Goal: Information Seeking & Learning: Find specific page/section

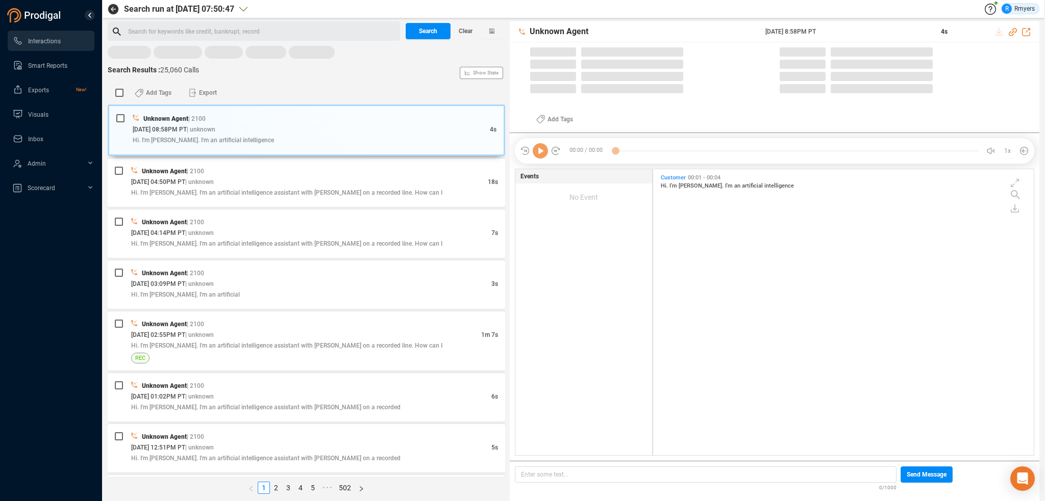
scroll to position [284, 375]
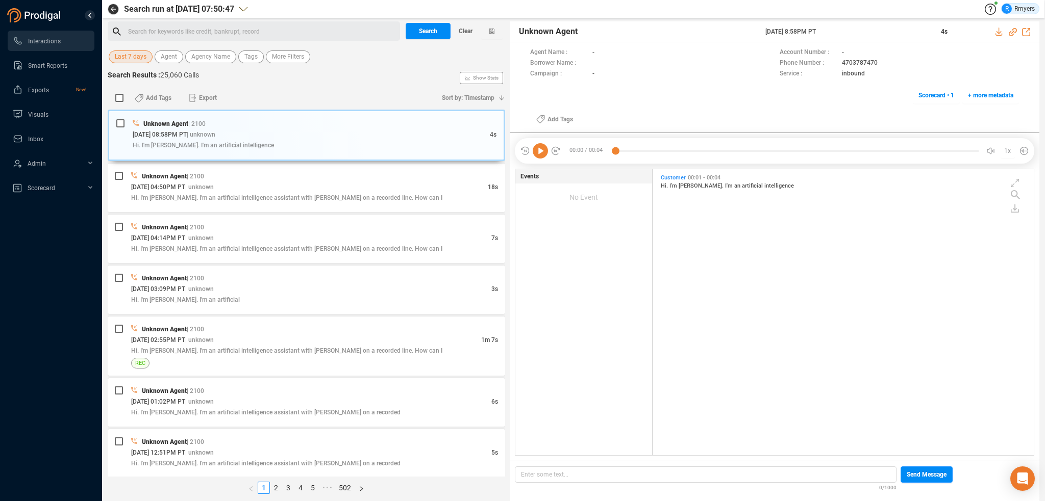
click at [141, 60] on span "Last 7 days" at bounding box center [131, 56] width 32 height 13
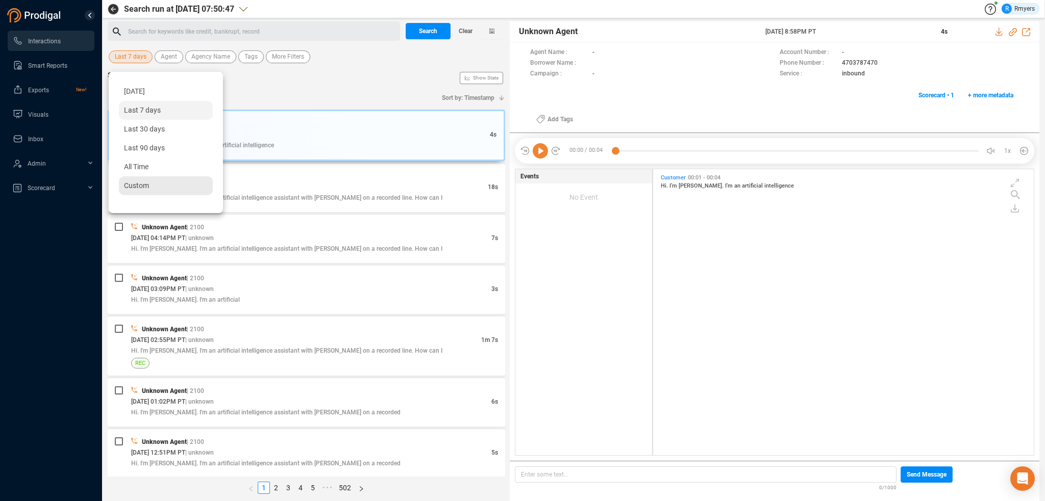
click at [147, 187] on span "Custom" at bounding box center [136, 186] width 25 height 8
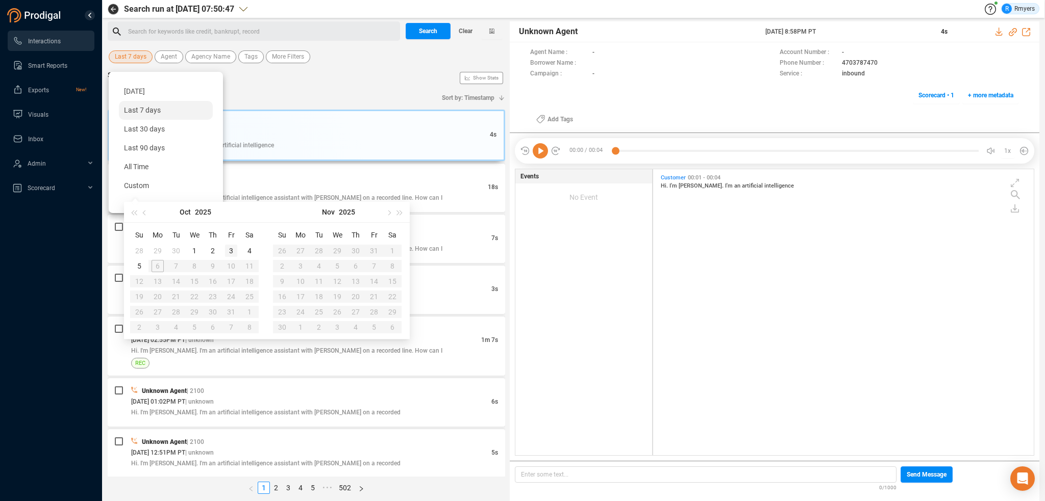
type input "[DATE]"
click at [231, 249] on div "3" at bounding box center [231, 251] width 12 height 12
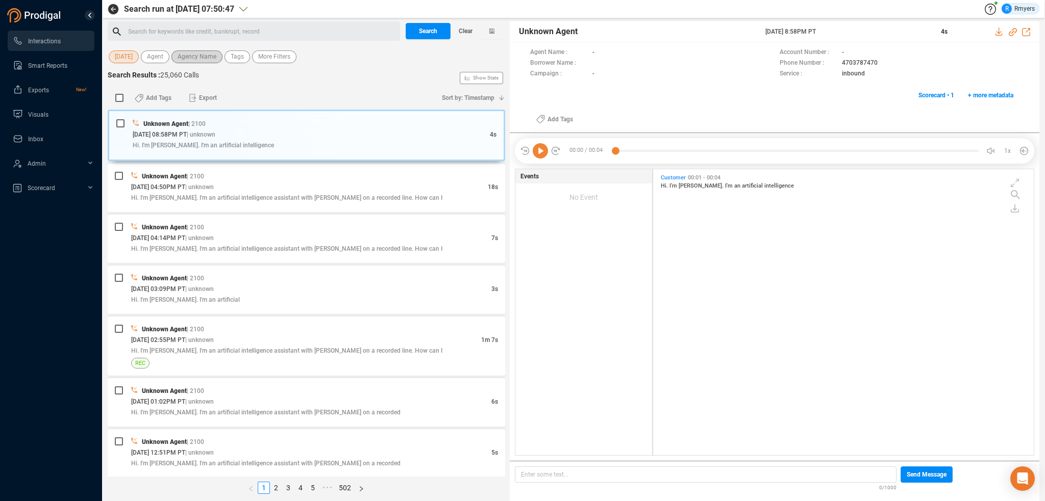
click at [198, 59] on span "Agency Name" at bounding box center [196, 56] width 39 height 13
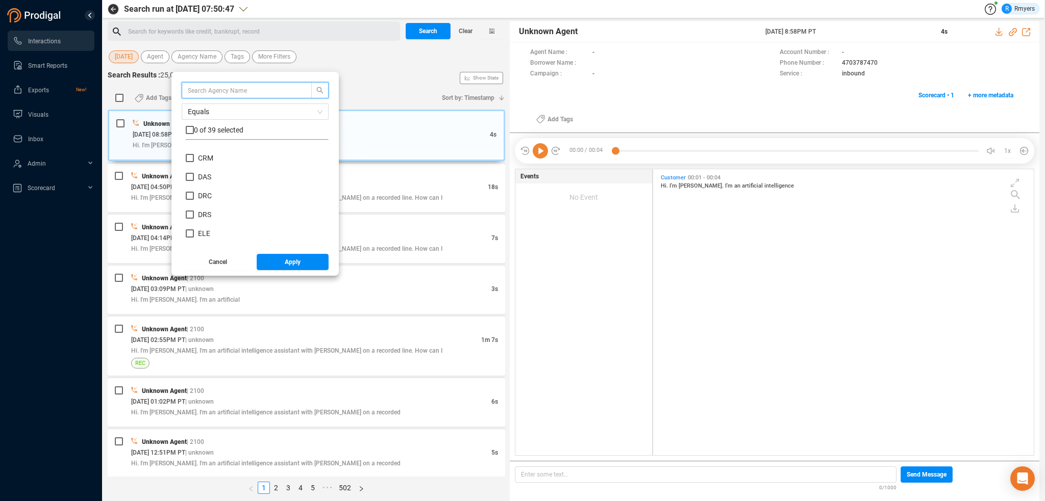
scroll to position [204, 0]
click at [199, 155] on div "CPC CRE CRM DAS DRC DRS ELE FBC FGN FNC GAT HAL LMM NCC NRA NRS PBC" at bounding box center [257, 197] width 143 height 98
click at [202, 160] on span "CRM" at bounding box center [205, 161] width 15 height 8
click at [194, 160] on input "CRM" at bounding box center [190, 161] width 8 height 8
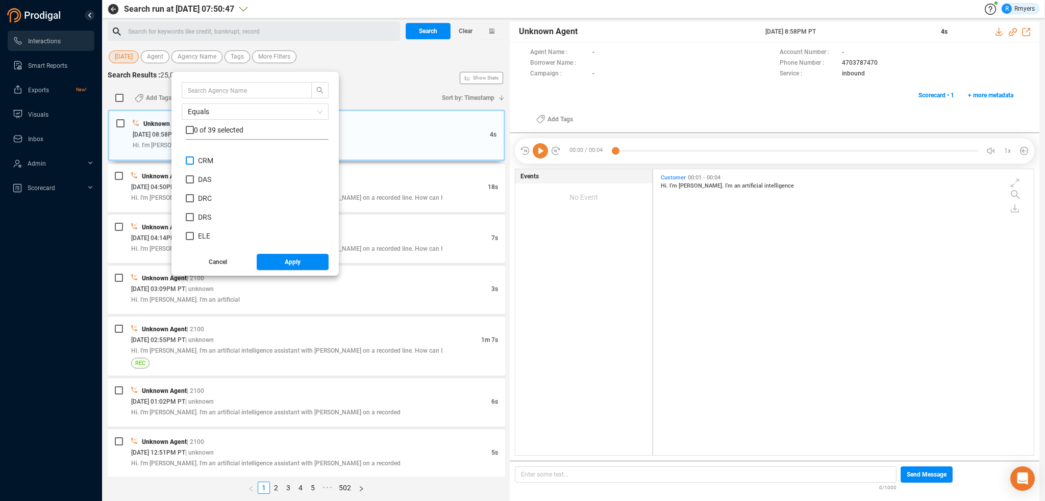
checkbox input "true"
click at [292, 261] on span "Apply" at bounding box center [293, 262] width 16 height 16
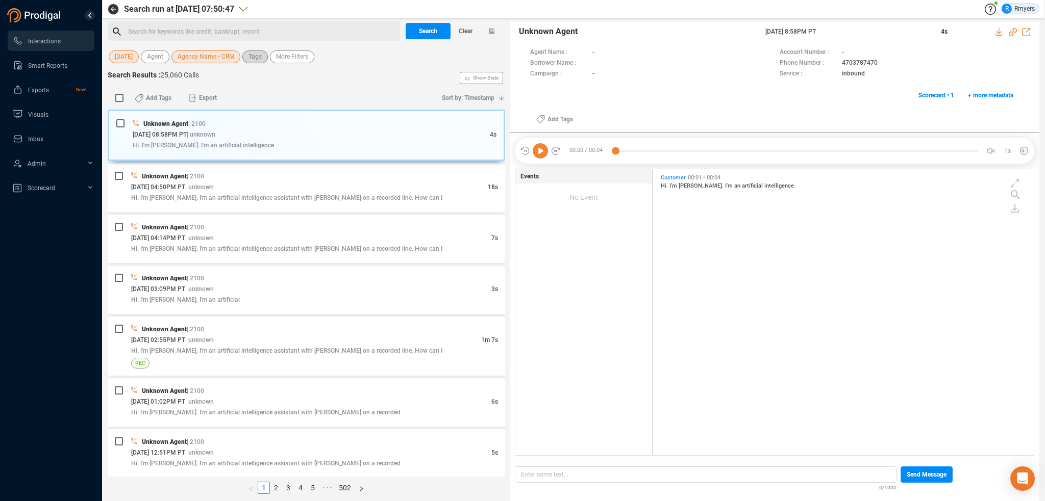
click at [260, 60] on span "Tags" at bounding box center [254, 56] width 13 height 13
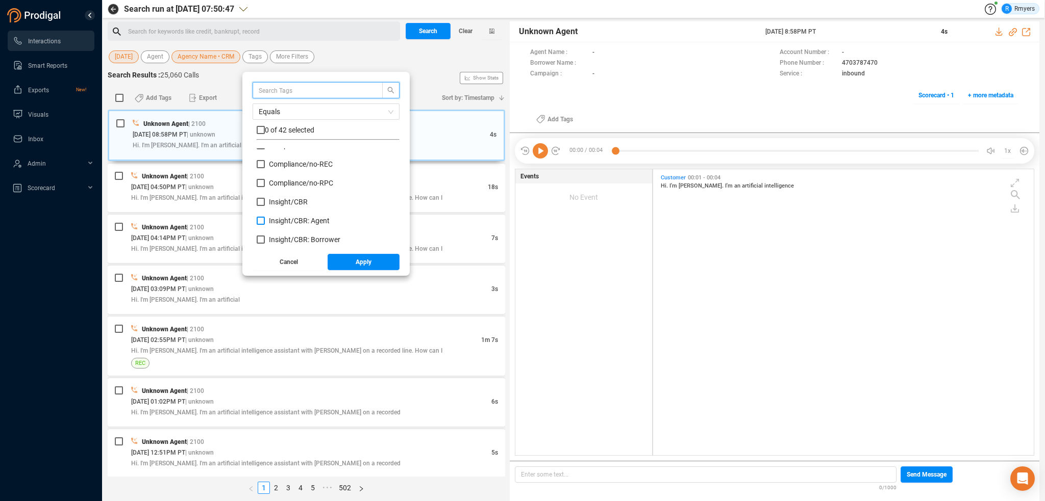
scroll to position [102, 0]
click at [277, 183] on span "Insight/ CBR" at bounding box center [288, 184] width 39 height 8
click at [265, 183] on input "Insight/ CBR" at bounding box center [261, 184] width 8 height 8
checkbox input "true"
click at [283, 201] on span "Insight/ CBR: Agent" at bounding box center [299, 202] width 61 height 8
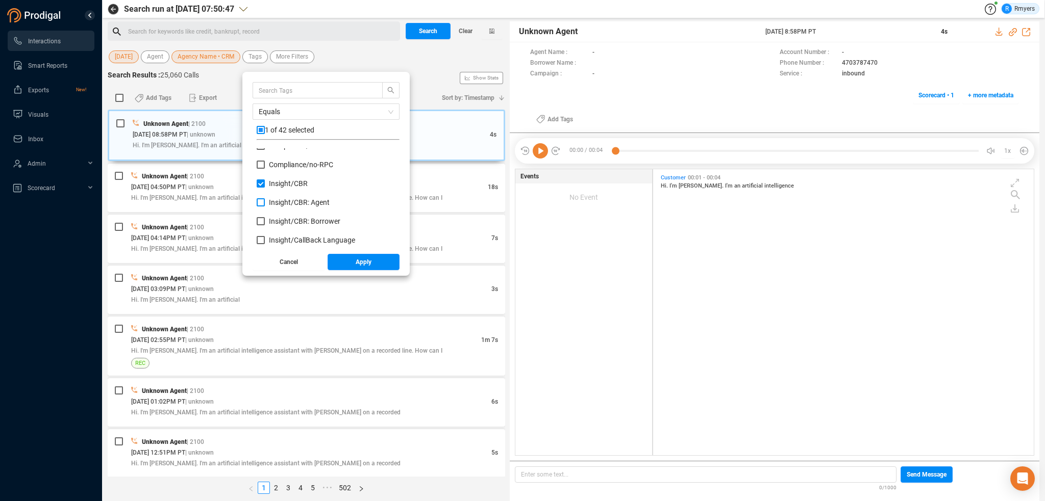
click at [265, 201] on input "Insight/ CBR: Agent" at bounding box center [261, 202] width 8 height 8
checkbox input "true"
click at [287, 219] on span "Insight/ CBR: Borrower" at bounding box center [304, 221] width 71 height 8
click at [265, 219] on input "Insight/ CBR: Borrower" at bounding box center [261, 221] width 8 height 8
checkbox input "true"
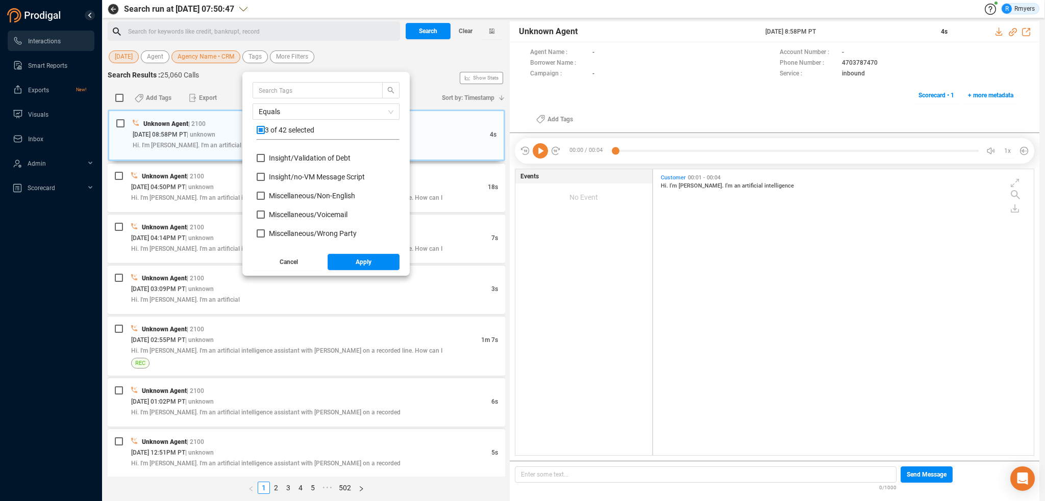
scroll to position [408, 0]
click at [292, 235] on span "Red Flag/ Bankruptcy Language" at bounding box center [319, 236] width 101 height 8
click at [265, 235] on input "Red Flag/ Bankruptcy Language" at bounding box center [261, 236] width 8 height 8
checkbox input "true"
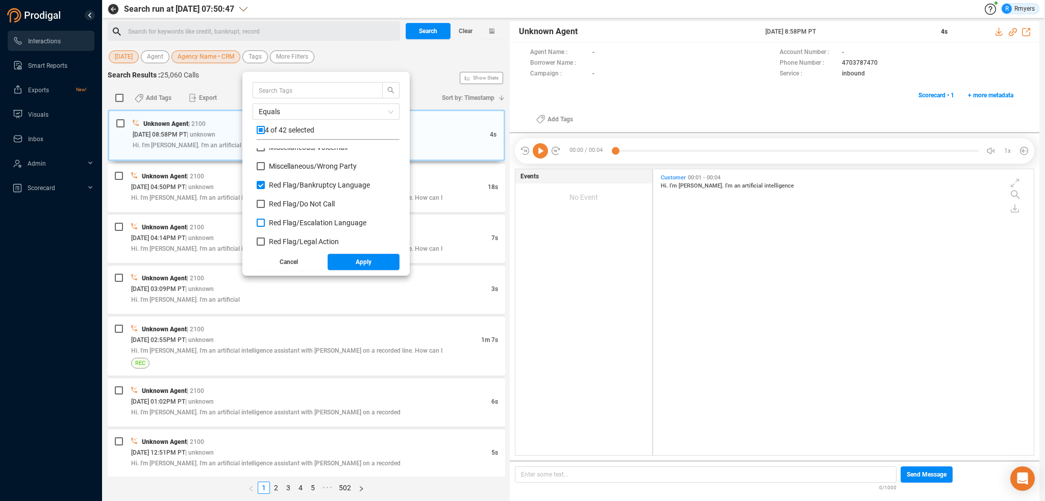
click at [291, 224] on span "Red Flag/ Escalation Language" at bounding box center [317, 223] width 97 height 8
click at [265, 224] on input "Red Flag/ Escalation Language" at bounding box center [261, 223] width 8 height 8
checkbox input "true"
click at [293, 242] on span "Red Flag/ Legal Action" at bounding box center [304, 242] width 70 height 8
click at [265, 242] on input "Red Flag/ Legal Action" at bounding box center [261, 242] width 8 height 8
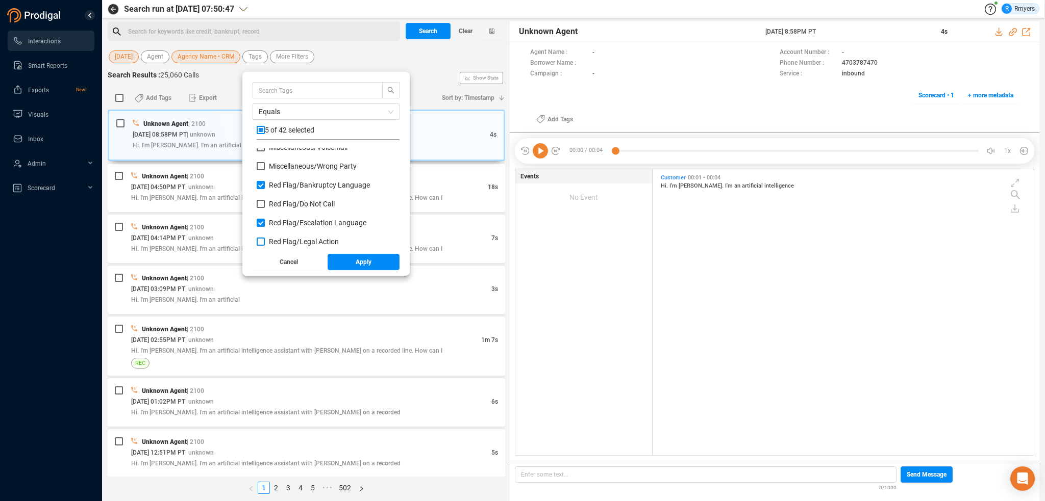
checkbox input "true"
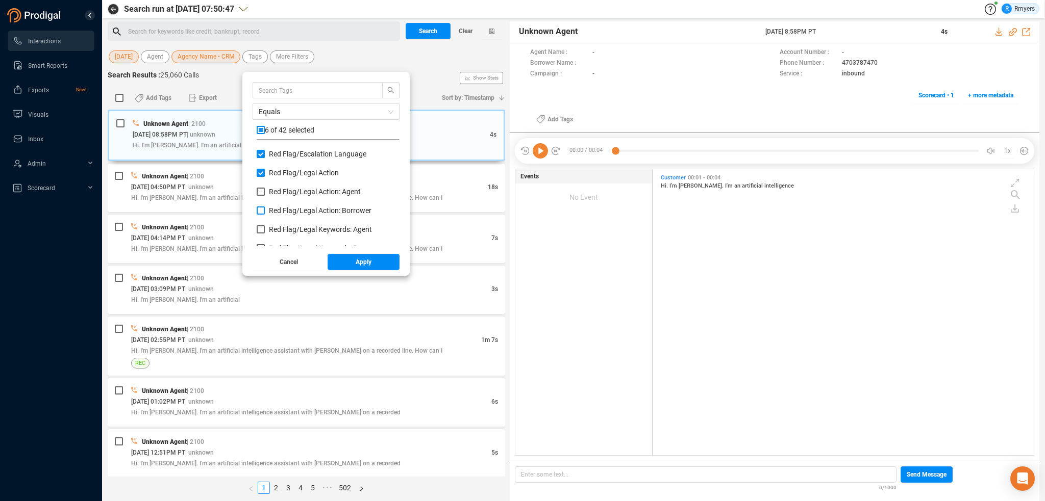
scroll to position [510, 0]
drag, startPoint x: 280, startPoint y: 210, endPoint x: 280, endPoint y: 218, distance: 7.7
click at [279, 211] on span "Red Flag/ Legal Action: Agent" at bounding box center [315, 210] width 92 height 8
click at [265, 211] on input "Red Flag/ Legal Action: Agent" at bounding box center [261, 210] width 8 height 8
checkbox input "true"
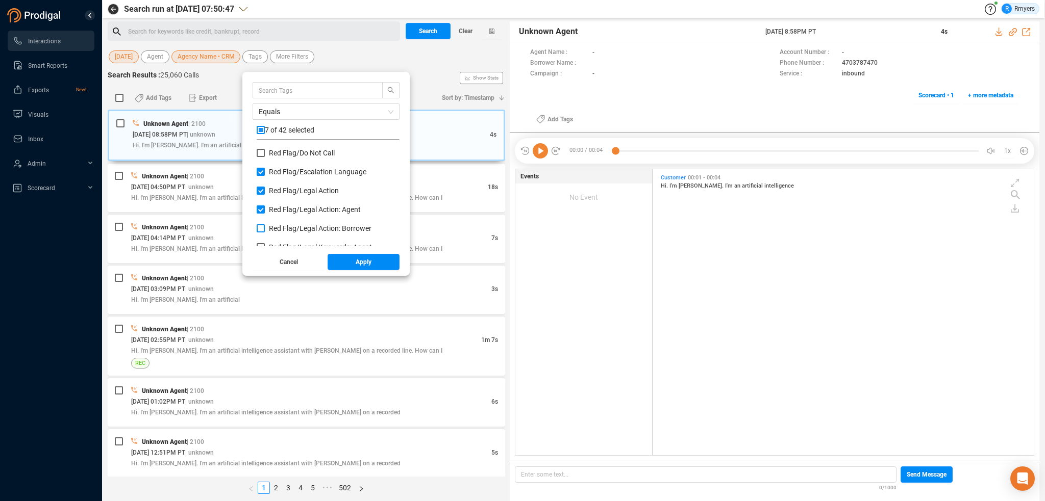
click at [282, 228] on span "Red Flag/ Legal Action: Borrower" at bounding box center [320, 228] width 103 height 8
click at [265, 228] on input "Red Flag/ Legal Action: Borrower" at bounding box center [261, 228] width 8 height 8
checkbox input "true"
click at [272, 193] on span "Red Flag/ Legal Keywords: Agent" at bounding box center [320, 196] width 103 height 8
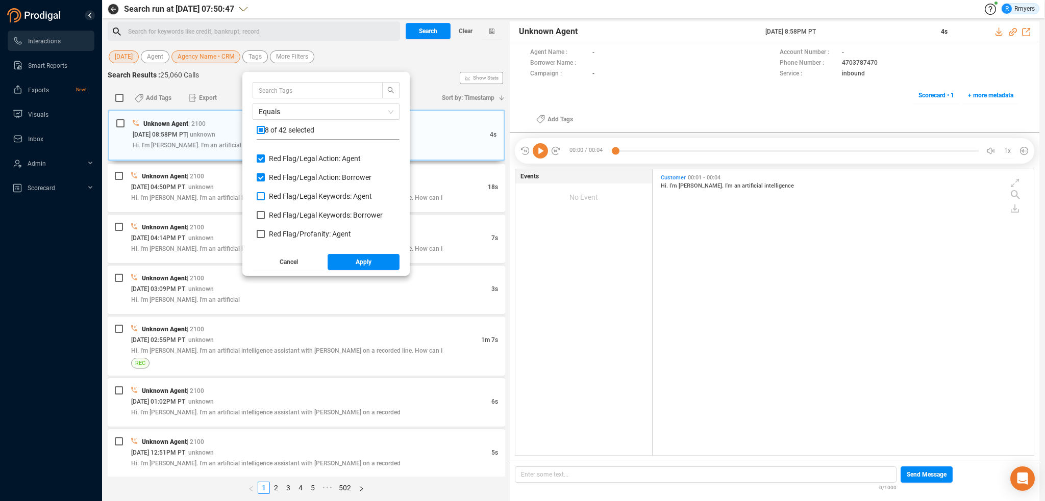
click at [265, 193] on input "Red Flag/ Legal Keywords: Agent" at bounding box center [261, 196] width 8 height 8
checkbox input "true"
click at [275, 215] on span "Red Flag/ Legal Keywords: Borrower" at bounding box center [326, 215] width 114 height 8
click at [265, 215] on input "Red Flag/ Legal Keywords: Borrower" at bounding box center [261, 215] width 8 height 8
checkbox input "true"
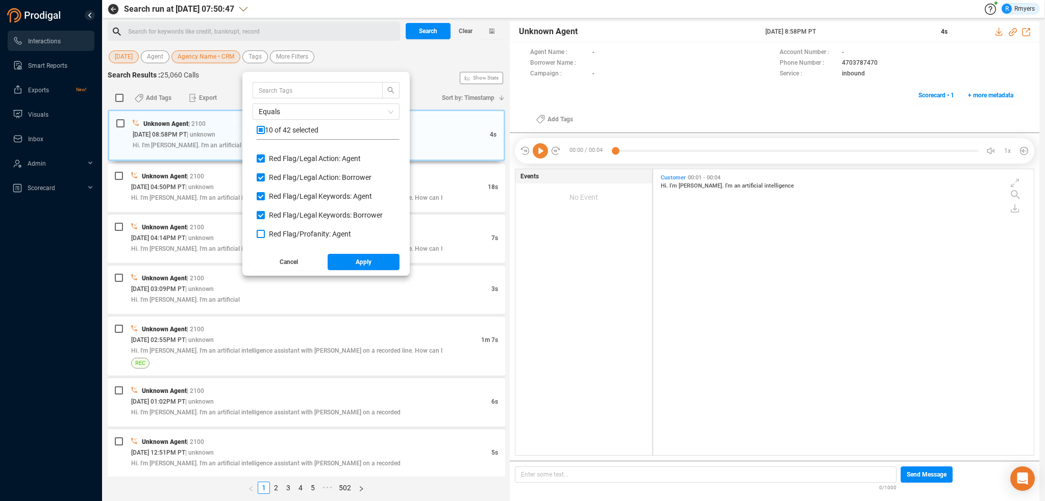
click at [279, 232] on span "Red Flag/ Profanity: Agent" at bounding box center [310, 234] width 82 height 8
click at [265, 232] on input "Red Flag/ Profanity: Agent" at bounding box center [261, 234] width 8 height 8
checkbox input "true"
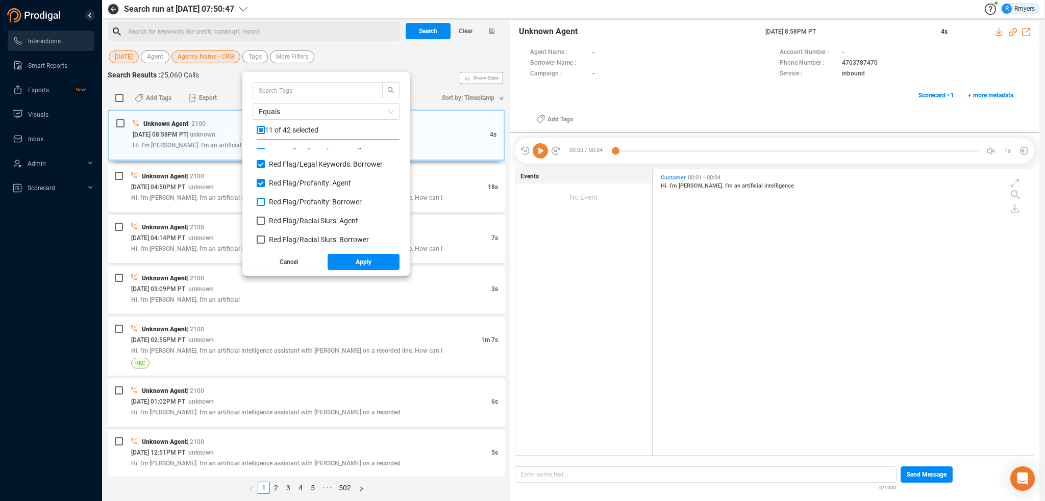
click at [276, 198] on span "Red Flag/ Profanity: Borrower" at bounding box center [315, 202] width 93 height 8
click at [265, 198] on input "Red Flag/ Profanity: Borrower" at bounding box center [261, 202] width 8 height 8
checkbox input "true"
click at [282, 222] on span "Red Flag/ Racial Slurs: Agent" at bounding box center [313, 221] width 89 height 8
click at [265, 222] on input "Red Flag/ Racial Slurs: Agent" at bounding box center [261, 221] width 8 height 8
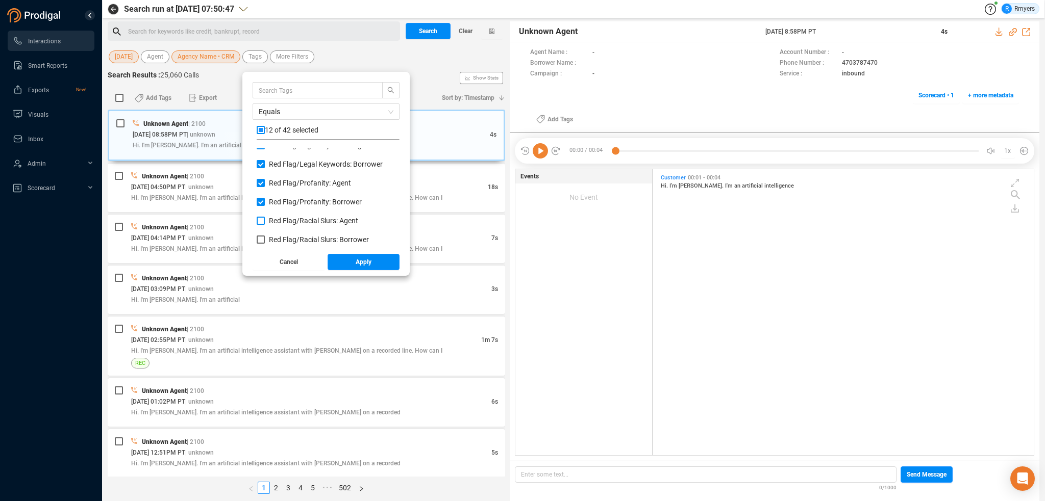
checkbox input "true"
click at [282, 236] on span "Red Flag/ Racial Slurs: Borrower" at bounding box center [319, 240] width 100 height 8
click at [265, 236] on input "Red Flag/ Racial Slurs: Borrower" at bounding box center [261, 240] width 8 height 8
checkbox input "true"
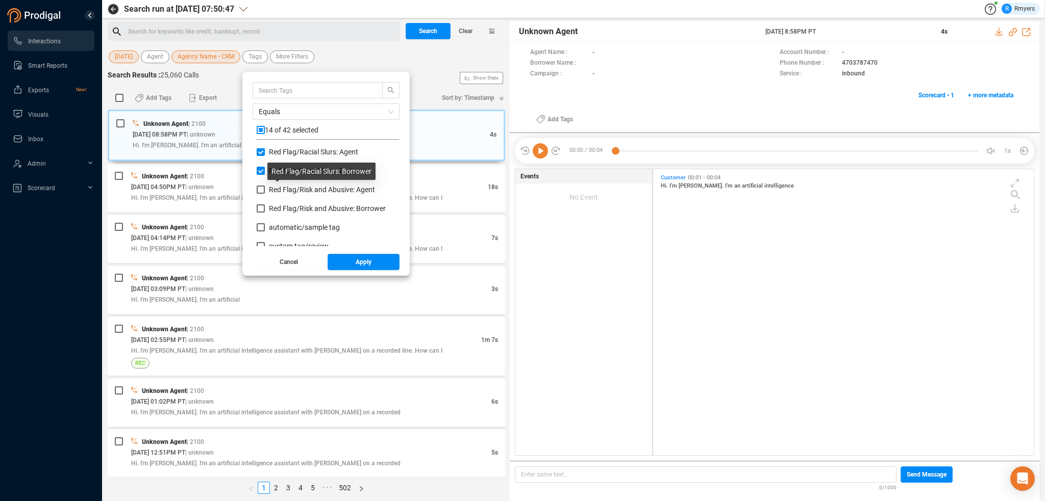
scroll to position [695, 0]
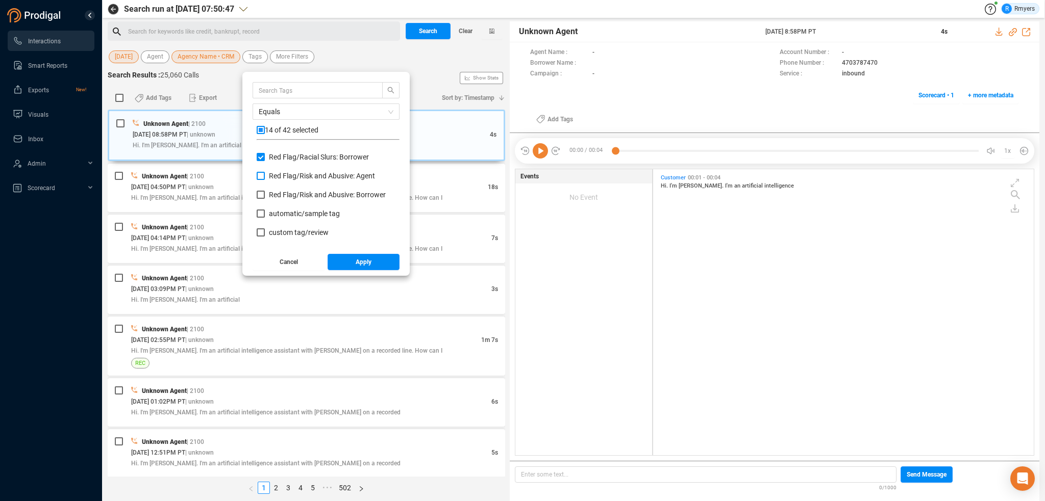
click at [274, 175] on span "Red Flag/ Risk and Abusive: Agent" at bounding box center [322, 176] width 106 height 8
click at [265, 175] on input "Red Flag/ Risk and Abusive: Agent" at bounding box center [261, 176] width 8 height 8
checkbox input "true"
click at [281, 195] on span "Red Flag/ Risk and Abusive: Borrower" at bounding box center [327, 195] width 117 height 8
click at [265, 195] on input "Red Flag/ Risk and Abusive: Borrower" at bounding box center [261, 195] width 8 height 8
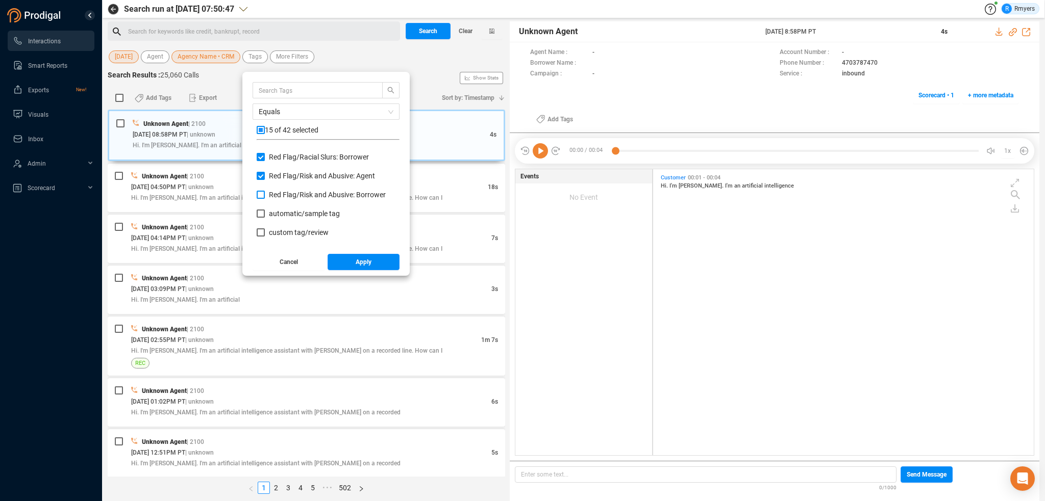
checkbox input "true"
click at [344, 261] on button "Apply" at bounding box center [363, 262] width 72 height 16
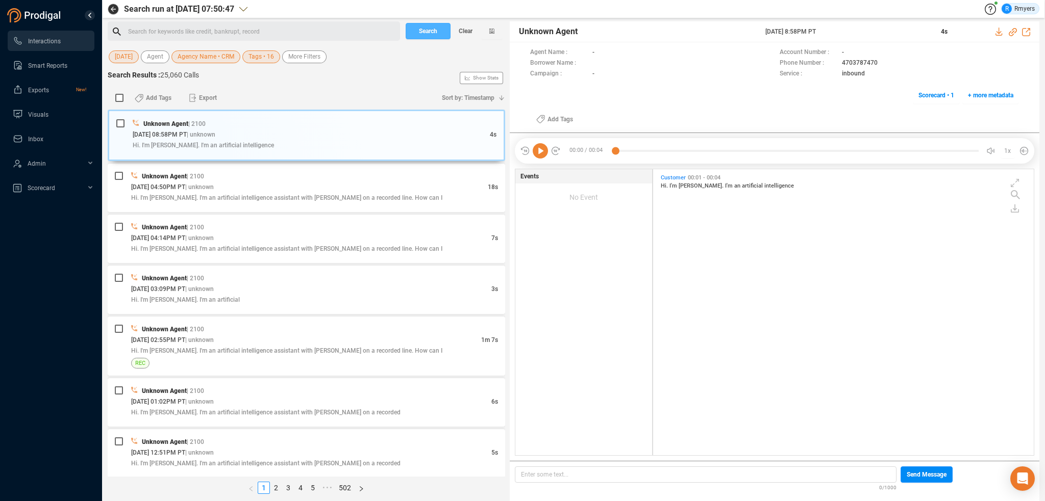
drag, startPoint x: 433, startPoint y: 31, endPoint x: 365, endPoint y: 66, distance: 76.0
click at [433, 31] on span "Search" at bounding box center [428, 31] width 18 height 16
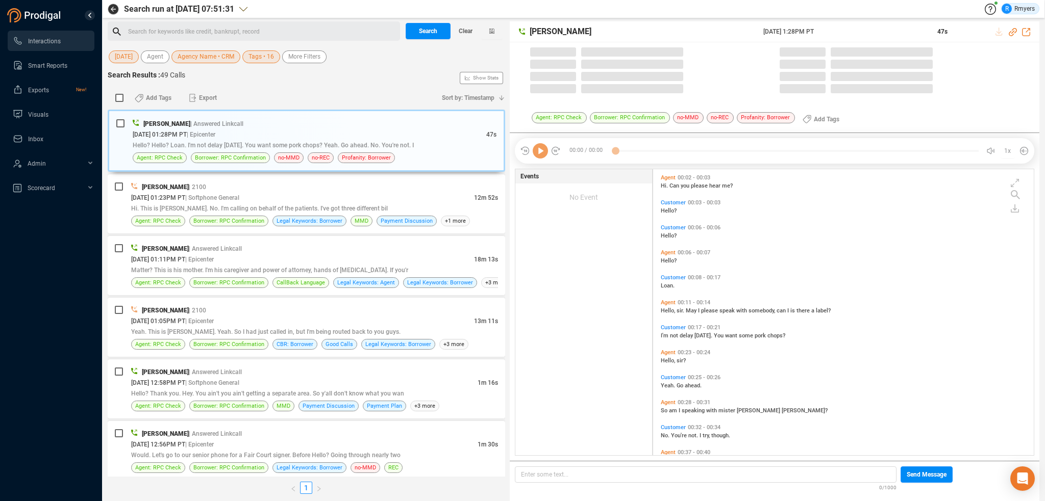
scroll to position [284, 375]
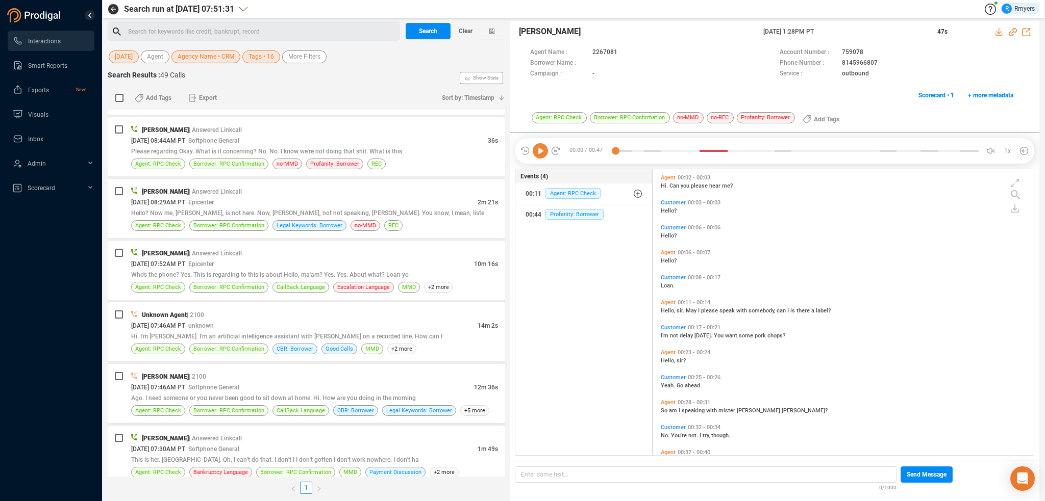
click at [331, 433] on div "[PERSON_NAME] | Answered Linkcall" at bounding box center [314, 438] width 367 height 11
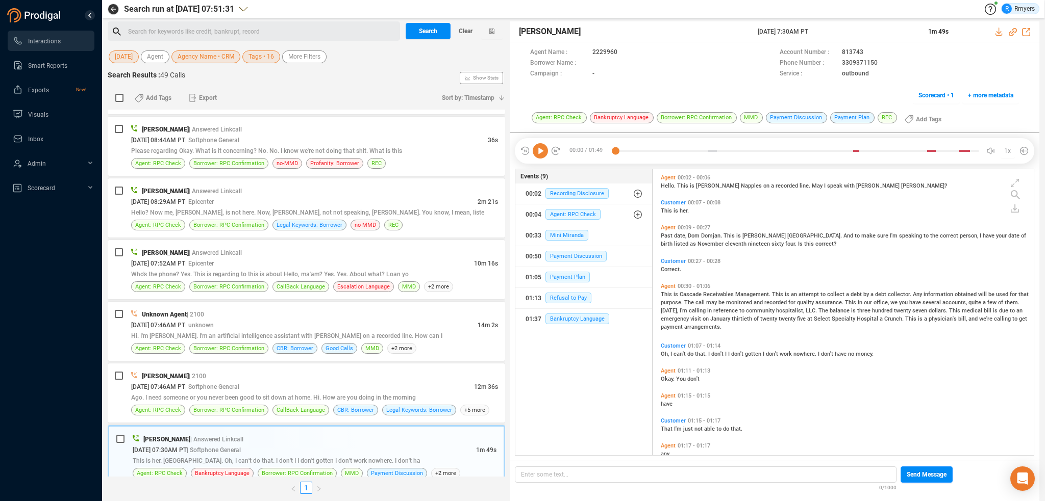
drag, startPoint x: 543, startPoint y: 152, endPoint x: 530, endPoint y: 166, distance: 18.8
click at [543, 153] on icon at bounding box center [539, 150] width 15 height 15
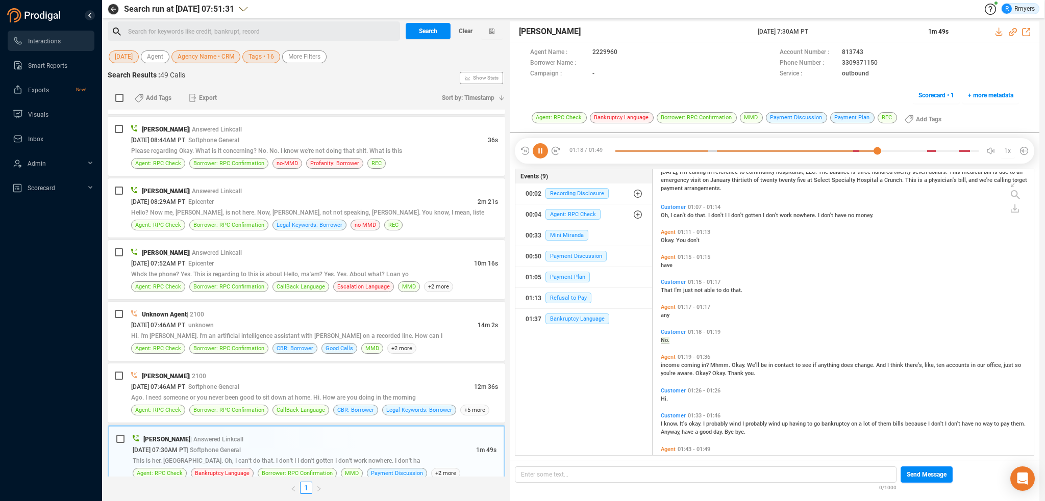
scroll to position [160, 0]
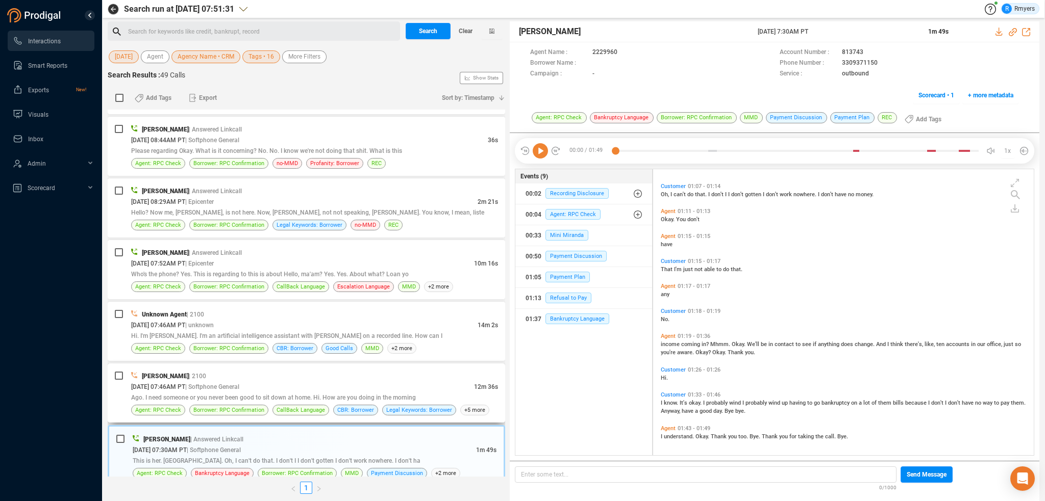
click at [241, 392] on div "Ago. I need someone or you never been good to sit down at home. Hi. How are you…" at bounding box center [314, 397] width 367 height 11
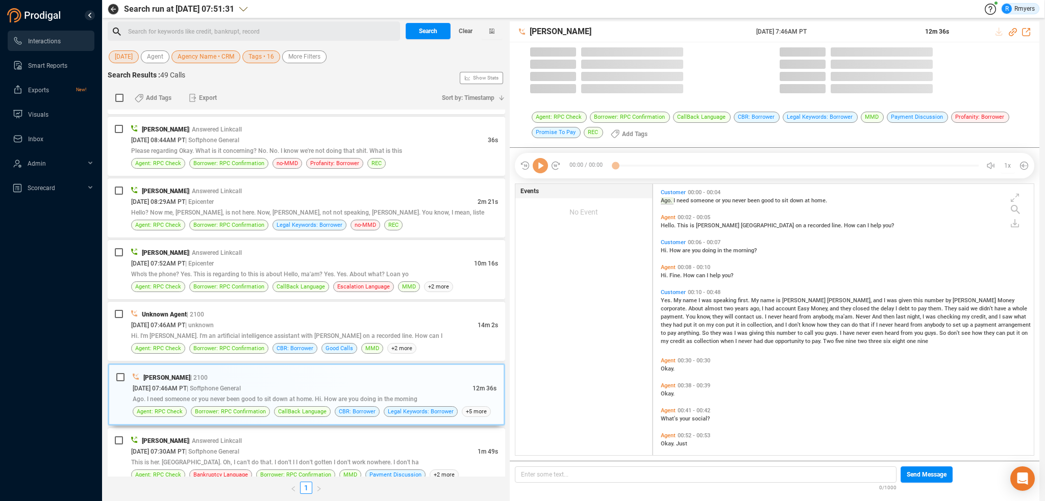
scroll to position [270, 375]
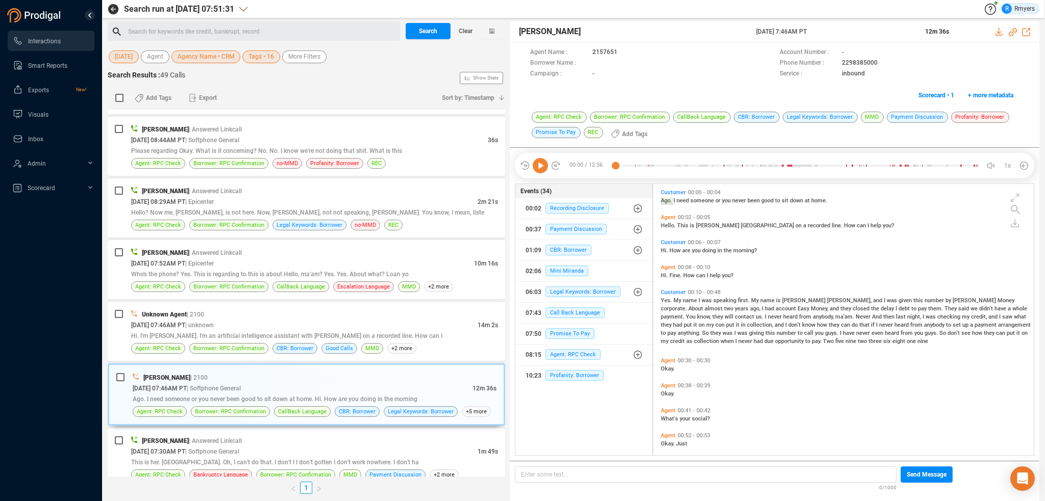
click at [538, 160] on icon at bounding box center [539, 165] width 15 height 15
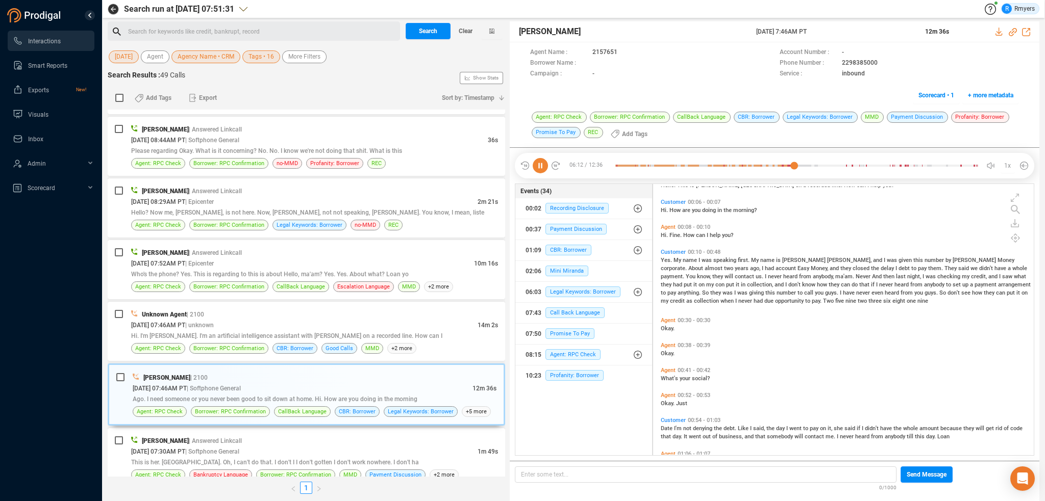
scroll to position [0, 0]
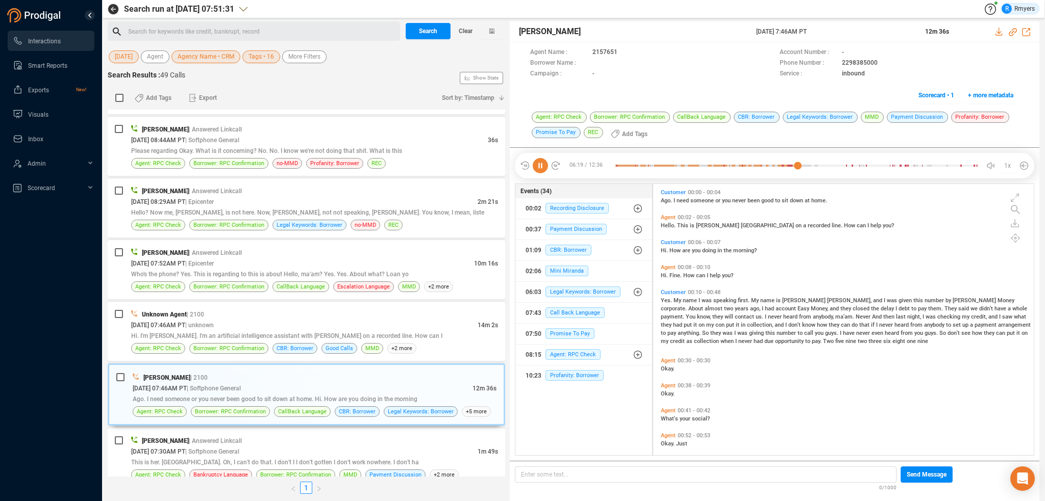
click at [537, 163] on icon at bounding box center [539, 165] width 15 height 15
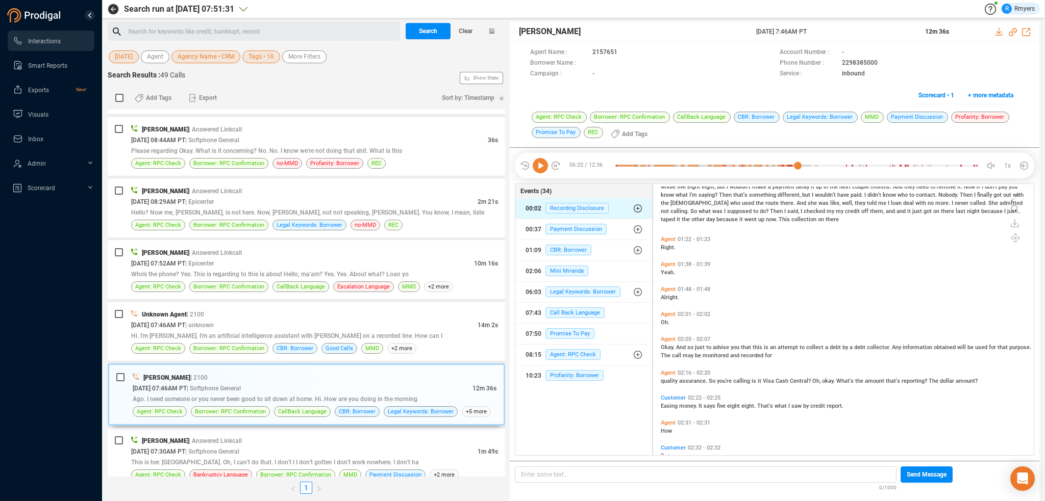
scroll to position [357, 0]
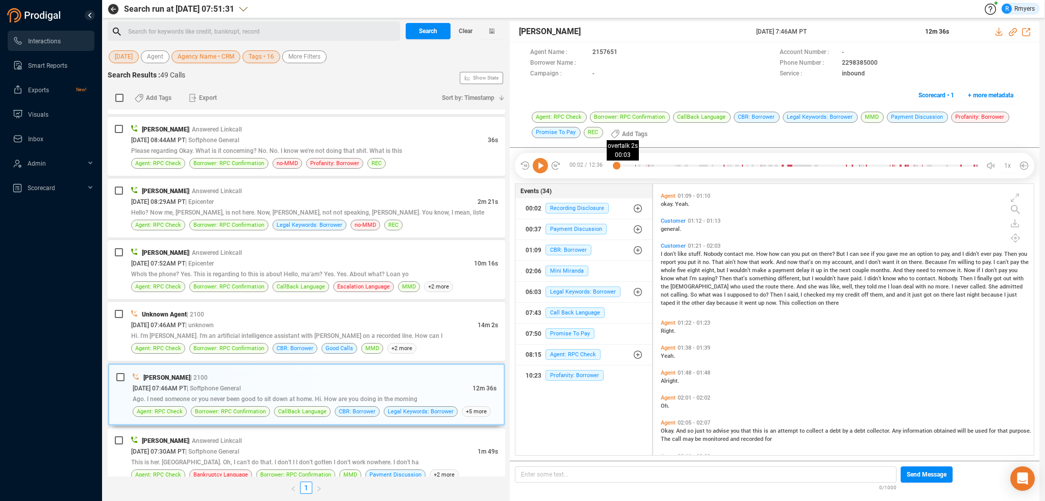
click at [616, 165] on div at bounding box center [796, 165] width 363 height 15
click at [540, 164] on icon at bounding box center [539, 165] width 15 height 15
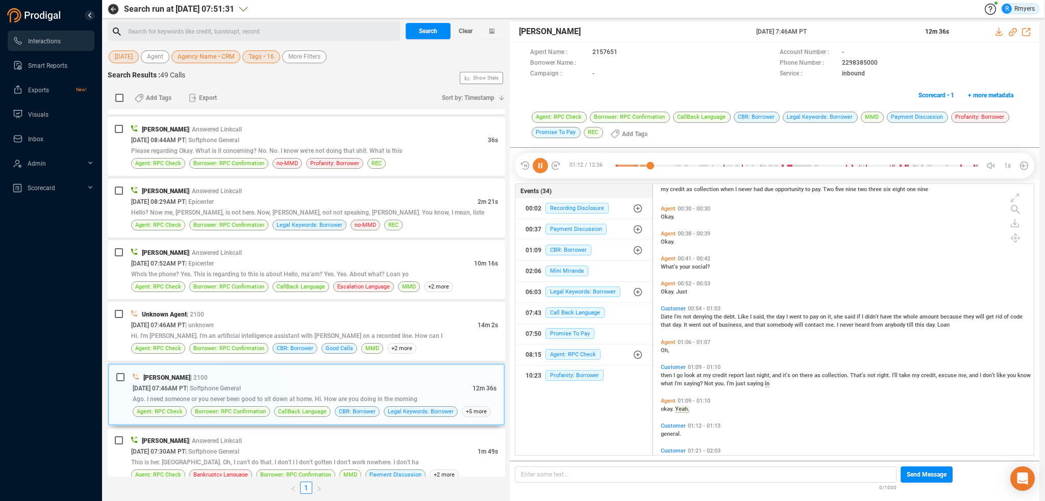
scroll to position [153, 0]
click at [667, 265] on span "What's" at bounding box center [670, 266] width 19 height 7
click at [668, 265] on span "What's" at bounding box center [670, 266] width 19 height 7
click at [1012, 32] on icon at bounding box center [1012, 32] width 8 height 8
drag, startPoint x: 199, startPoint y: 321, endPoint x: 213, endPoint y: 287, distance: 37.1
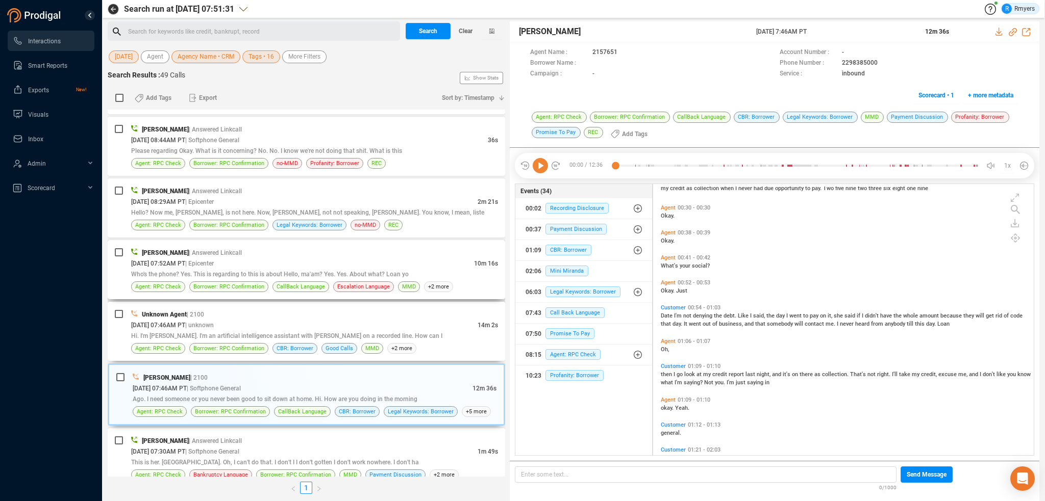
click at [199, 331] on div "Hi. I'm [PERSON_NAME]. I'm an artificial intelligence assistant with [PERSON_NA…" at bounding box center [314, 336] width 367 height 11
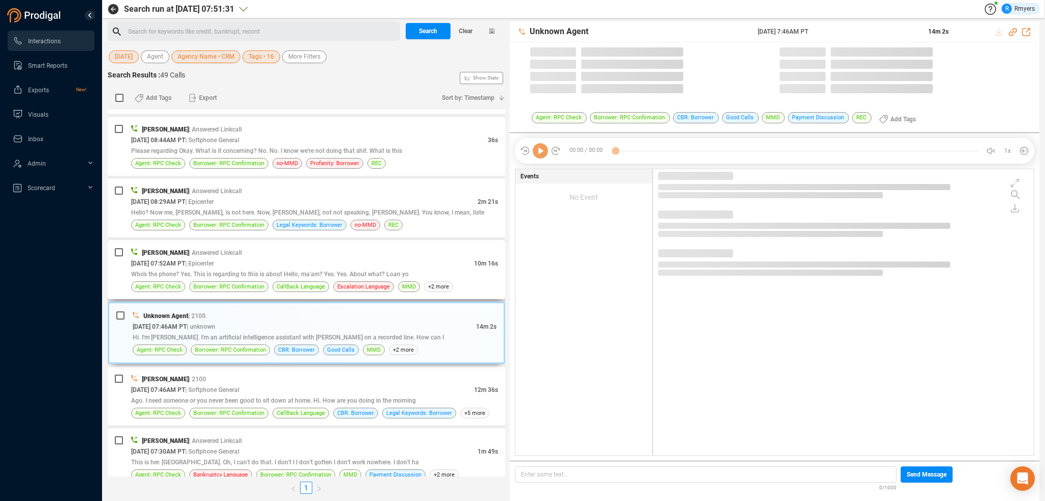
click at [215, 271] on div "[PERSON_NAME] | Answered Linkcall [DATE] 07:52AM PT | Epicenter 10m 16s Who's t…" at bounding box center [314, 269] width 367 height 45
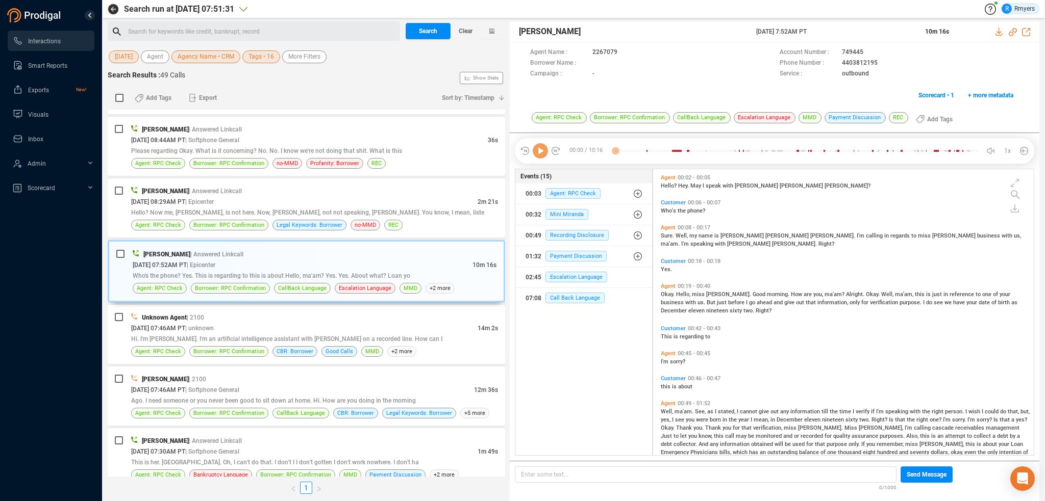
scroll to position [284, 375]
click at [540, 154] on icon at bounding box center [539, 150] width 15 height 15
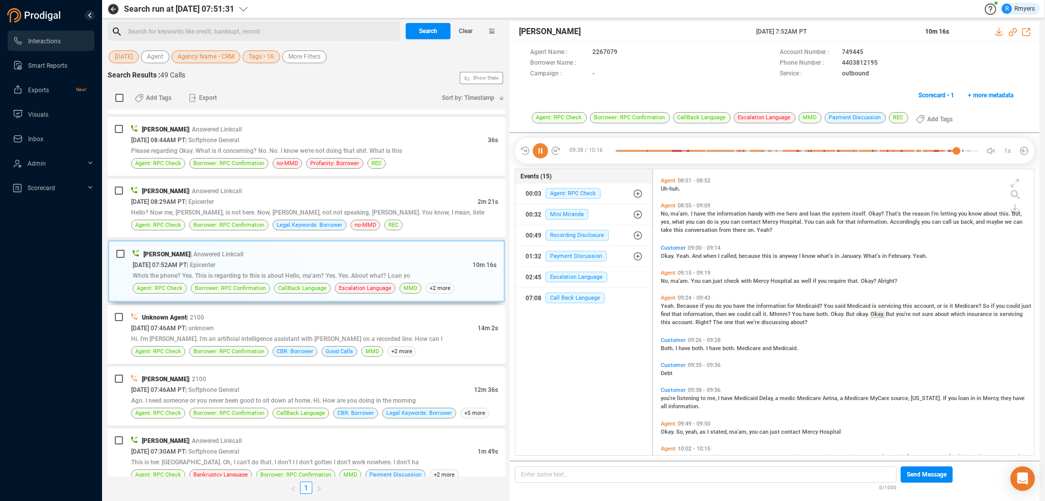
scroll to position [2128, 0]
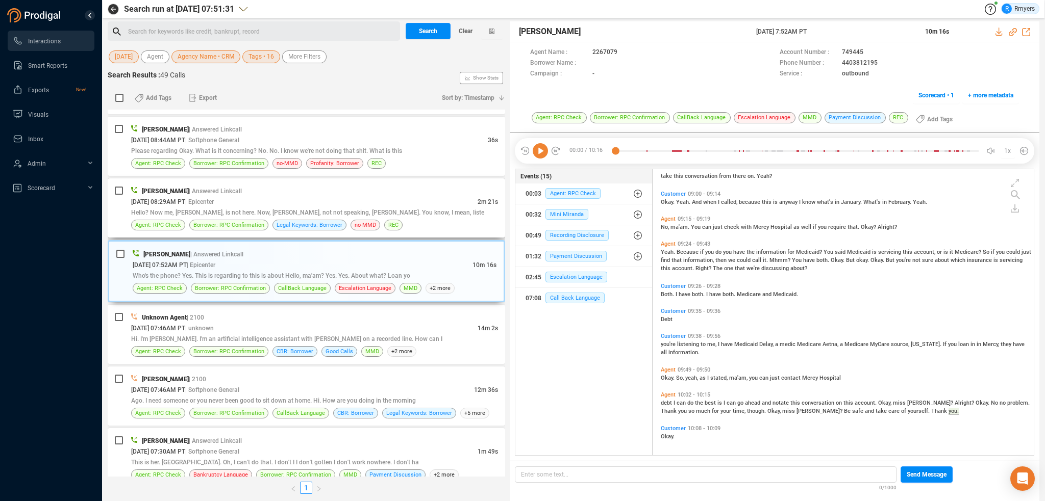
click at [322, 207] on div "Hello? Now me, [PERSON_NAME], is not here. Now, [PERSON_NAME], not not speaking…" at bounding box center [314, 212] width 367 height 11
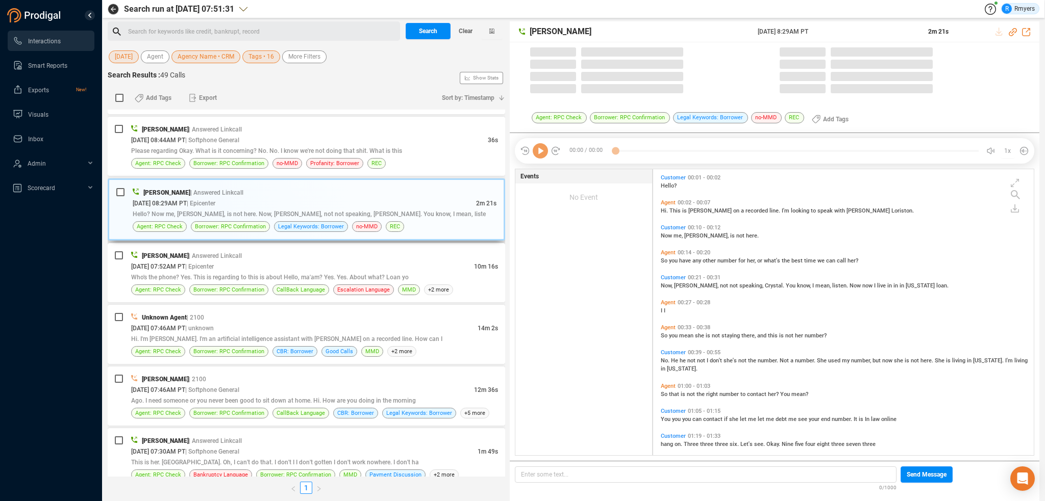
scroll to position [284, 375]
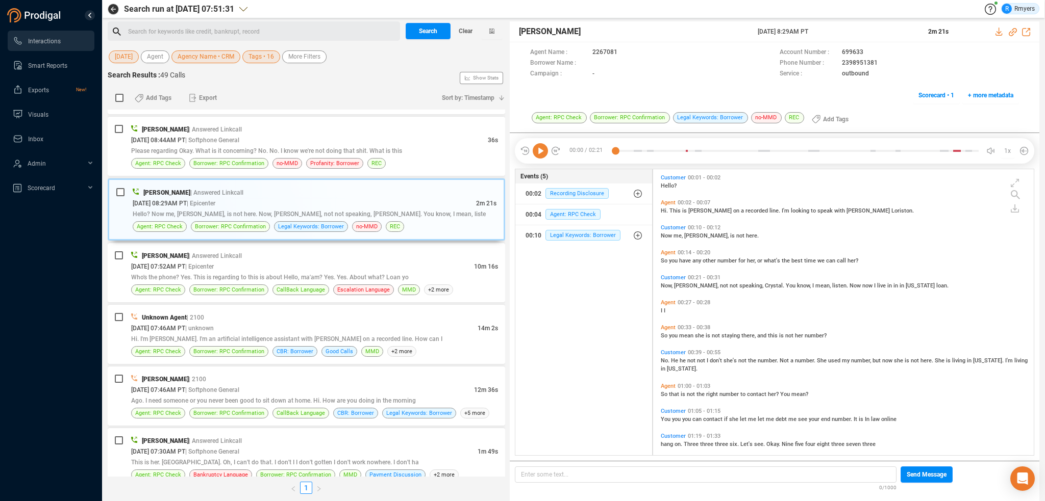
click at [539, 150] on icon at bounding box center [539, 150] width 15 height 15
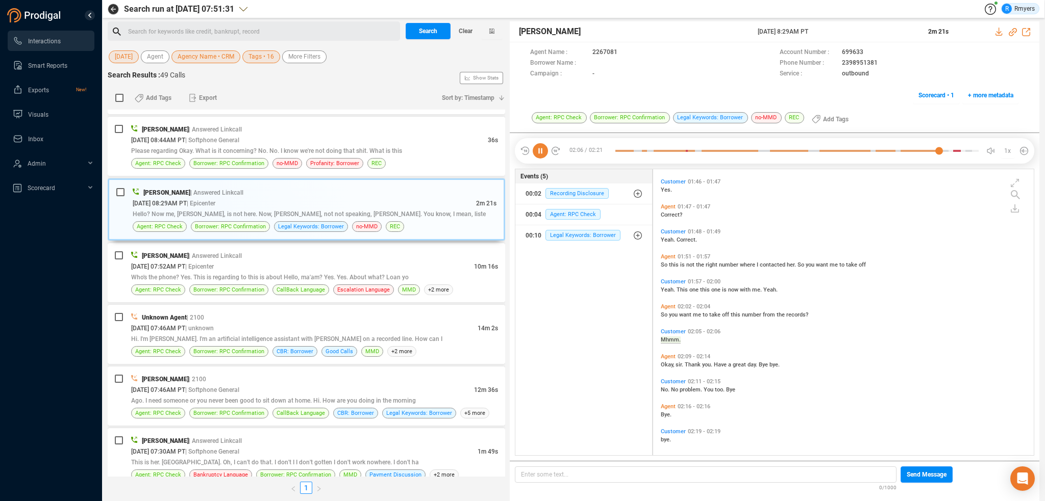
scroll to position [358, 0]
click at [269, 147] on span "Please regarding Okay. What is it concerning? No. No. I know we're not doing th…" at bounding box center [266, 150] width 271 height 7
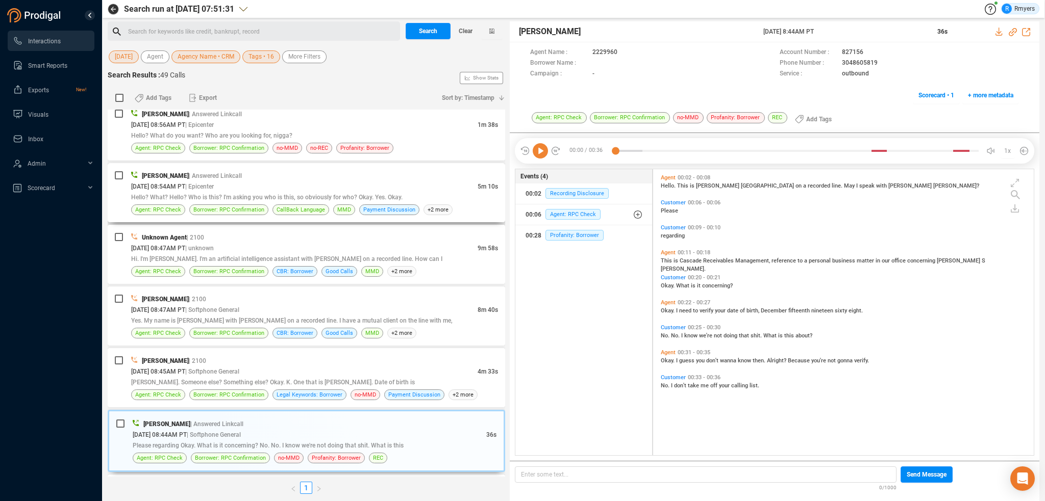
scroll to position [2342, 0]
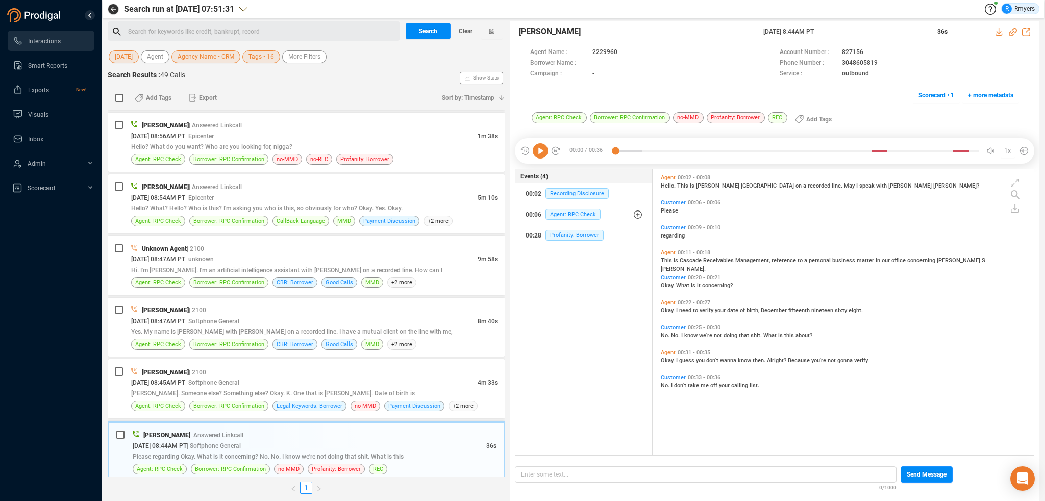
click at [538, 153] on icon at bounding box center [539, 150] width 15 height 15
click at [247, 367] on div "[PERSON_NAME] | 2100" at bounding box center [314, 372] width 367 height 11
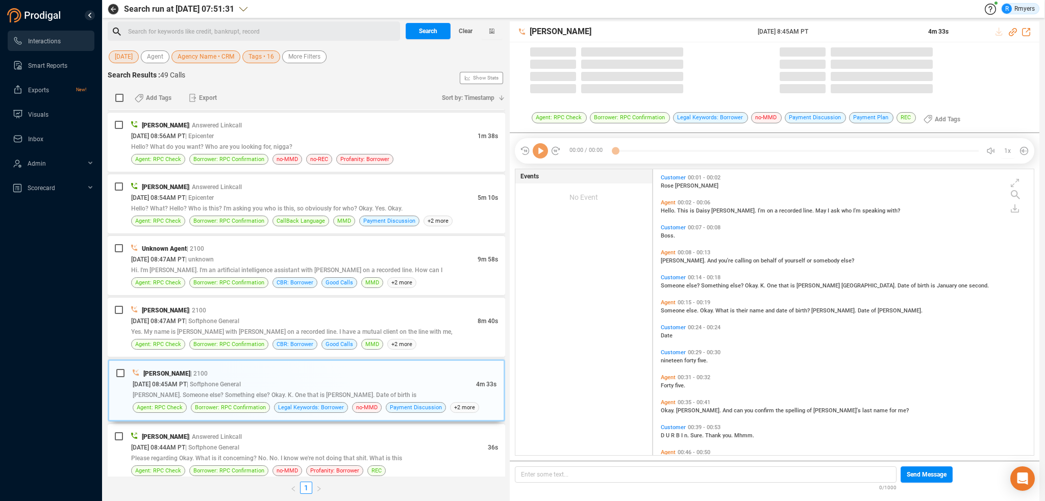
scroll to position [284, 375]
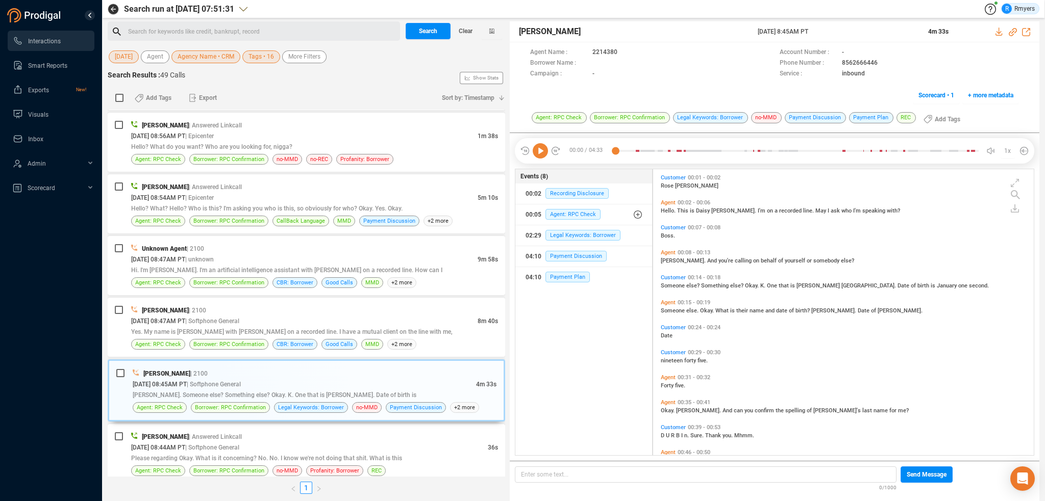
click at [541, 153] on icon at bounding box center [539, 150] width 15 height 15
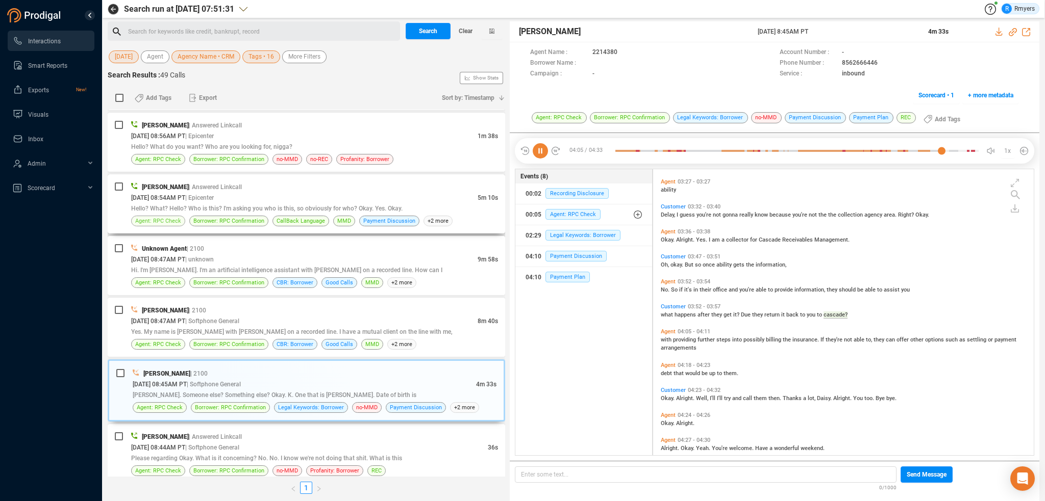
scroll to position [926, 0]
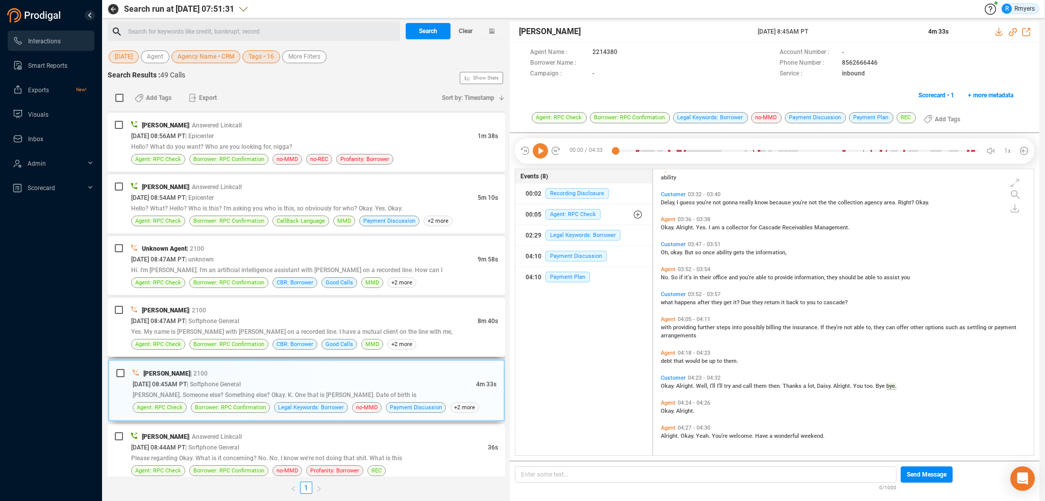
click at [331, 328] on span "Yes. My name is [PERSON_NAME] with [PERSON_NAME] on a recorded line. I have a m…" at bounding box center [291, 331] width 321 height 7
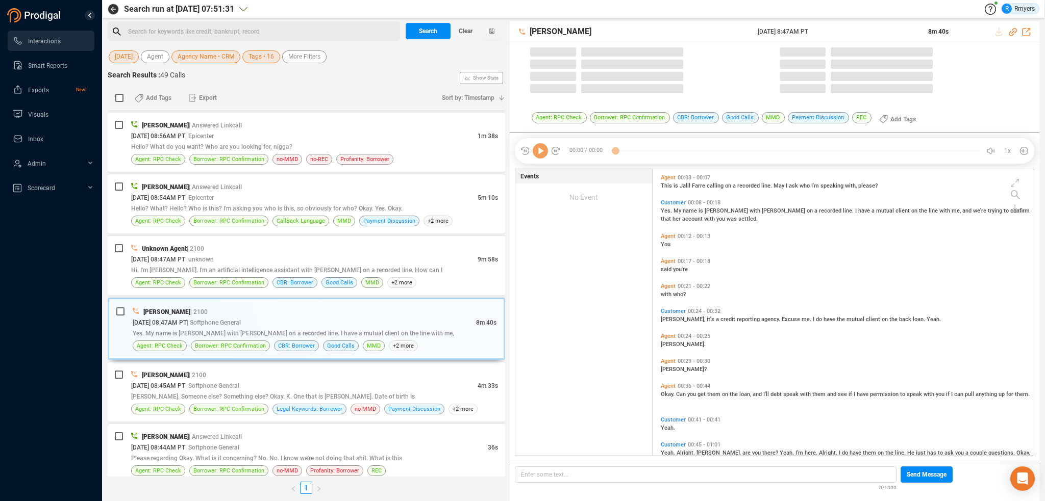
scroll to position [284, 375]
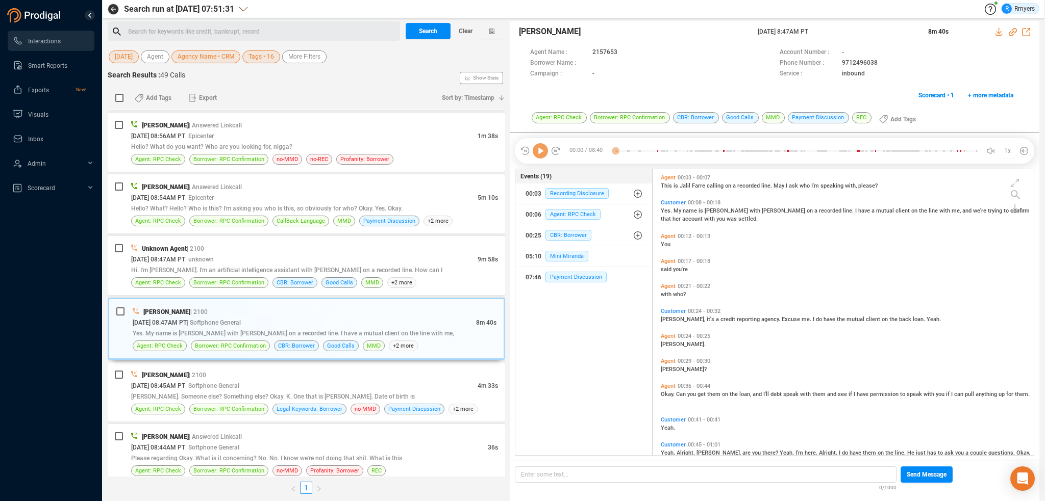
click at [541, 155] on icon at bounding box center [539, 150] width 15 height 15
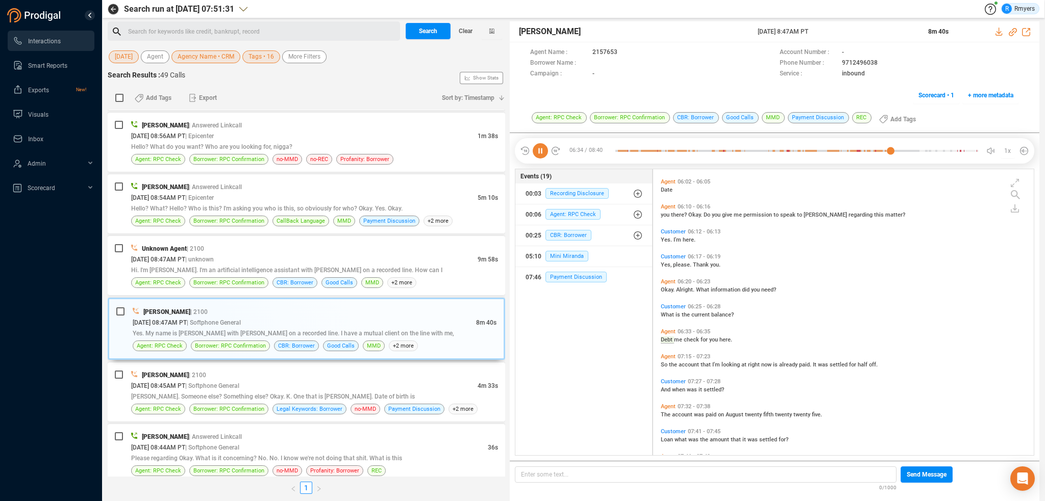
scroll to position [1438, 0]
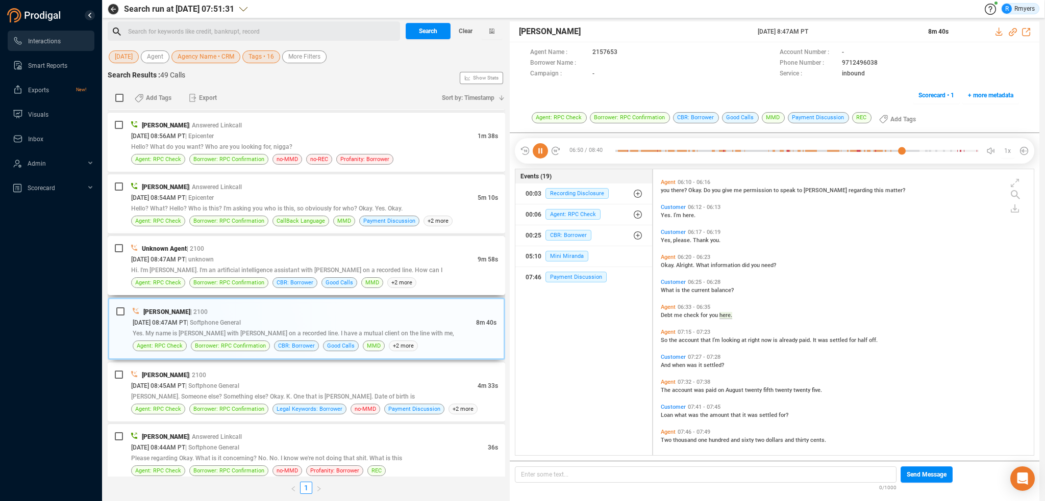
click at [256, 254] on div "[DATE] 08:47AM PT | unknown" at bounding box center [304, 259] width 346 height 11
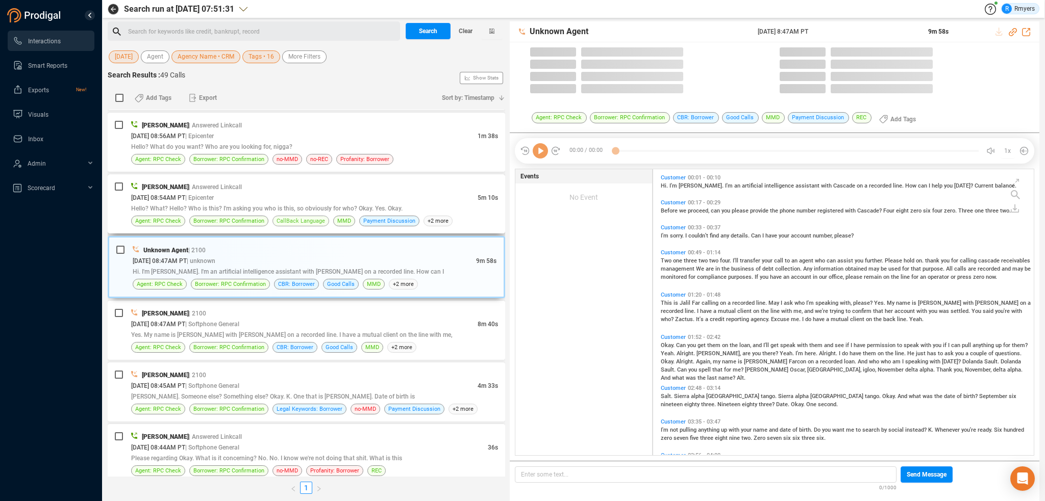
drag, startPoint x: 242, startPoint y: 189, endPoint x: 313, endPoint y: 210, distance: 73.8
click at [244, 192] on div "[DATE] 08:54AM PT | Epicenter" at bounding box center [304, 197] width 346 height 11
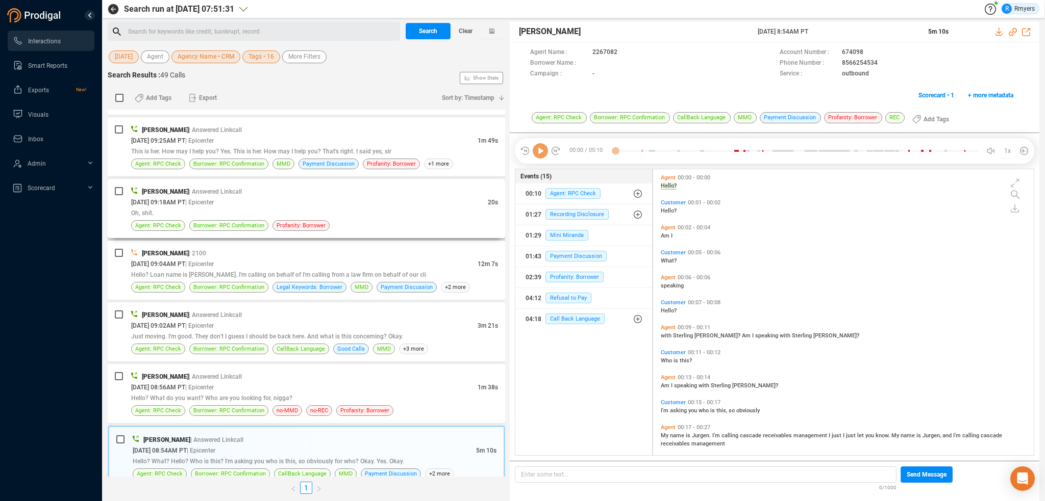
scroll to position [2087, 0]
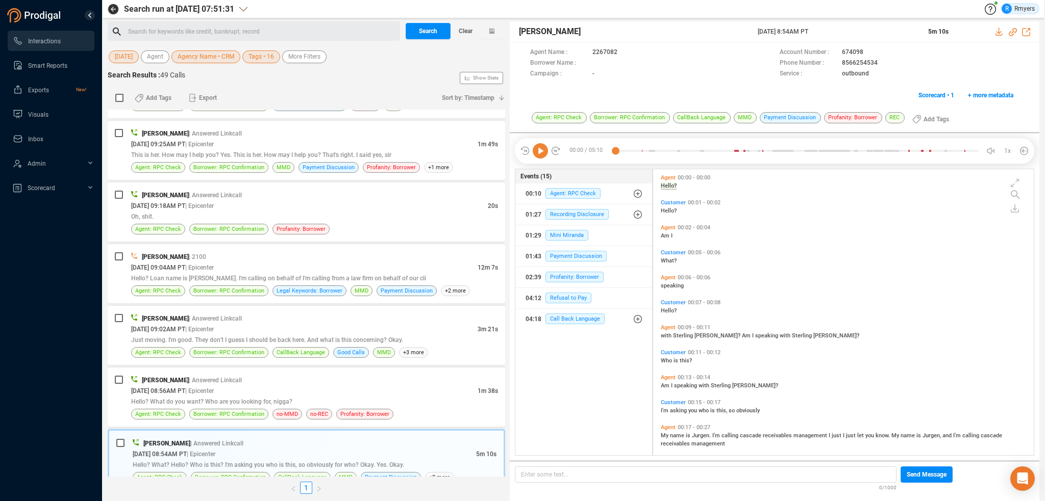
click at [536, 149] on icon at bounding box center [539, 150] width 15 height 15
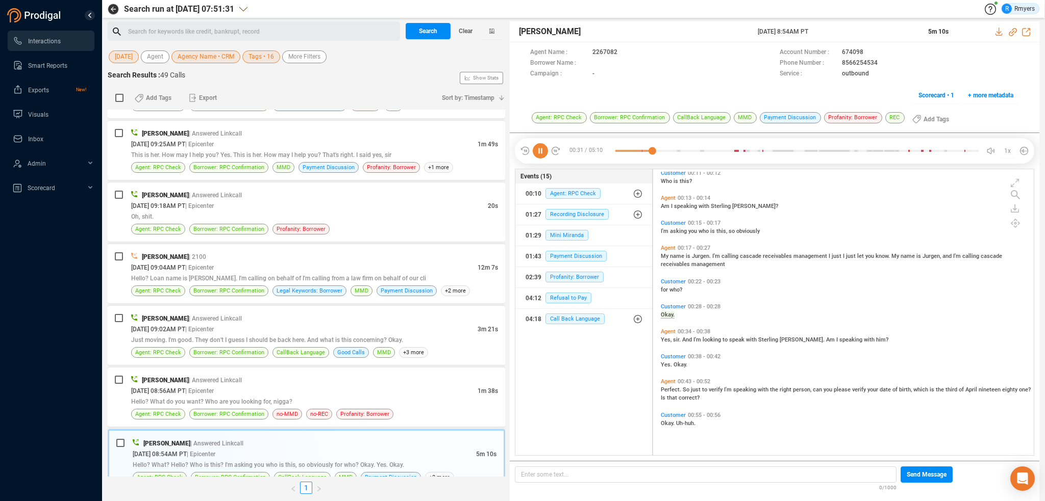
scroll to position [0, 0]
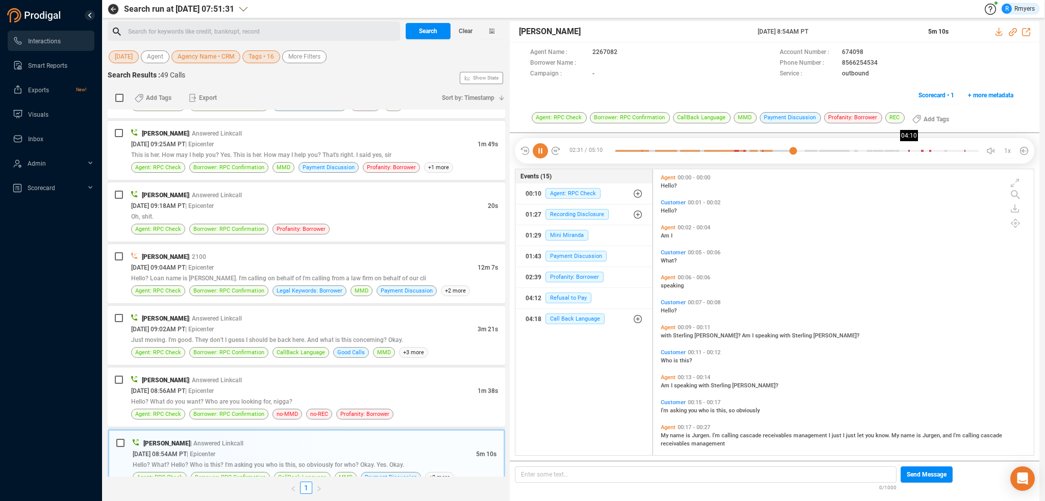
click at [908, 152] on div at bounding box center [796, 150] width 363 height 15
click at [269, 398] on span "Hello? What do you want? Who are you looking for, nigga?" at bounding box center [211, 401] width 161 height 7
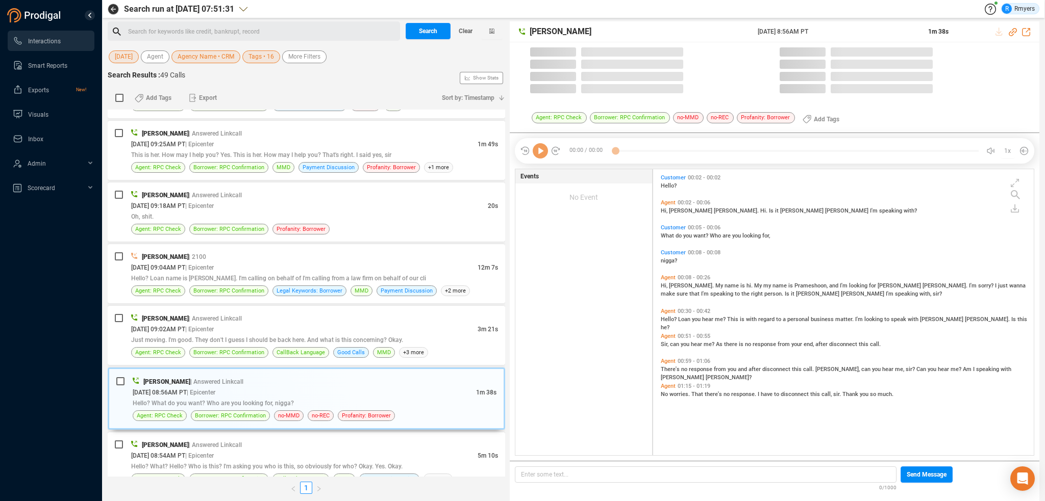
scroll to position [284, 375]
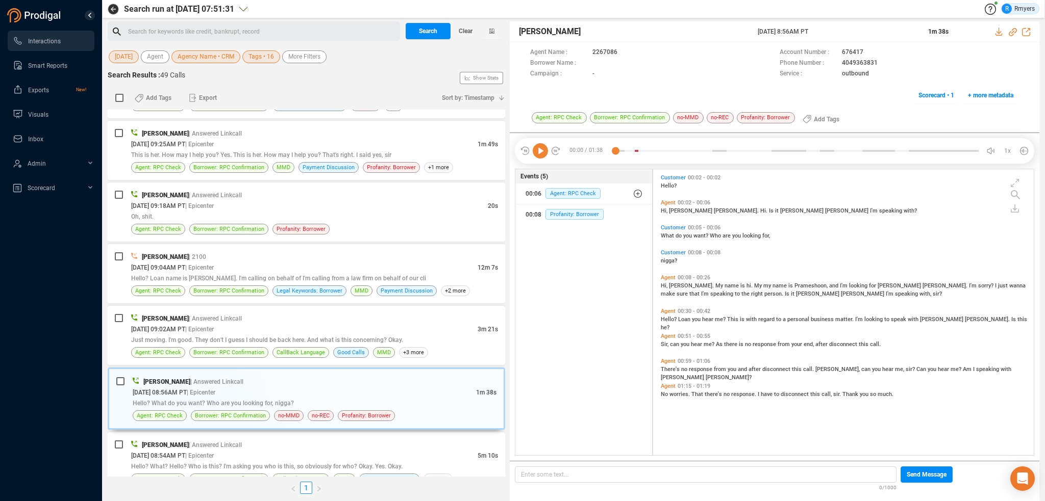
click at [542, 155] on icon at bounding box center [539, 150] width 15 height 15
click at [279, 324] on div "[DATE] 09:02AM PT | Epicenter" at bounding box center [304, 329] width 346 height 11
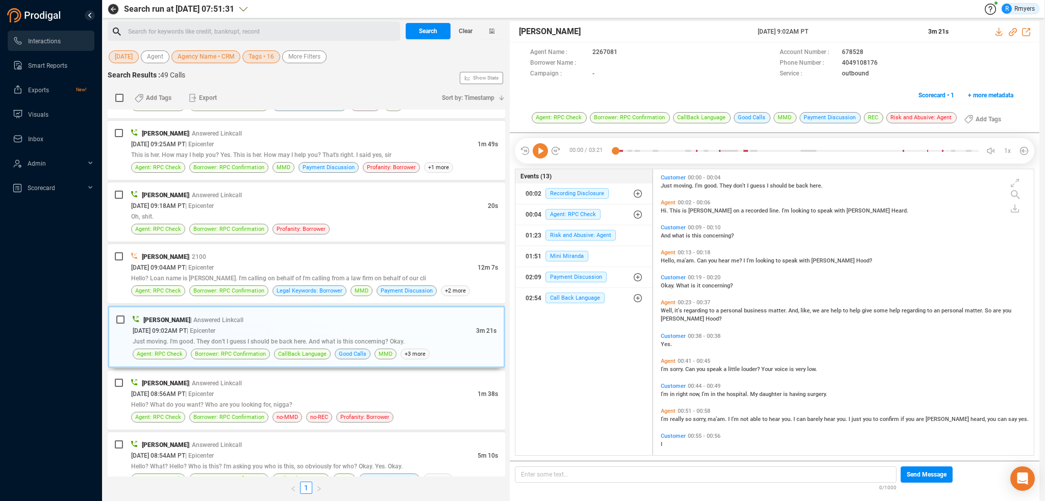
click at [538, 151] on icon at bounding box center [539, 150] width 15 height 15
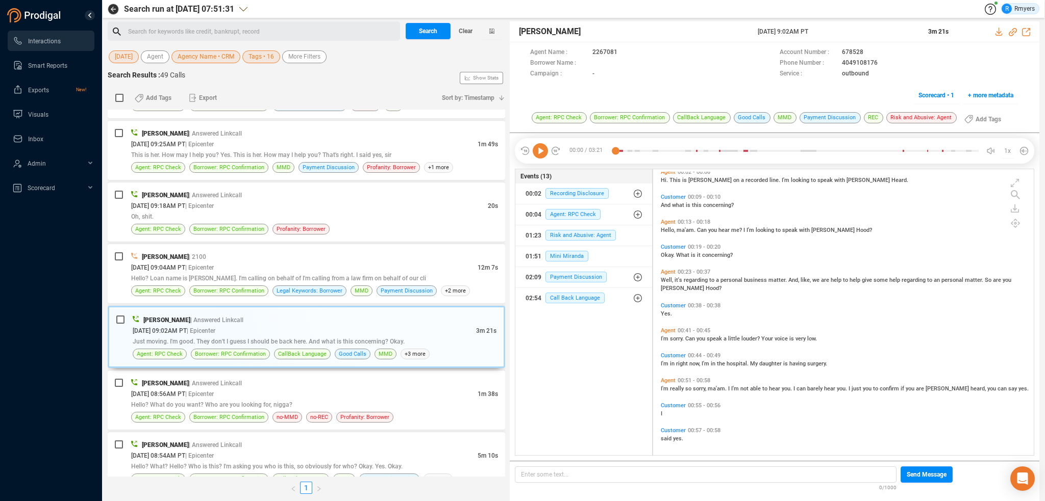
scroll to position [0, 0]
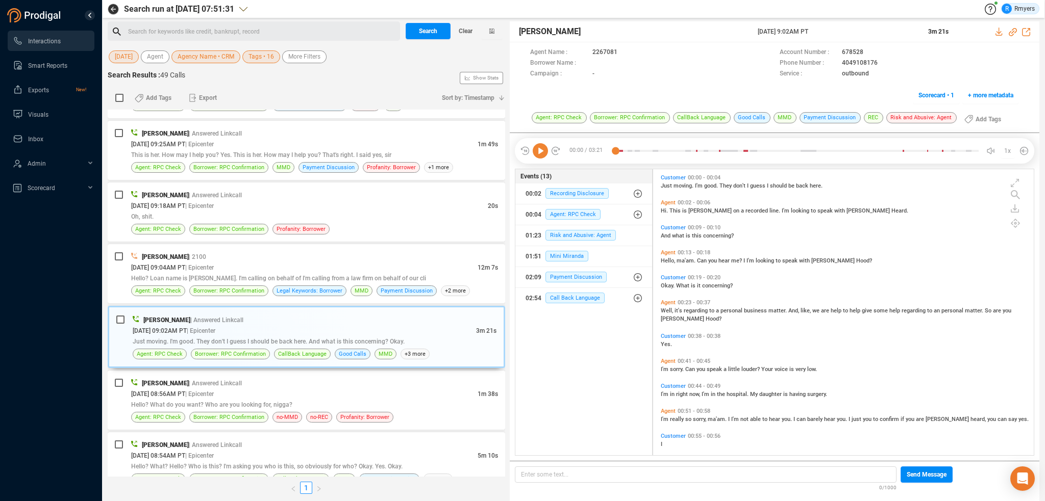
drag, startPoint x: 544, startPoint y: 148, endPoint x: 553, endPoint y: 160, distance: 14.2
click at [544, 149] on icon at bounding box center [539, 150] width 15 height 15
click at [539, 153] on icon at bounding box center [539, 150] width 15 height 15
click at [538, 151] on icon at bounding box center [539, 150] width 15 height 15
click at [541, 153] on icon at bounding box center [539, 150] width 15 height 15
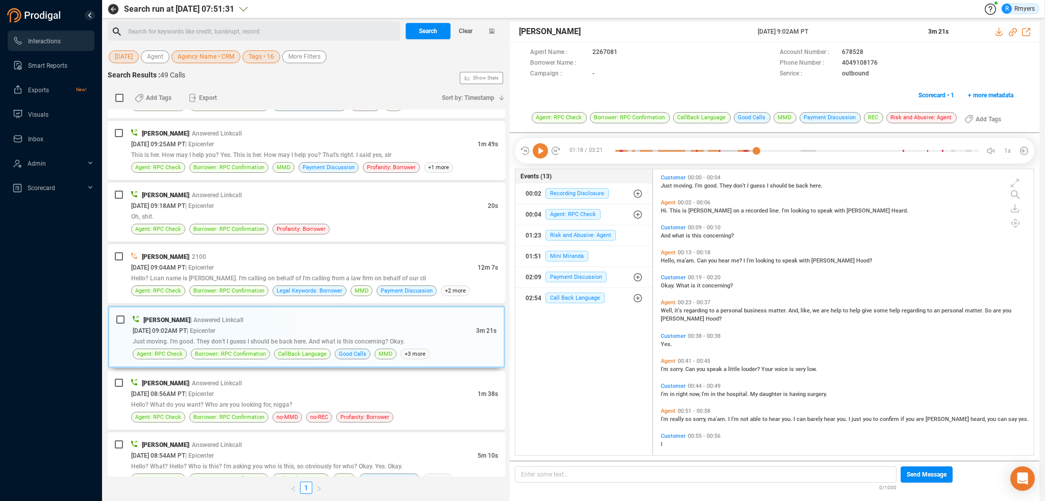
click at [539, 153] on icon at bounding box center [539, 150] width 15 height 15
click at [308, 273] on div "Hello? Loan name is [PERSON_NAME]. I'm calling on behalf of I'm calling from a …" at bounding box center [314, 278] width 367 height 11
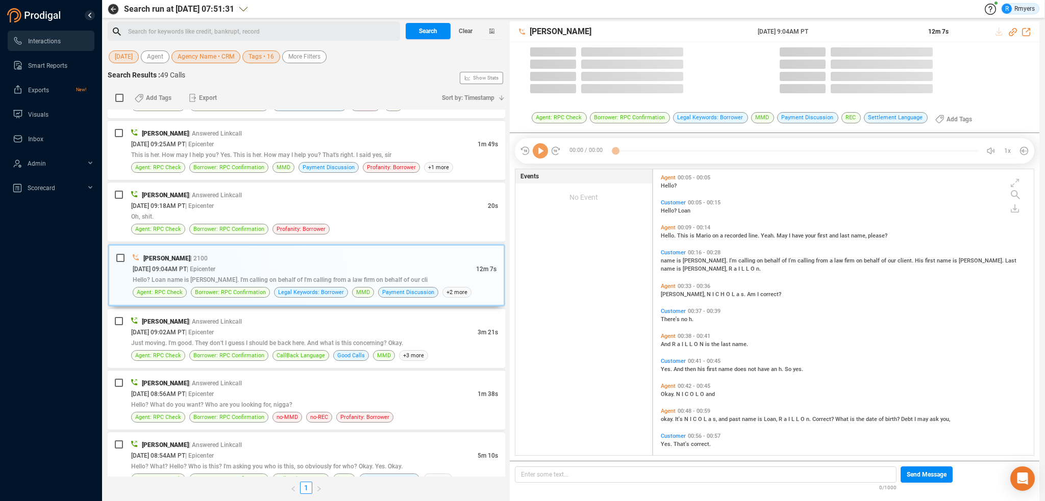
scroll to position [284, 375]
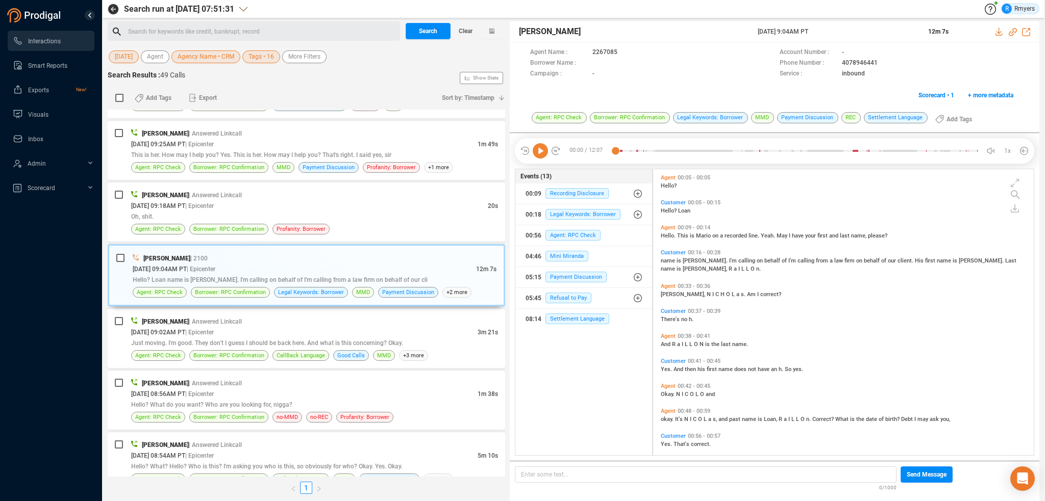
click at [542, 150] on icon at bounding box center [539, 150] width 15 height 15
click at [664, 295] on span "[PERSON_NAME]," at bounding box center [684, 294] width 46 height 7
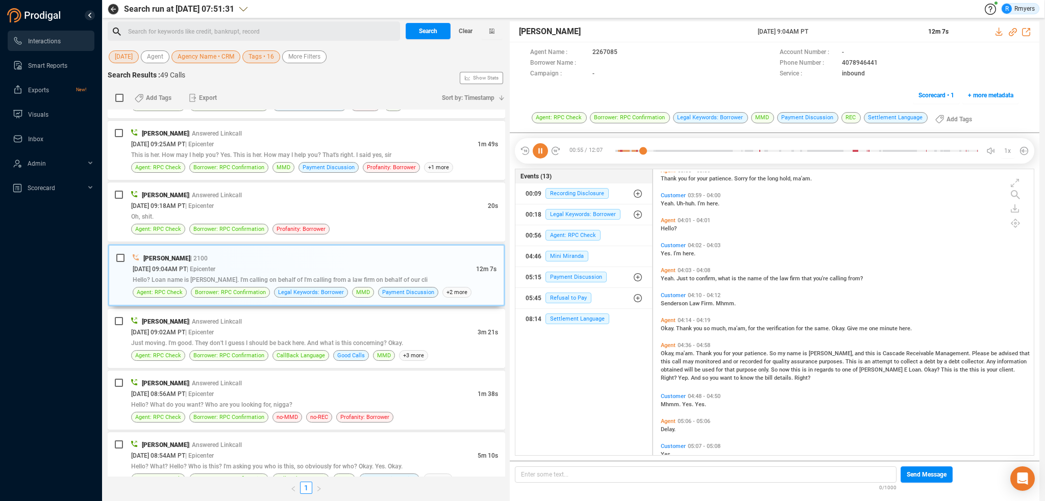
scroll to position [459, 0]
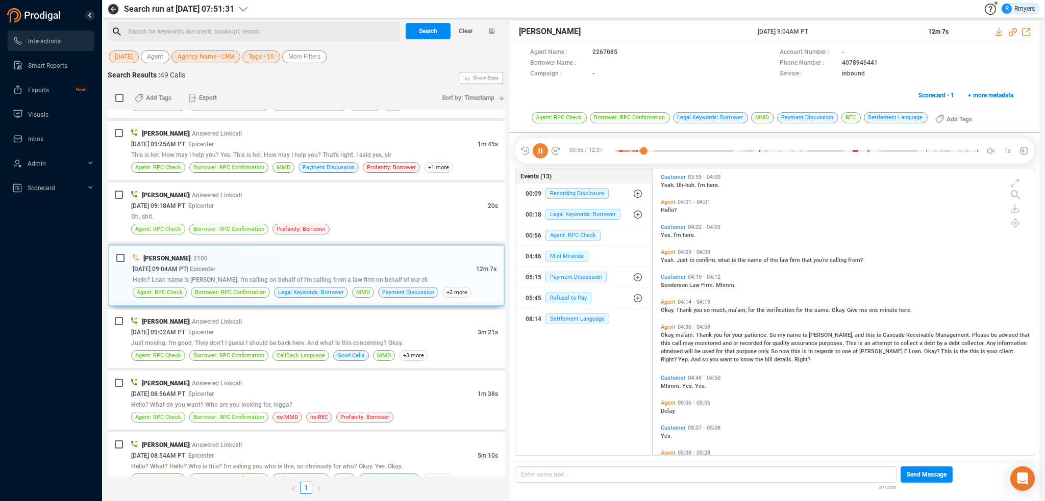
click at [690, 334] on span "ma'am." at bounding box center [685, 335] width 20 height 7
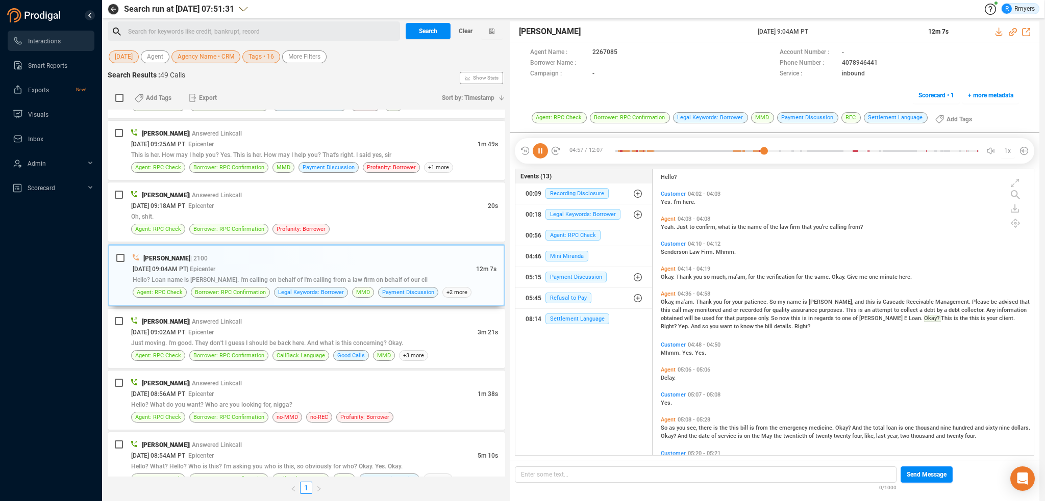
click at [538, 154] on icon at bounding box center [539, 150] width 15 height 15
click at [544, 150] on icon at bounding box center [539, 150] width 15 height 15
click at [541, 148] on icon at bounding box center [539, 150] width 15 height 15
click at [536, 150] on icon at bounding box center [539, 150] width 15 height 15
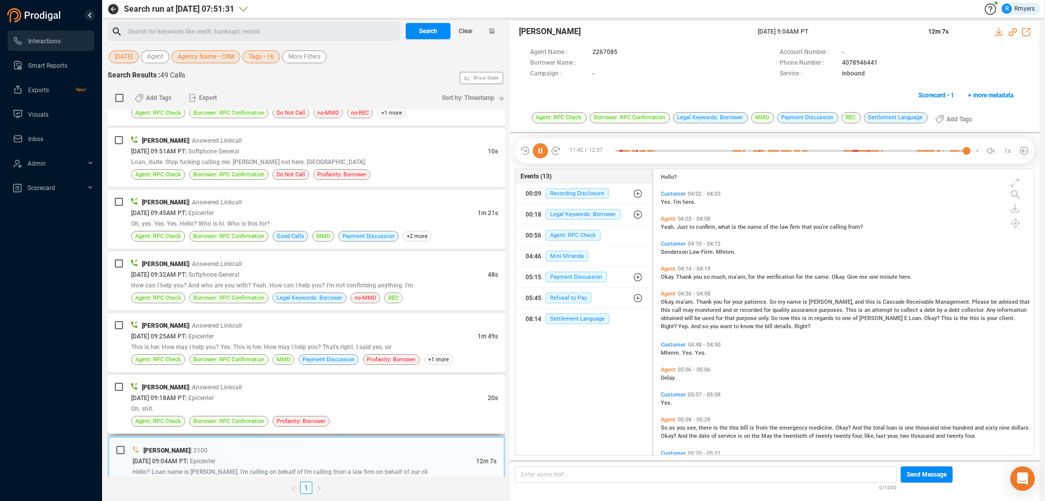
scroll to position [1883, 0]
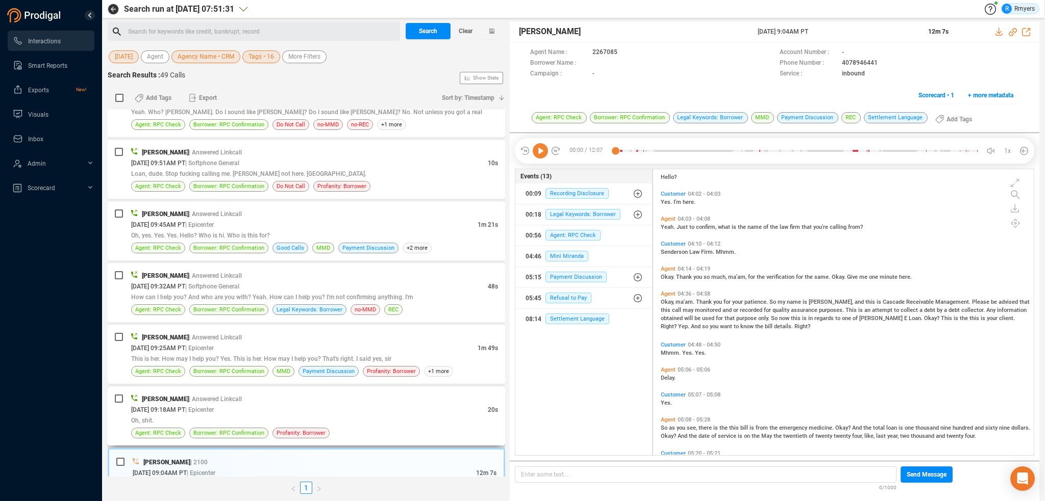
click at [308, 394] on div "[PERSON_NAME] | Answered Linkcall" at bounding box center [314, 399] width 367 height 11
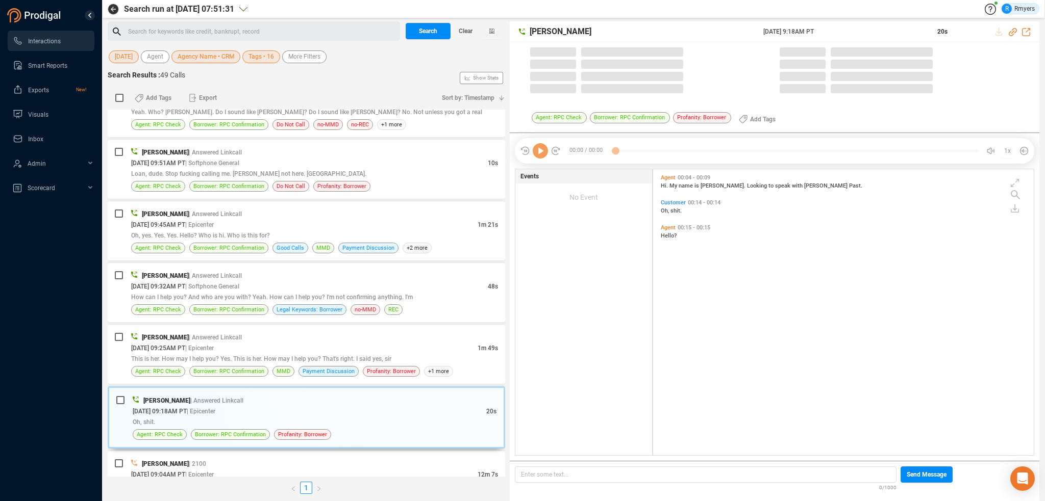
scroll to position [284, 375]
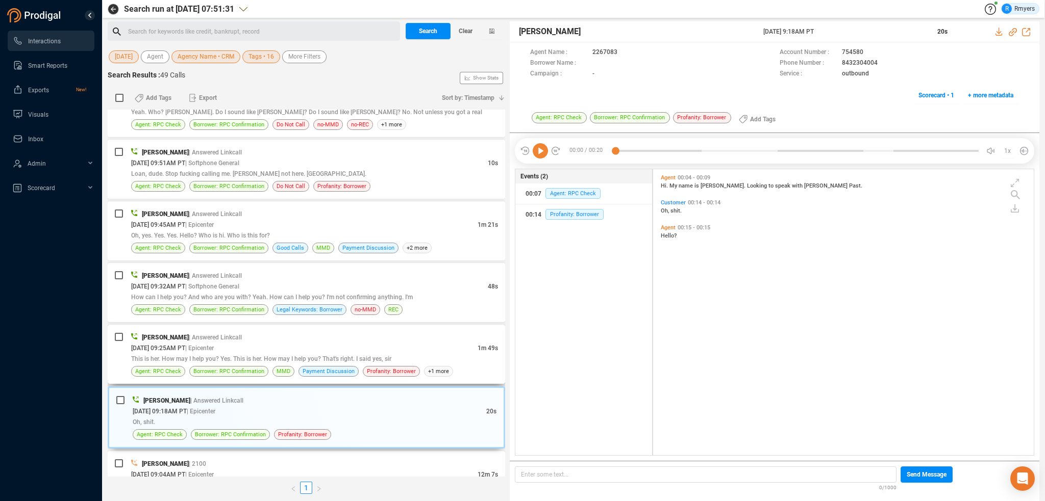
click at [270, 343] on div "[DATE] 09:25AM PT | Epicenter" at bounding box center [304, 348] width 346 height 11
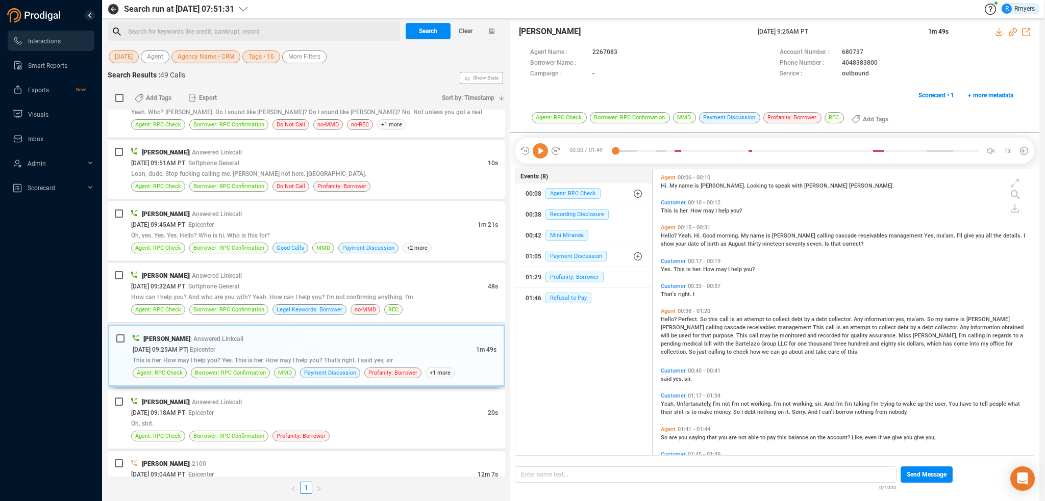
click at [539, 148] on icon at bounding box center [539, 150] width 15 height 15
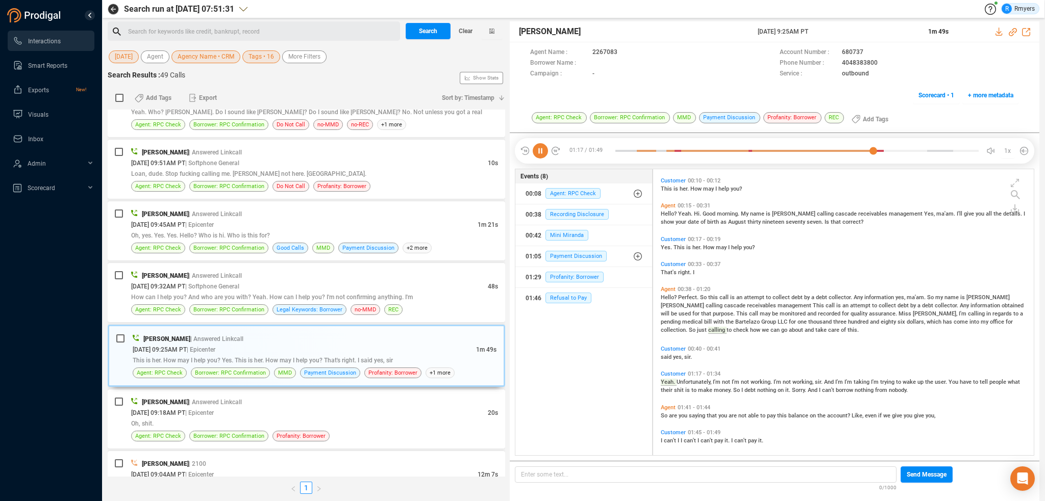
scroll to position [51, 0]
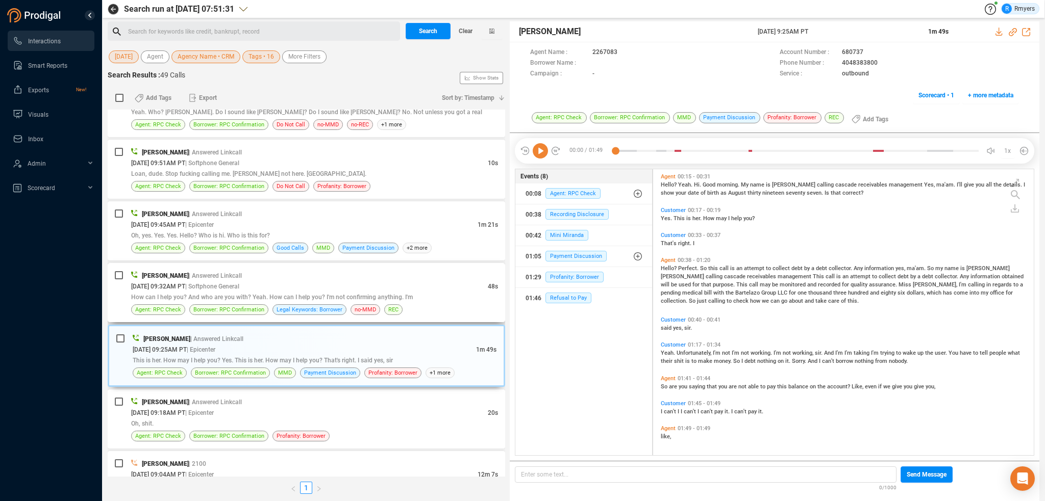
click at [276, 294] on span "How can I help you? And who are you with? Yeah. How can I help you? I'm not con…" at bounding box center [272, 297] width 282 height 7
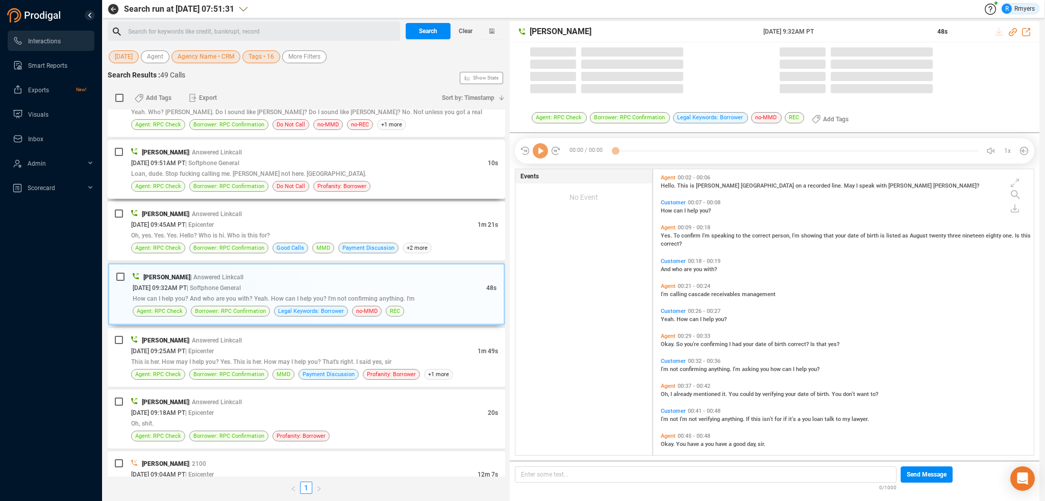
scroll to position [284, 375]
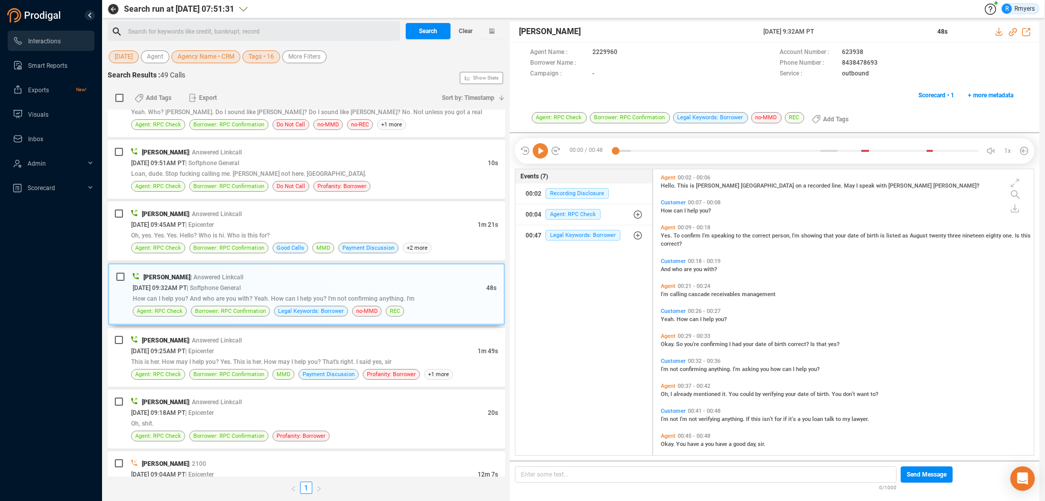
click at [542, 154] on icon at bounding box center [539, 150] width 15 height 15
click at [563, 212] on span "Agent: RPC Check" at bounding box center [572, 214] width 55 height 11
click at [563, 237] on span "Agent: RPC Check" at bounding box center [580, 235] width 55 height 11
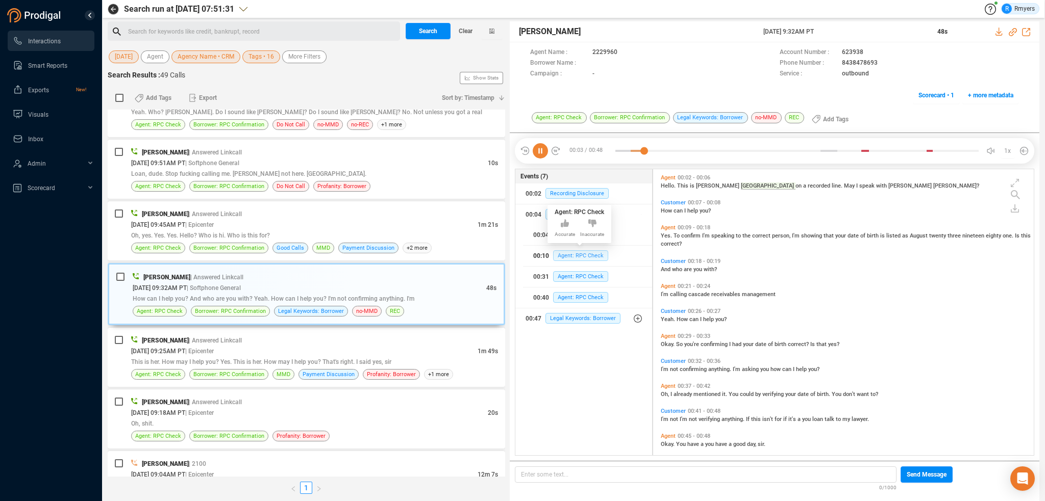
click at [561, 255] on span "Agent: RPC Check" at bounding box center [580, 255] width 55 height 11
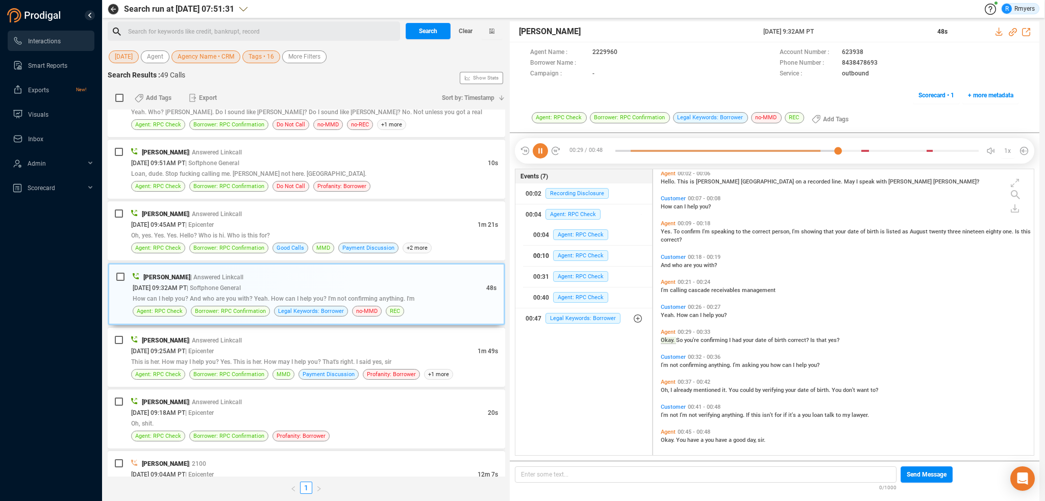
scroll to position [8, 0]
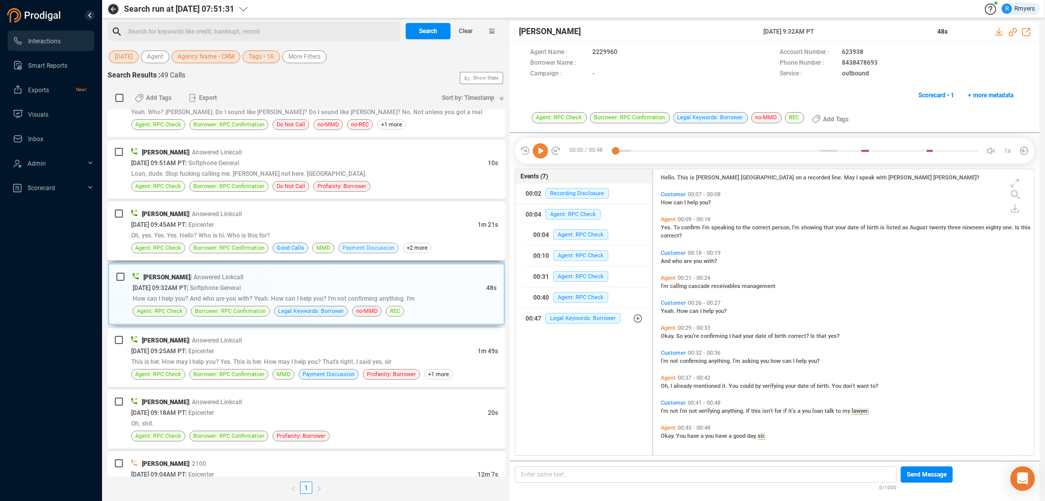
drag, startPoint x: 389, startPoint y: 237, endPoint x: 375, endPoint y: 237, distance: 13.8
click at [388, 243] on span "Payment Discussion" at bounding box center [368, 248] width 60 height 11
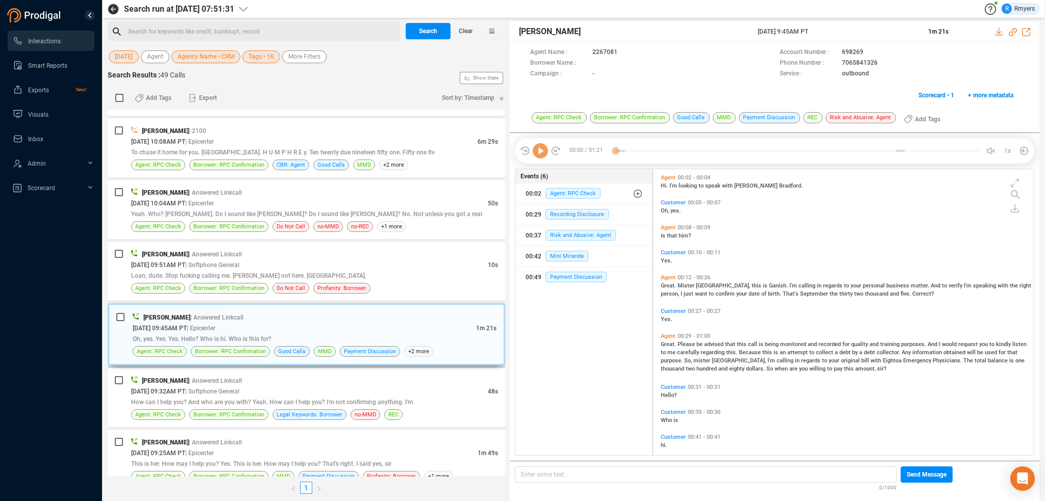
scroll to position [1730, 0]
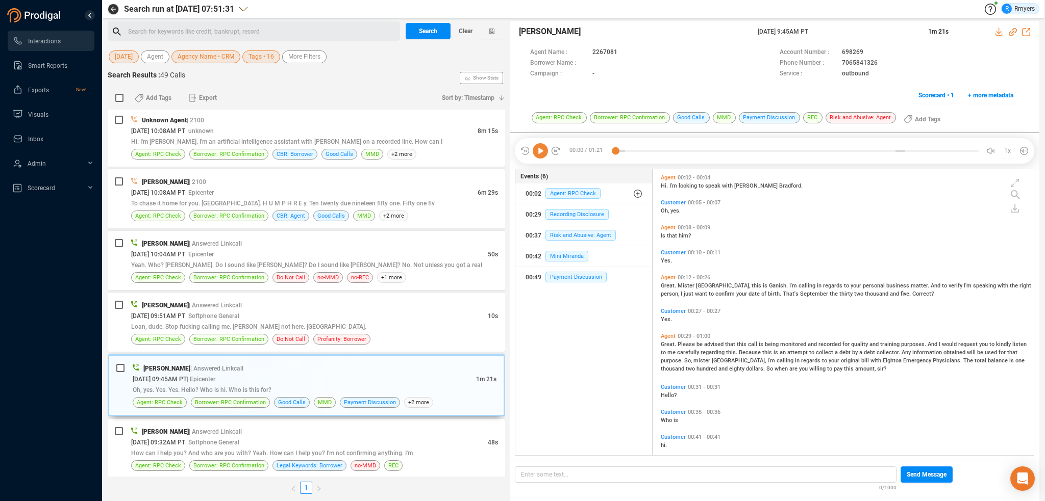
click at [251, 448] on div "How can I help you? And who are you with? Yeah. How can I help you? I'm not con…" at bounding box center [314, 453] width 367 height 11
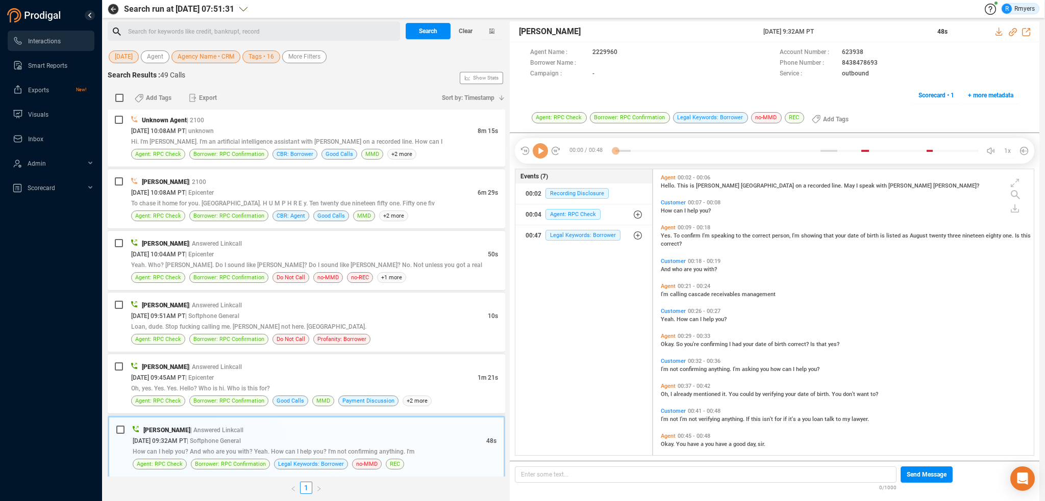
scroll to position [284, 375]
click at [214, 374] on span "| Epicenter" at bounding box center [199, 377] width 29 height 7
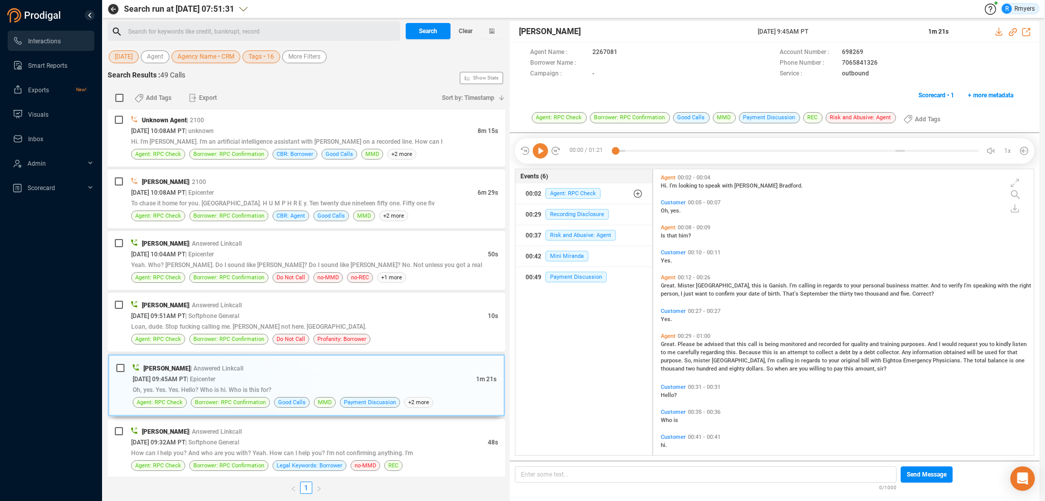
click at [537, 155] on icon at bounding box center [539, 150] width 15 height 15
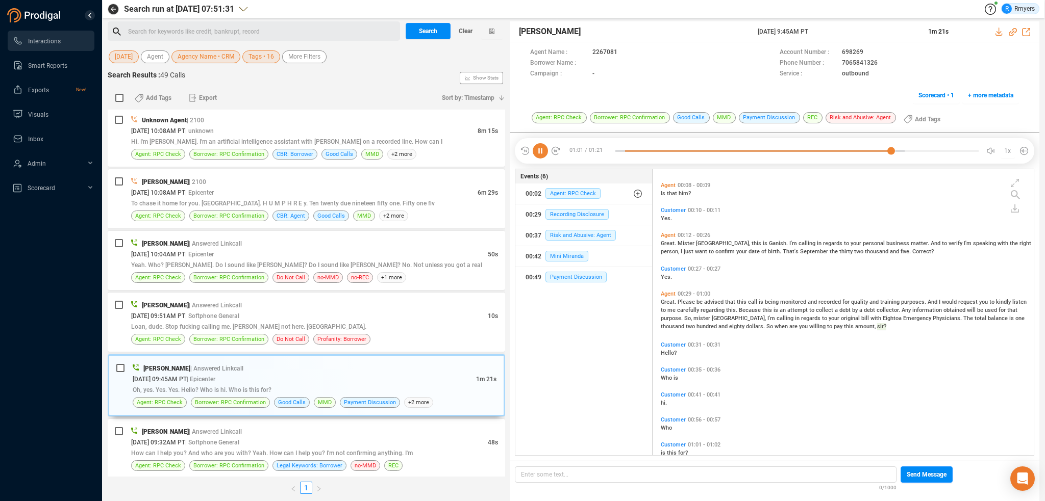
scroll to position [92, 0]
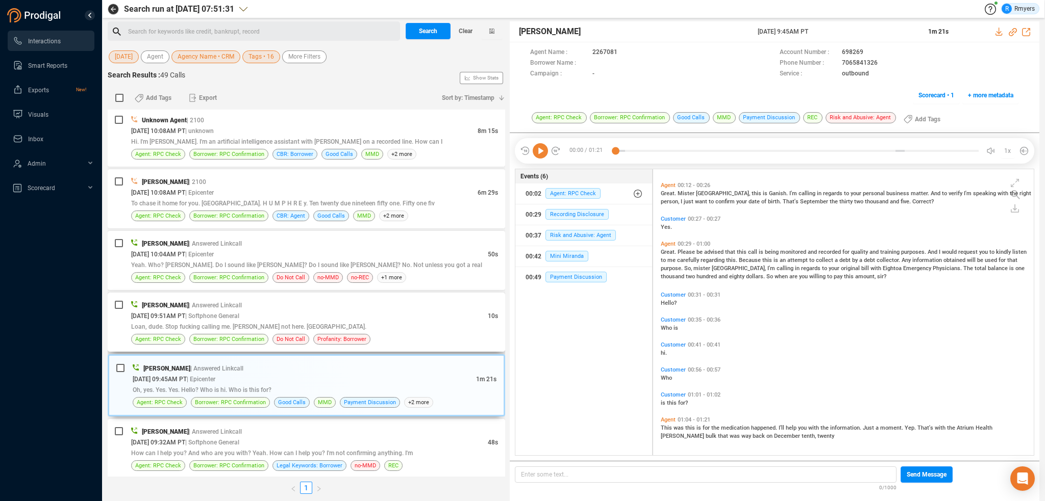
click at [375, 334] on div "Agent: RPC Check Borrower: RPC Confirmation Do Not Call Profanity: Borrower" at bounding box center [314, 339] width 367 height 11
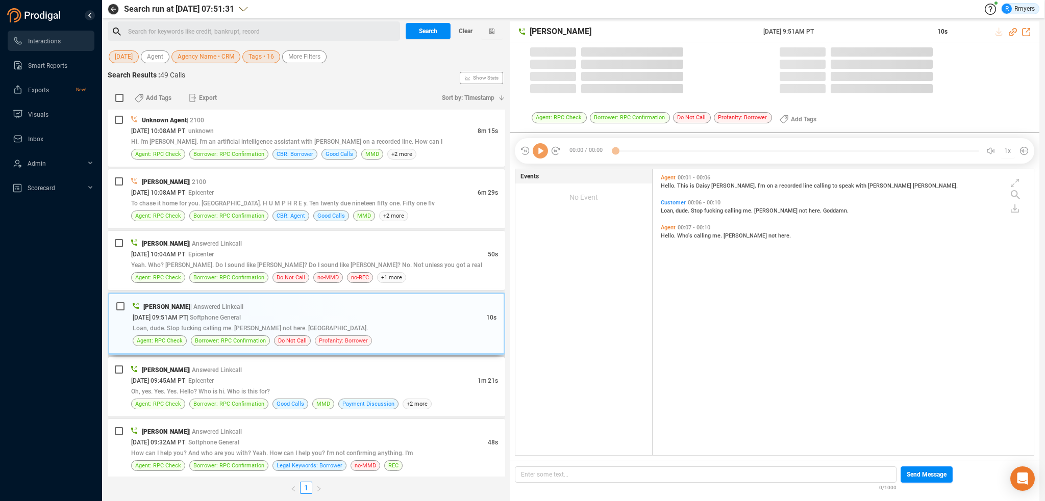
scroll to position [284, 375]
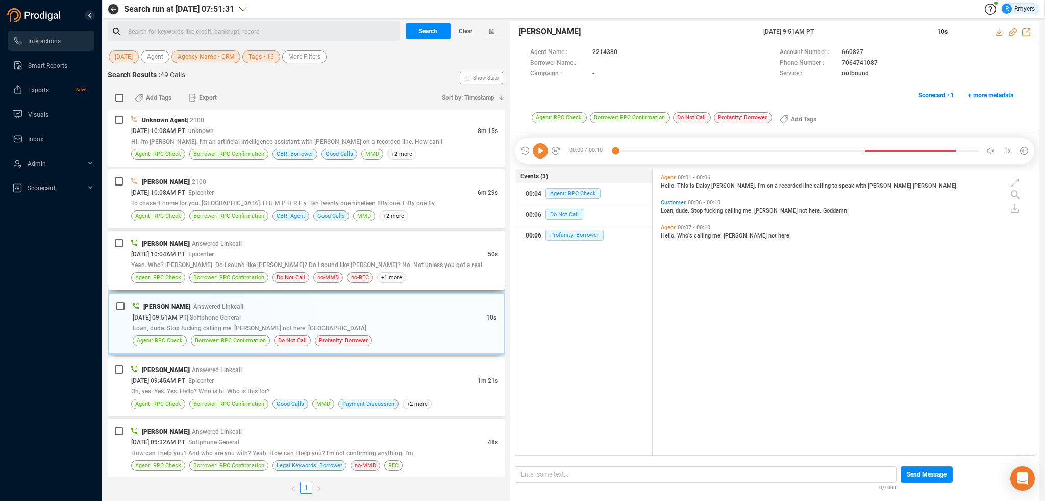
click at [311, 260] on div "Yeah. Who? [PERSON_NAME]. Do I sound like [PERSON_NAME]? Do I sound like [PERSO…" at bounding box center [314, 265] width 367 height 11
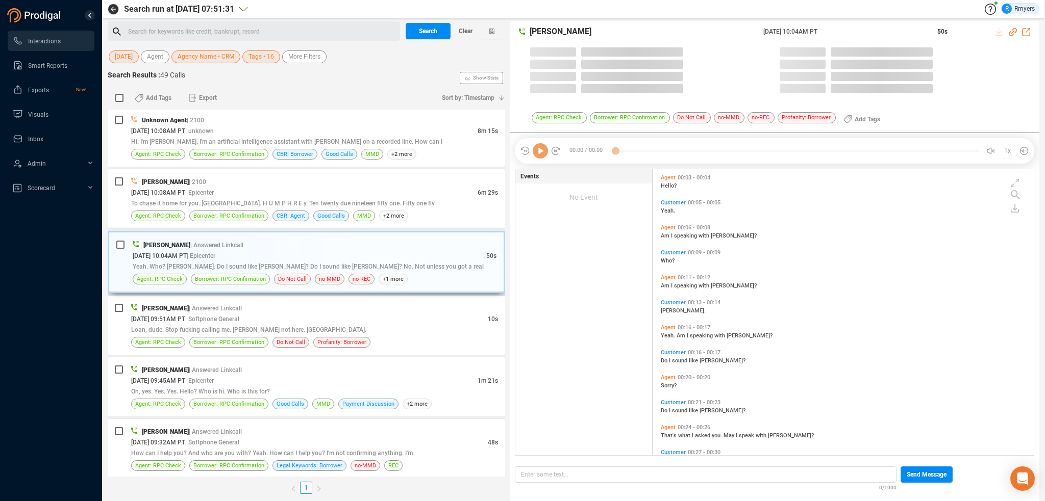
scroll to position [3, 5]
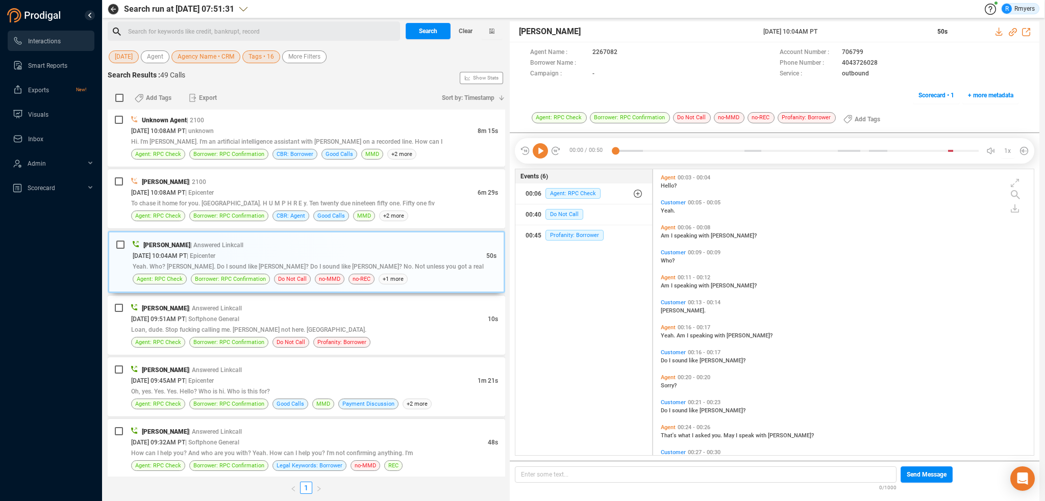
click at [537, 146] on icon at bounding box center [539, 150] width 15 height 15
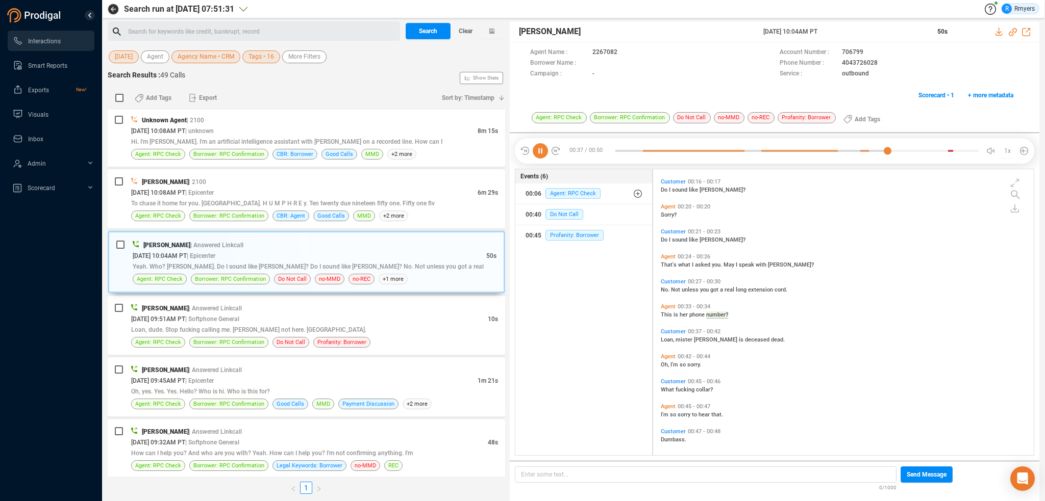
scroll to position [174, 0]
drag, startPoint x: 249, startPoint y: 193, endPoint x: 251, endPoint y: 205, distance: 11.4
click at [249, 198] on div "To chase it home for you. [GEOGRAPHIC_DATA]. H U M P H R E y. Ten twenty due ni…" at bounding box center [314, 203] width 367 height 11
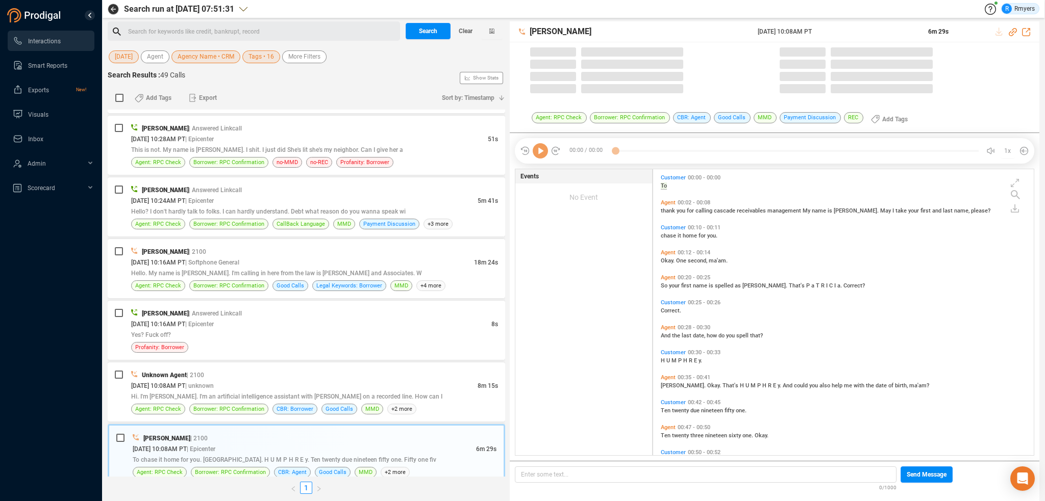
scroll to position [284, 375]
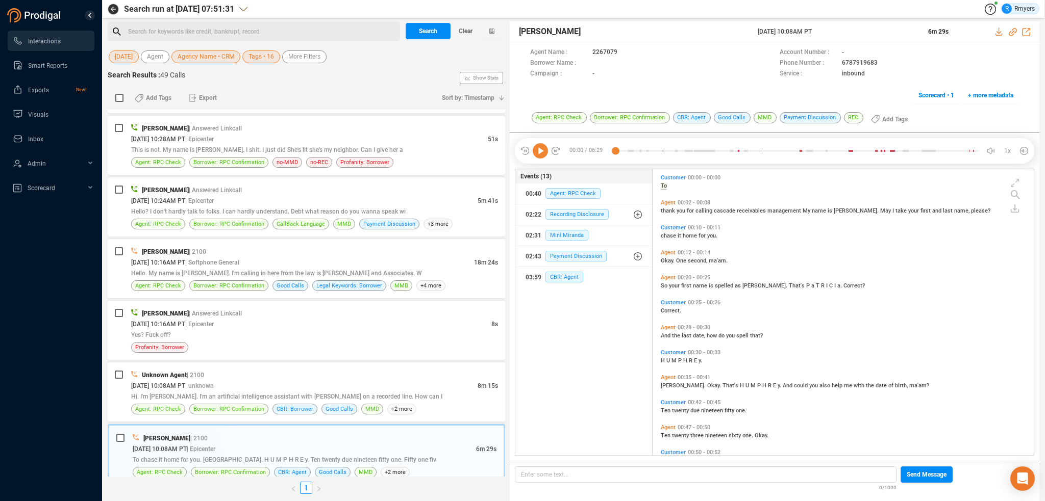
click at [538, 153] on icon at bounding box center [539, 150] width 15 height 15
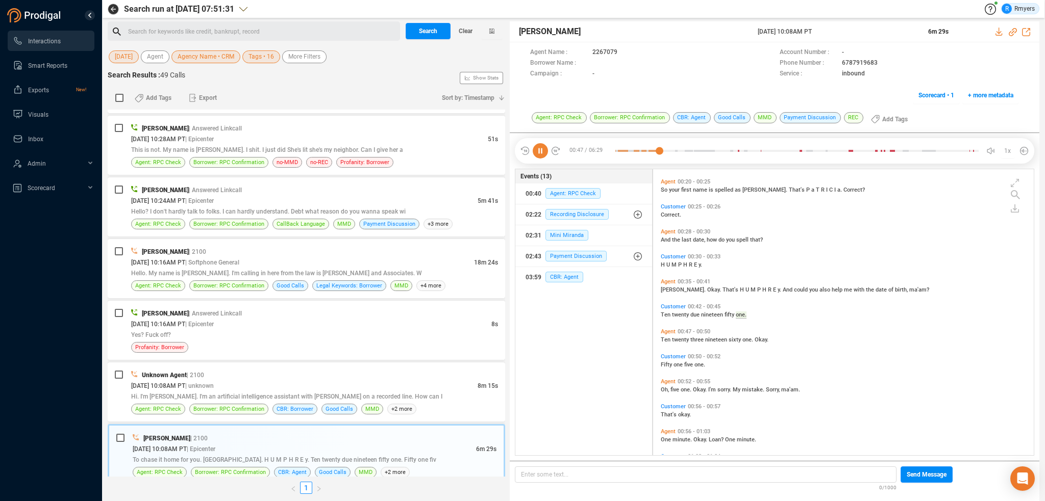
scroll to position [120, 0]
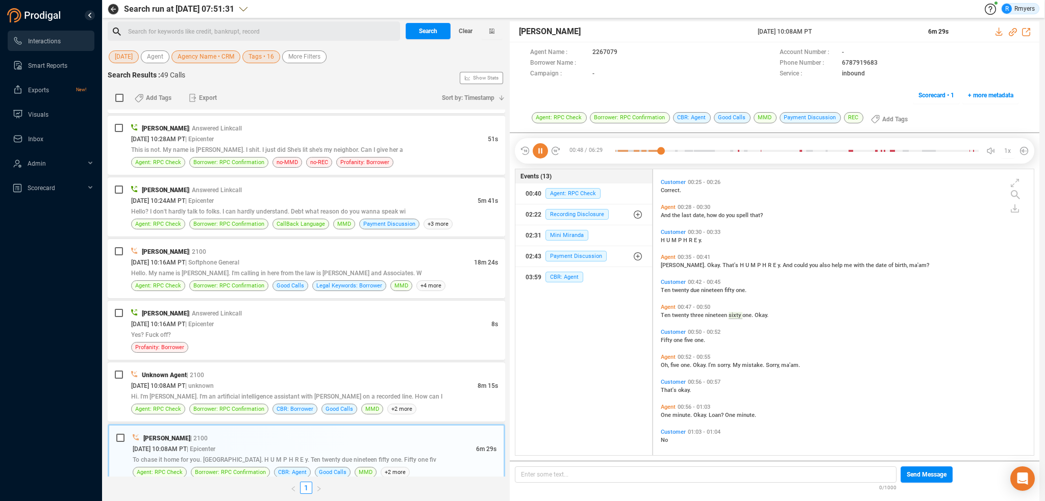
click at [539, 146] on icon at bounding box center [539, 150] width 15 height 15
click at [539, 154] on icon at bounding box center [539, 150] width 15 height 15
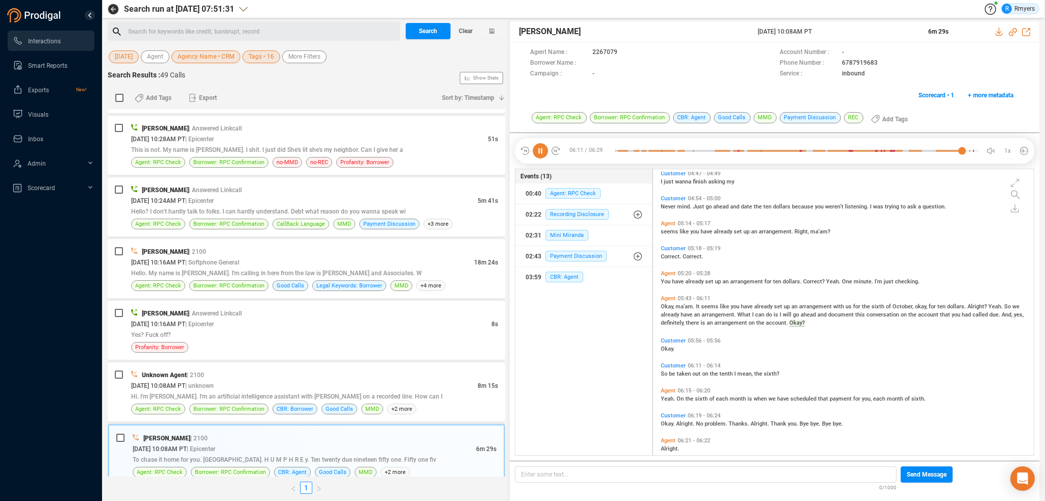
scroll to position [1194, 0]
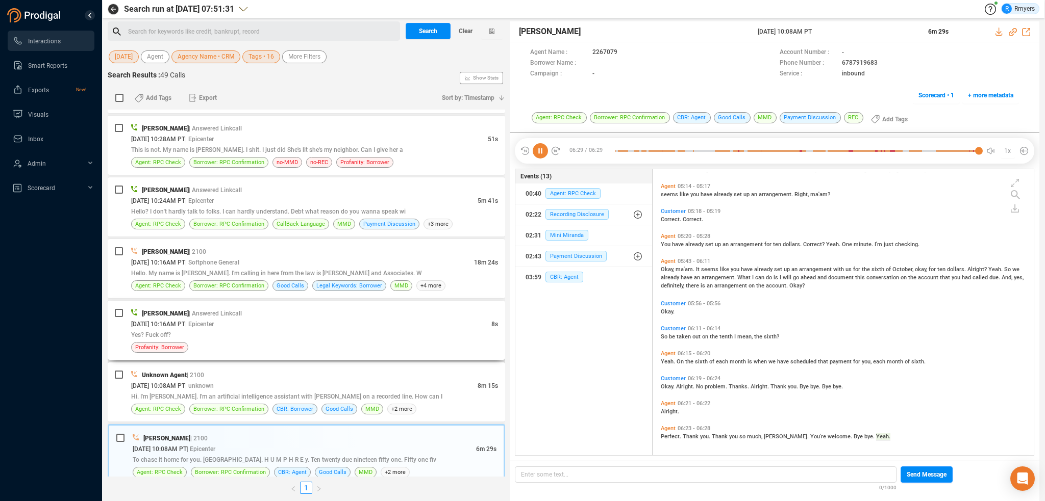
click at [240, 329] on div "Yes? Fuck off?" at bounding box center [314, 334] width 367 height 11
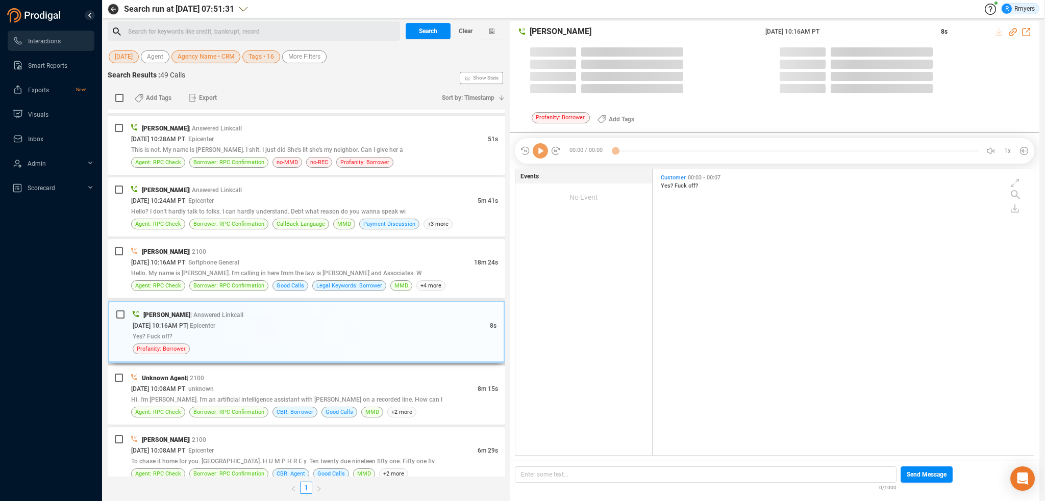
scroll to position [284, 375]
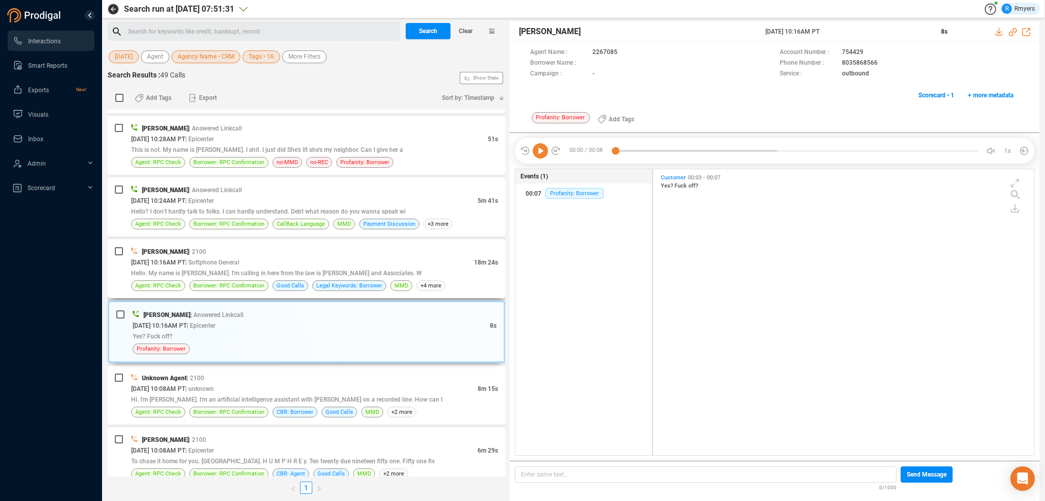
click at [298, 258] on div "[DATE] 10:16AM PT | Softphone General" at bounding box center [302, 262] width 343 height 11
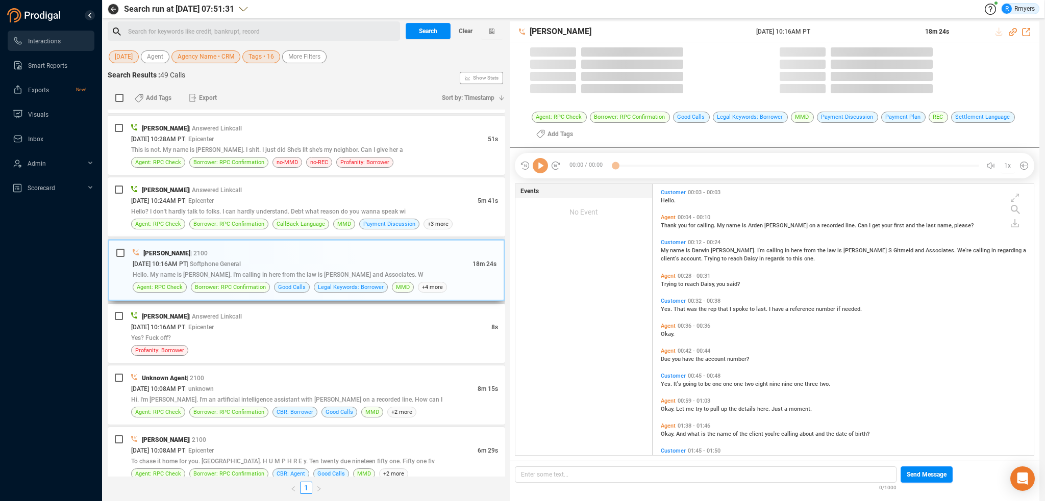
scroll to position [270, 375]
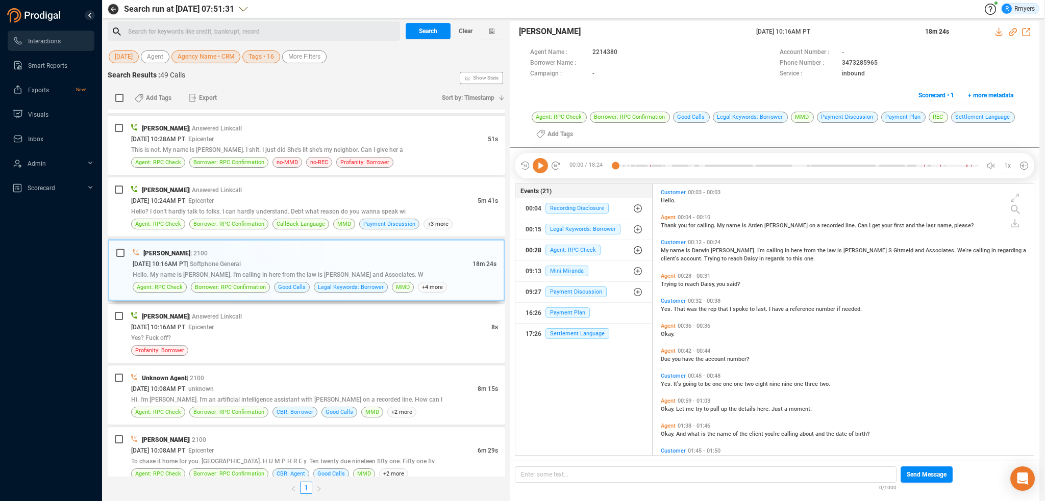
click at [563, 241] on button "00:28 Agent: RPC Check" at bounding box center [583, 250] width 137 height 20
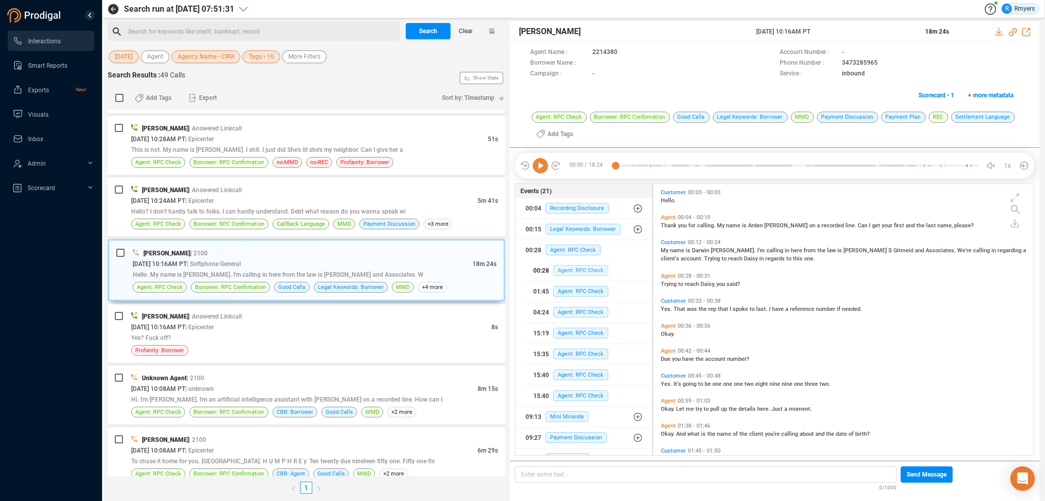
click at [565, 269] on span "Agent: RPC Check" at bounding box center [580, 270] width 55 height 11
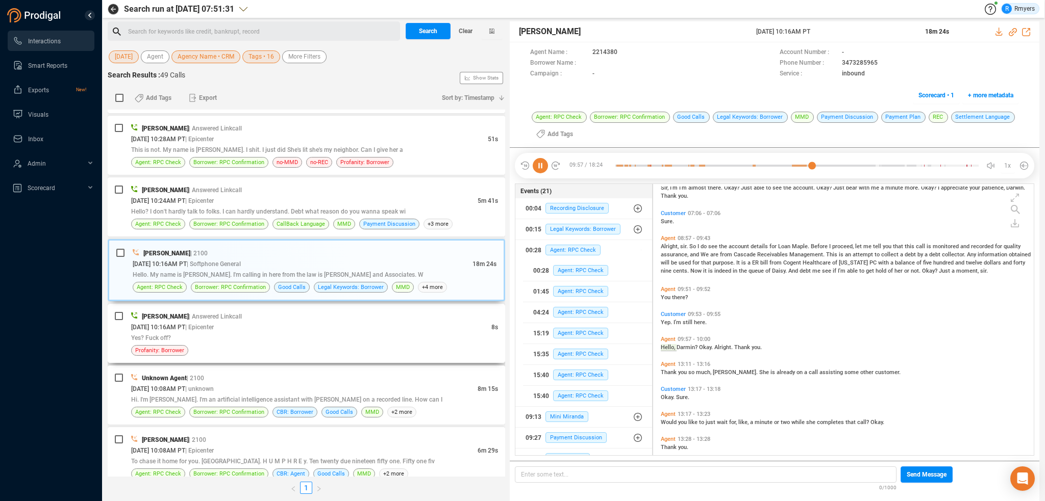
scroll to position [614, 0]
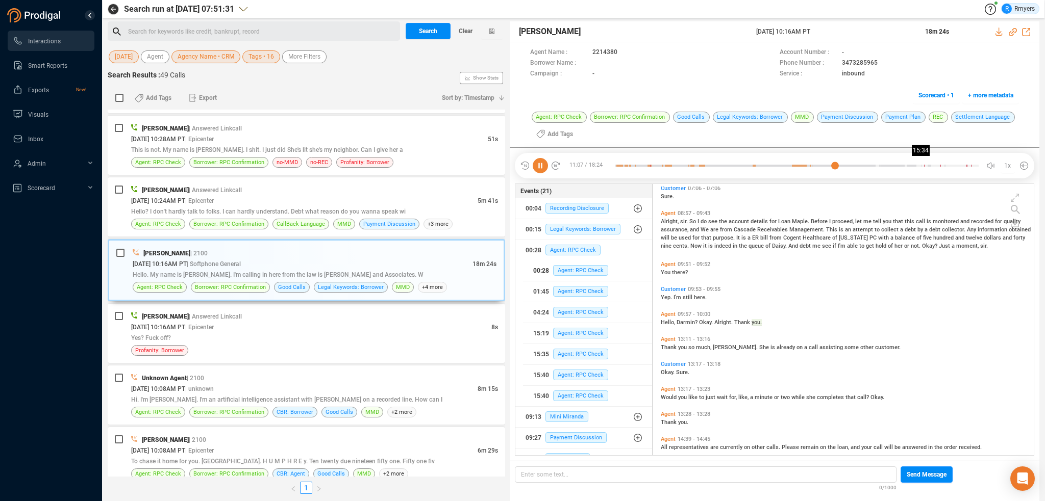
click at [922, 167] on div at bounding box center [796, 165] width 363 height 15
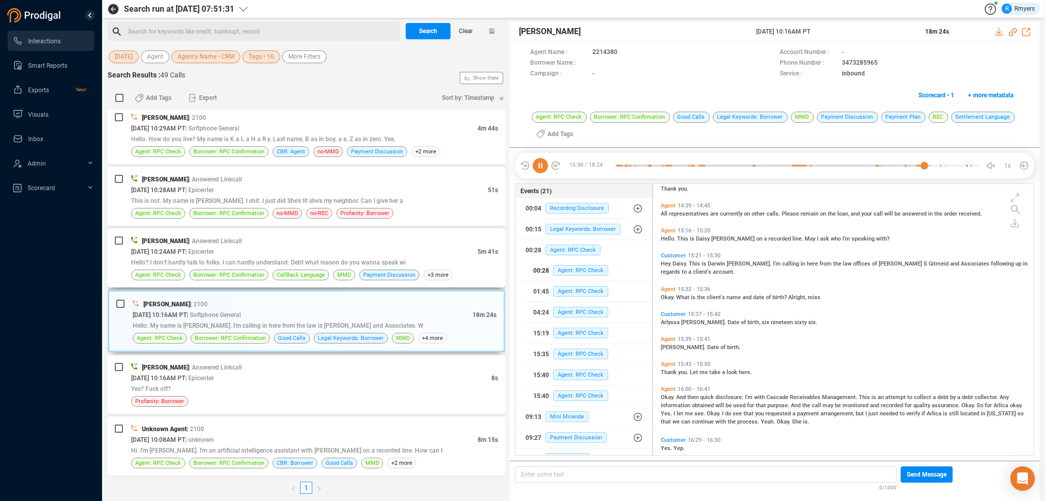
scroll to position [1322, 0]
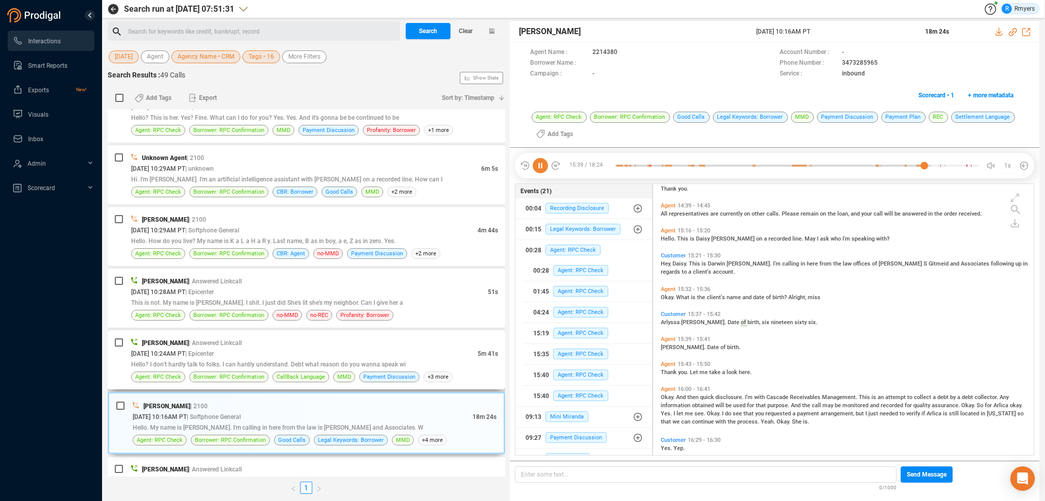
drag, startPoint x: 294, startPoint y: 371, endPoint x: 325, endPoint y: 363, distance: 31.7
click at [297, 372] on span "CallBack Language" at bounding box center [300, 377] width 48 height 10
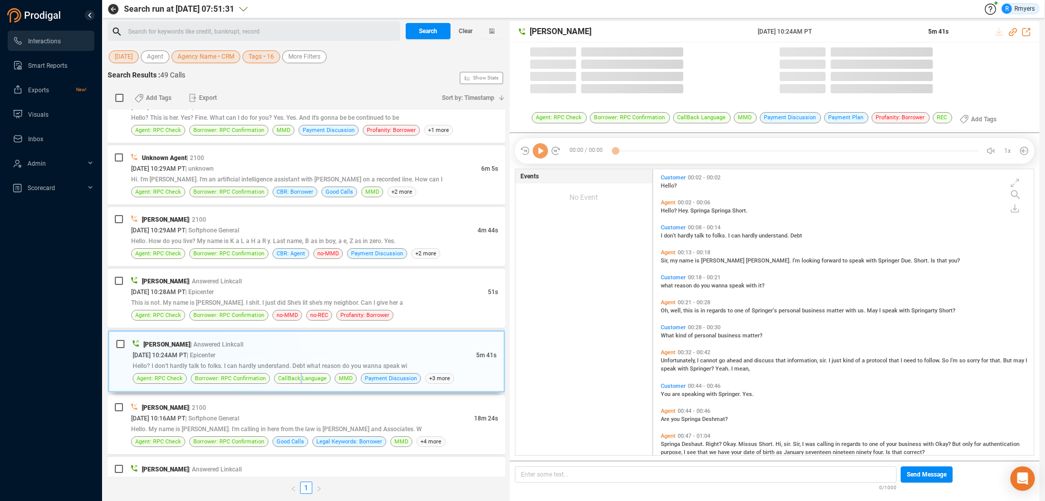
scroll to position [284, 375]
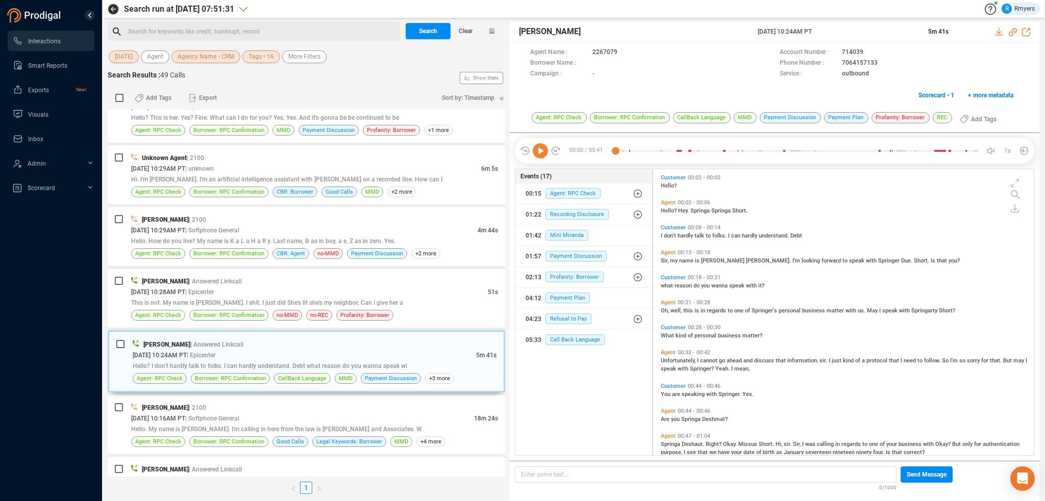
click at [537, 154] on icon at bounding box center [539, 150] width 15 height 15
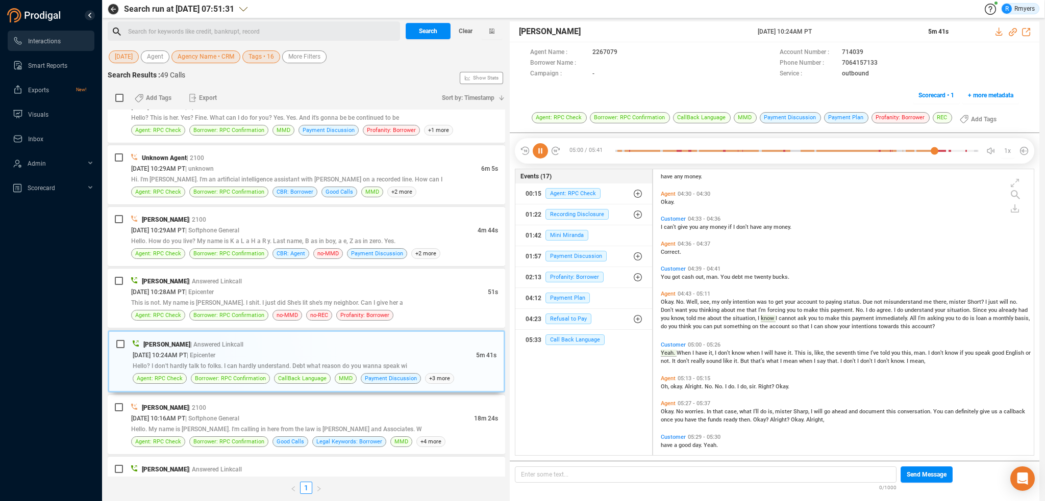
scroll to position [1098, 0]
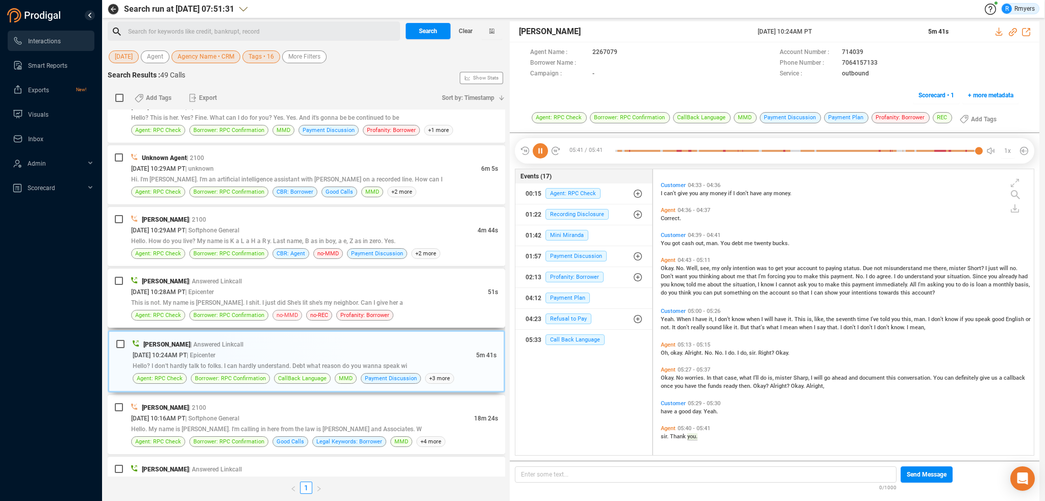
drag, startPoint x: 293, startPoint y: 306, endPoint x: 282, endPoint y: 316, distance: 15.2
click at [293, 311] on span "no-MMD" at bounding box center [286, 316] width 21 height 10
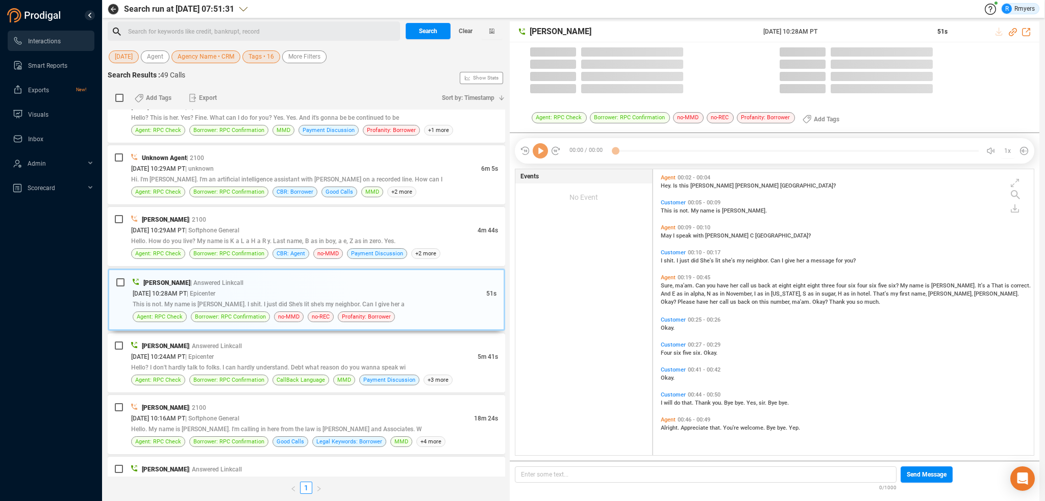
scroll to position [284, 375]
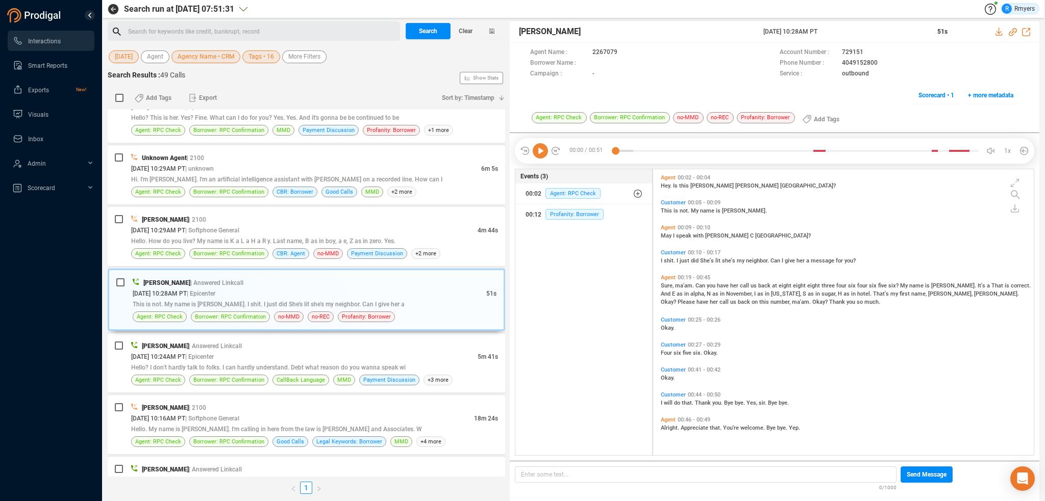
click at [540, 150] on icon at bounding box center [539, 150] width 15 height 15
click at [196, 249] on span "Borrower: RPC Confirmation" at bounding box center [228, 254] width 71 height 10
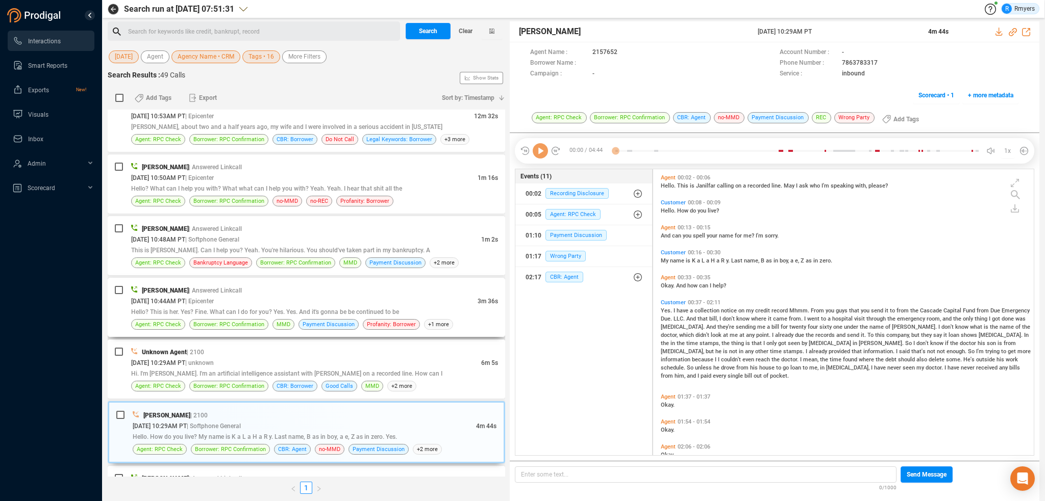
scroll to position [1118, 0]
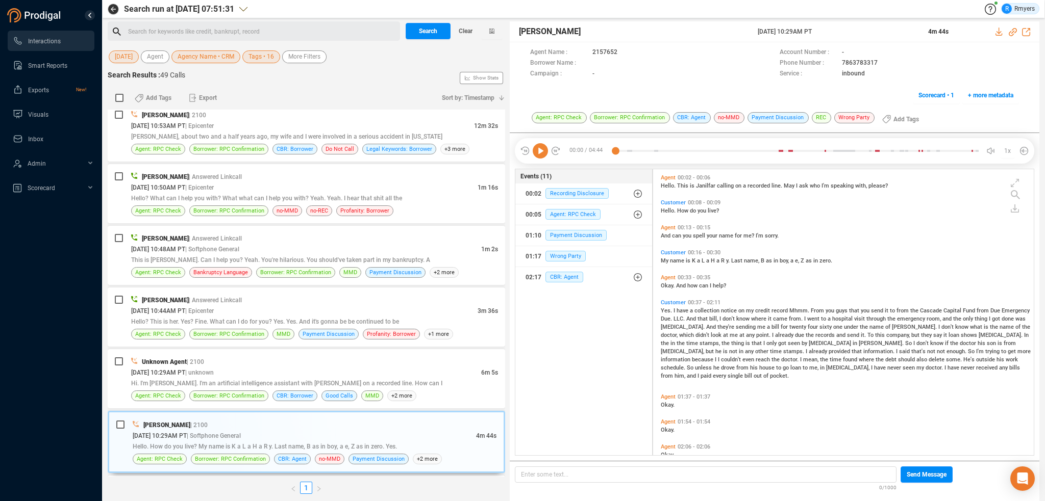
click at [543, 153] on icon at bounding box center [539, 150] width 15 height 15
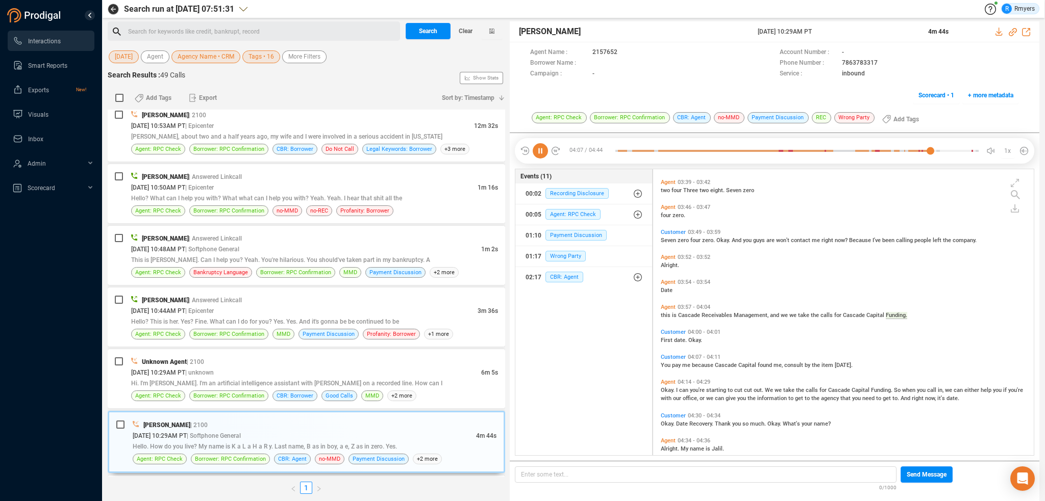
scroll to position [775, 0]
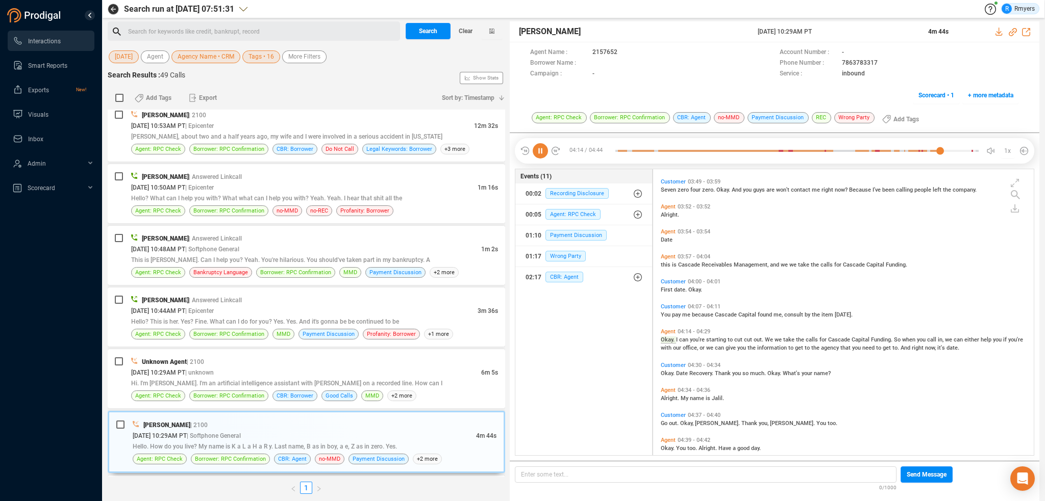
scroll to position [787, 0]
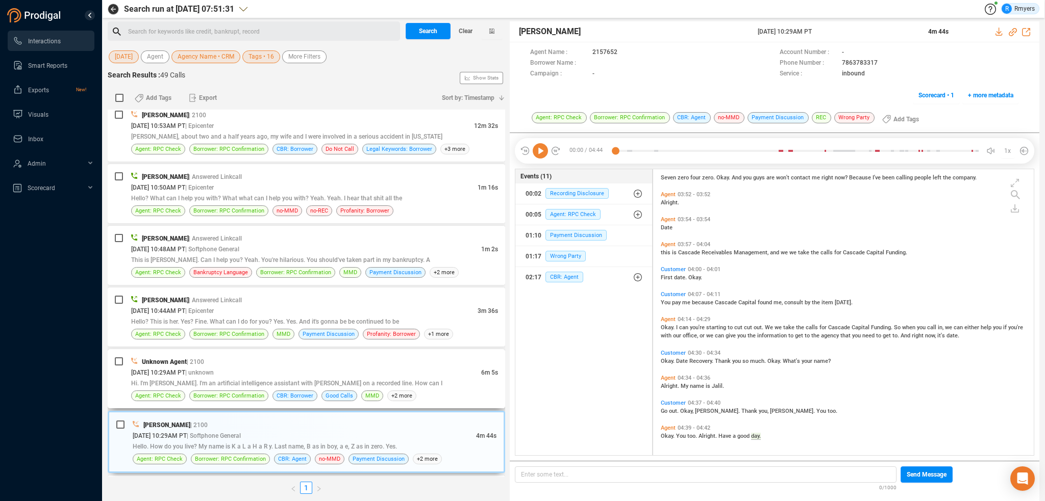
click at [318, 378] on div "Hi. I'm [PERSON_NAME]. I'm an artificial intelligence assistant with [PERSON_NA…" at bounding box center [314, 383] width 367 height 11
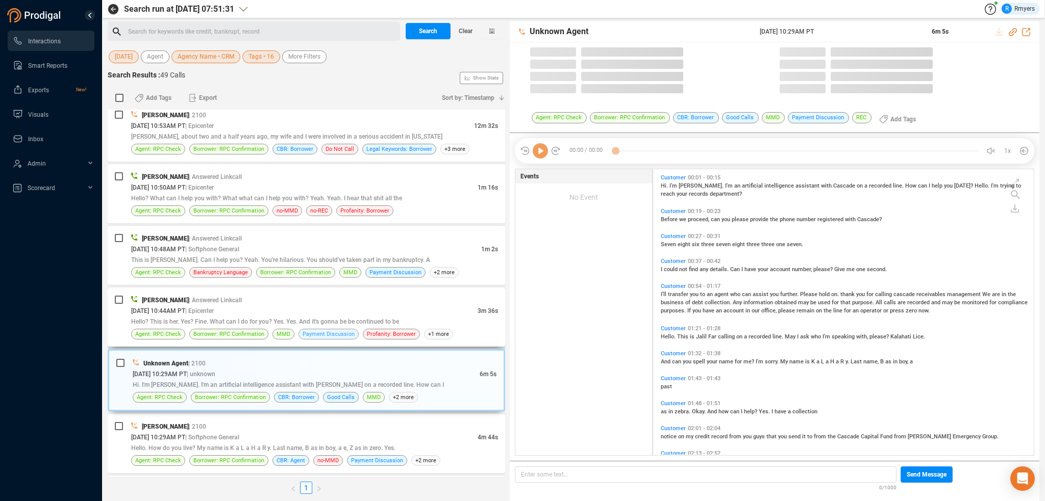
scroll to position [284, 375]
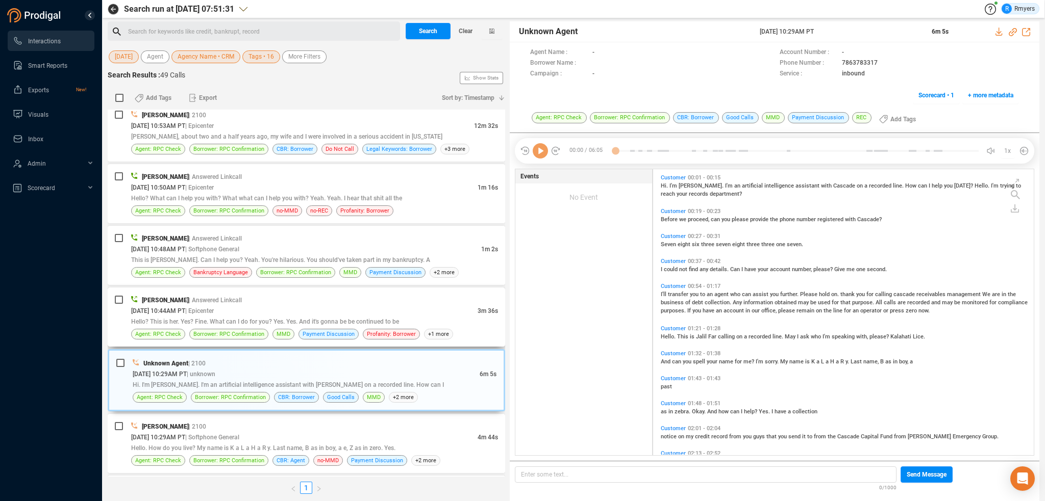
click at [317, 309] on div "10/03/2025 @ 10:44AM PT | Epicenter" at bounding box center [304, 311] width 346 height 11
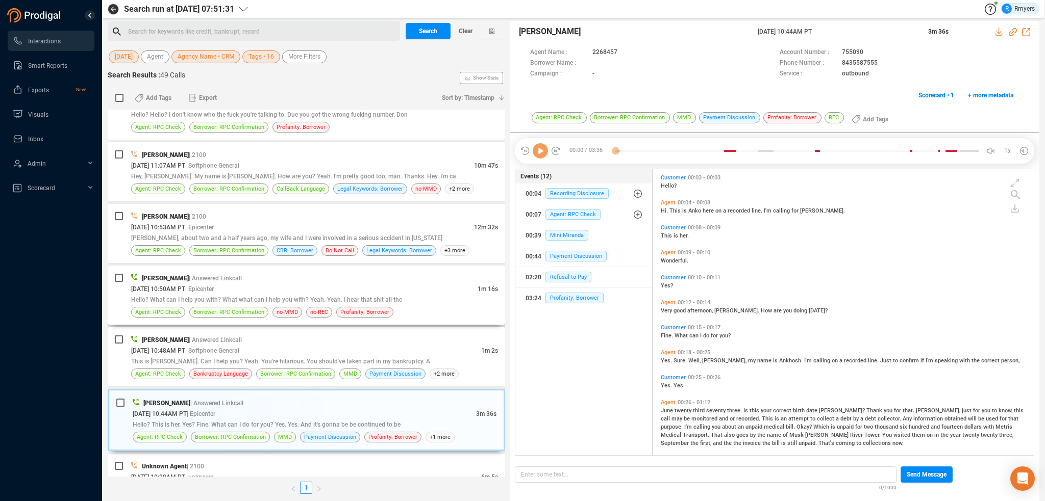
scroll to position [1016, 0]
click at [539, 151] on icon at bounding box center [539, 150] width 15 height 15
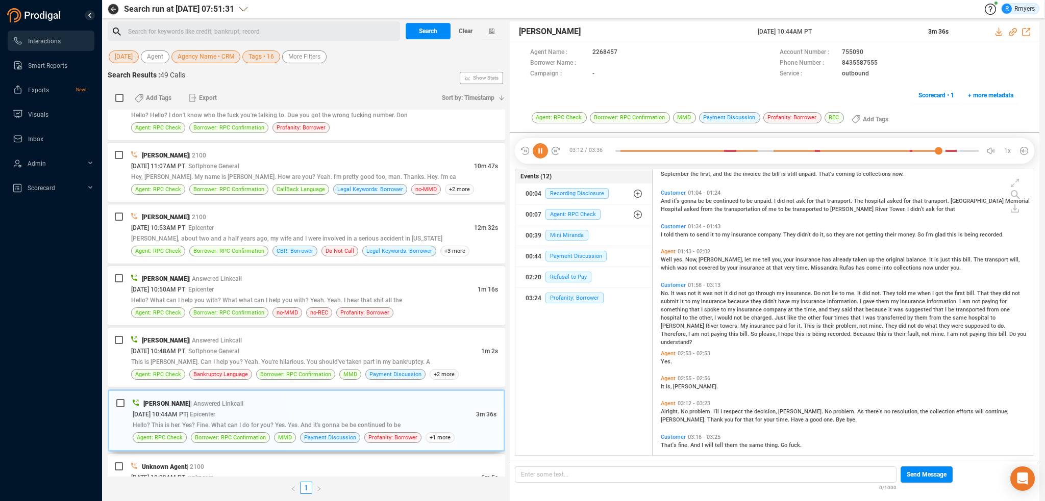
scroll to position [278, 0]
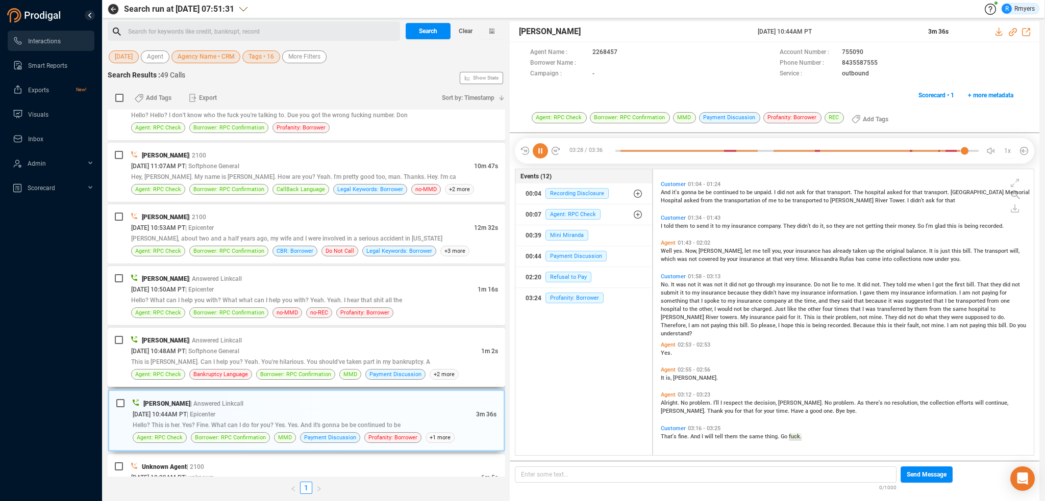
click at [303, 350] on div "10/03/2025 @ 10:48AM PT | Softphone General" at bounding box center [306, 351] width 350 height 11
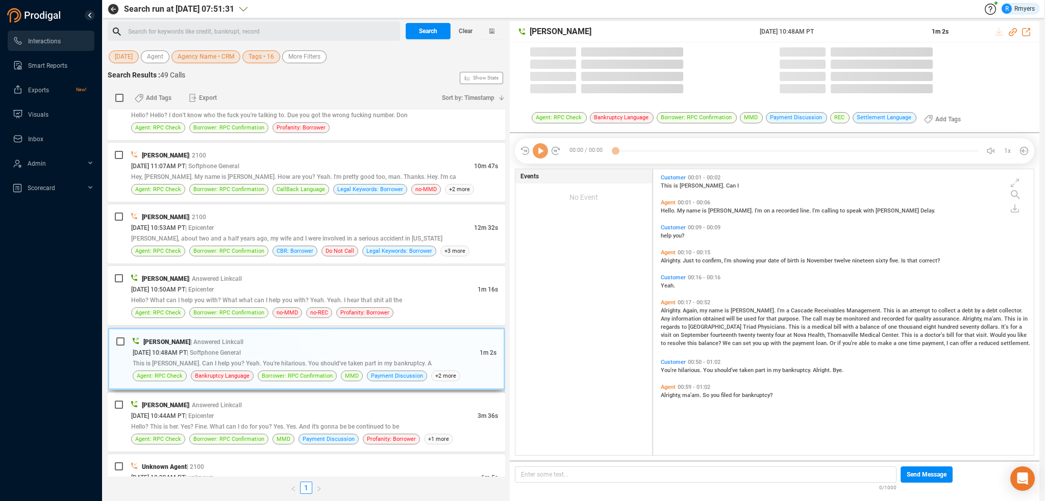
scroll to position [284, 375]
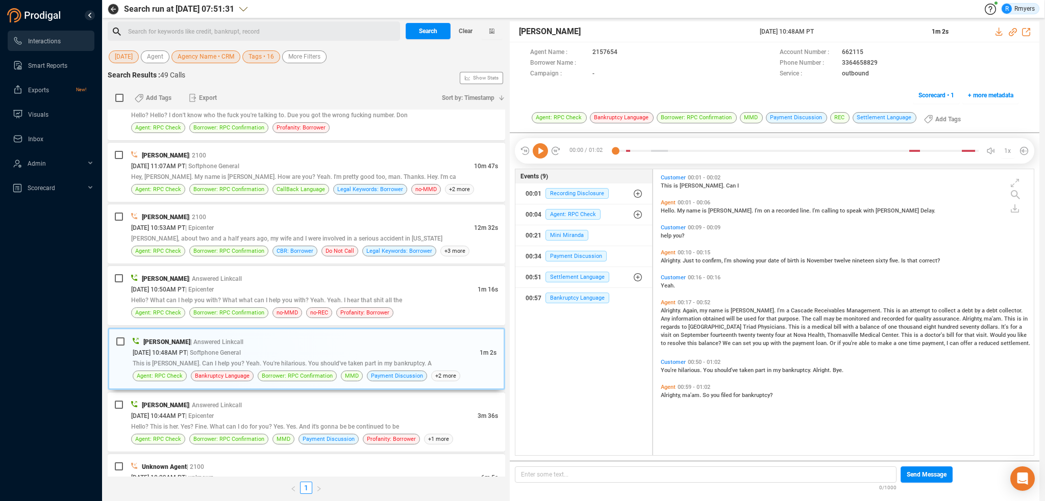
click at [540, 152] on icon at bounding box center [539, 150] width 15 height 15
click at [312, 279] on div "Anish Antony | Answered Linkcall" at bounding box center [314, 278] width 367 height 11
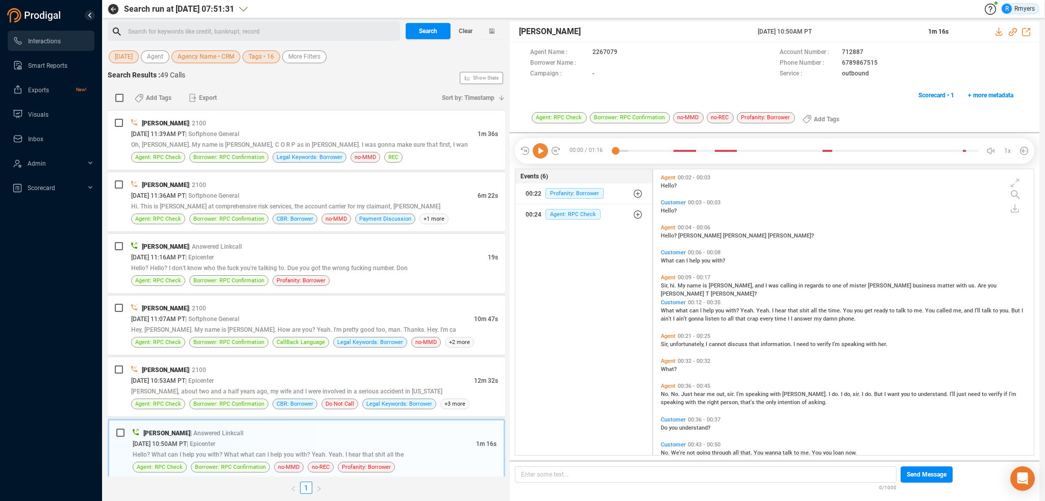
click at [536, 155] on icon at bounding box center [539, 150] width 15 height 15
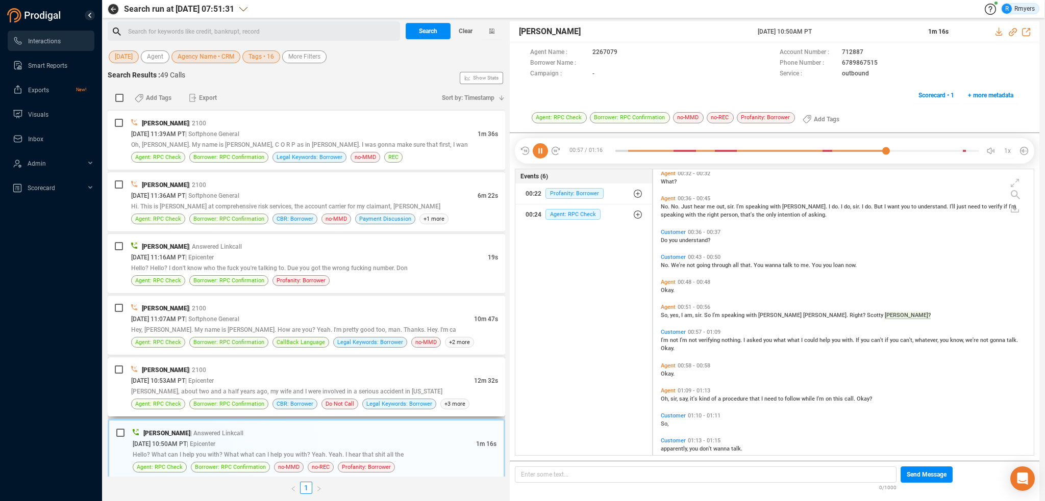
scroll to position [200, 0]
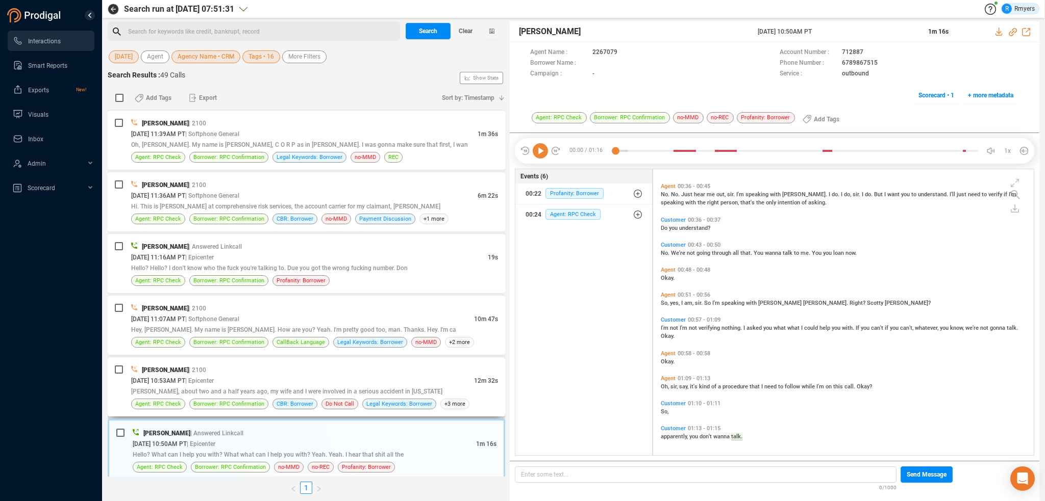
click at [271, 380] on div "10/03/2025 @ 10:53AM PT | Epicenter" at bounding box center [302, 380] width 343 height 11
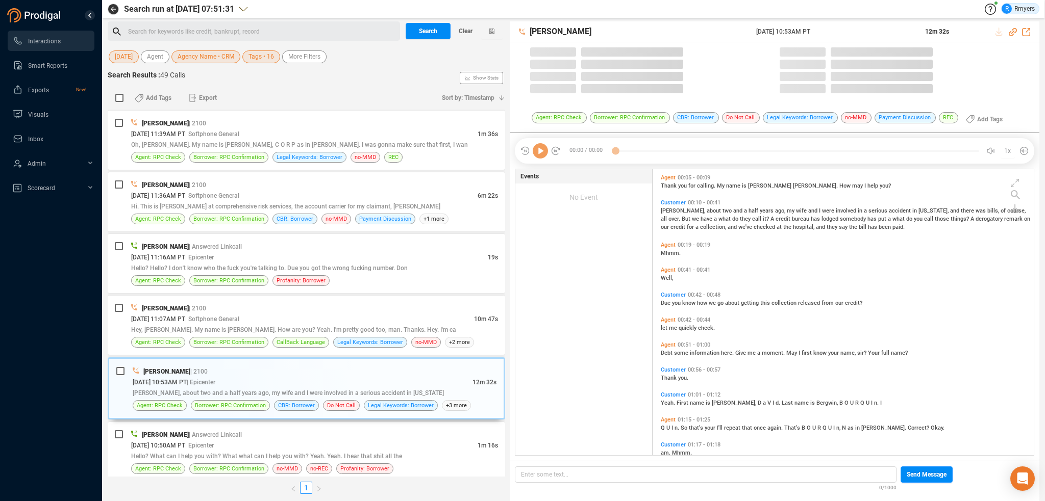
scroll to position [3, 5]
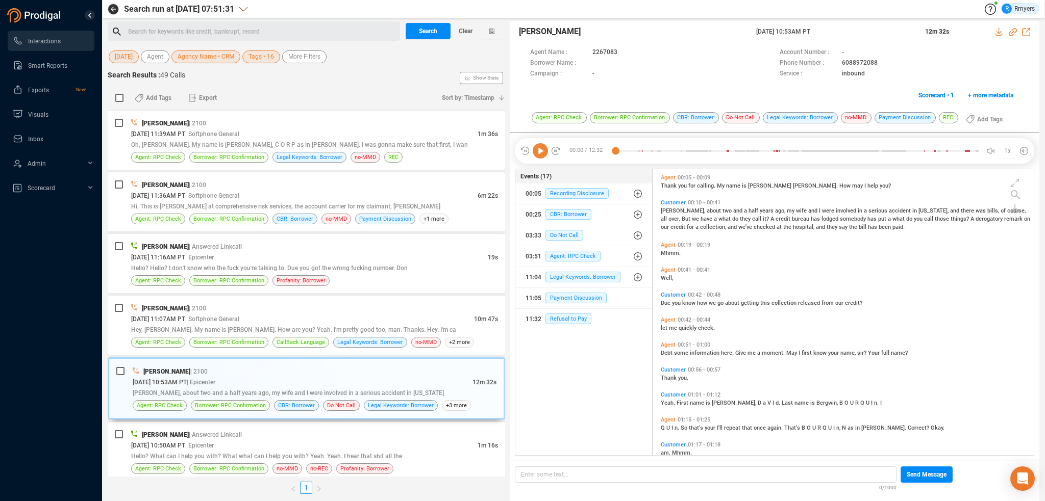
click at [261, 453] on span "Hello? What can I help you with? What what can I help you with? Yeah. Yeah. I h…" at bounding box center [266, 456] width 271 height 7
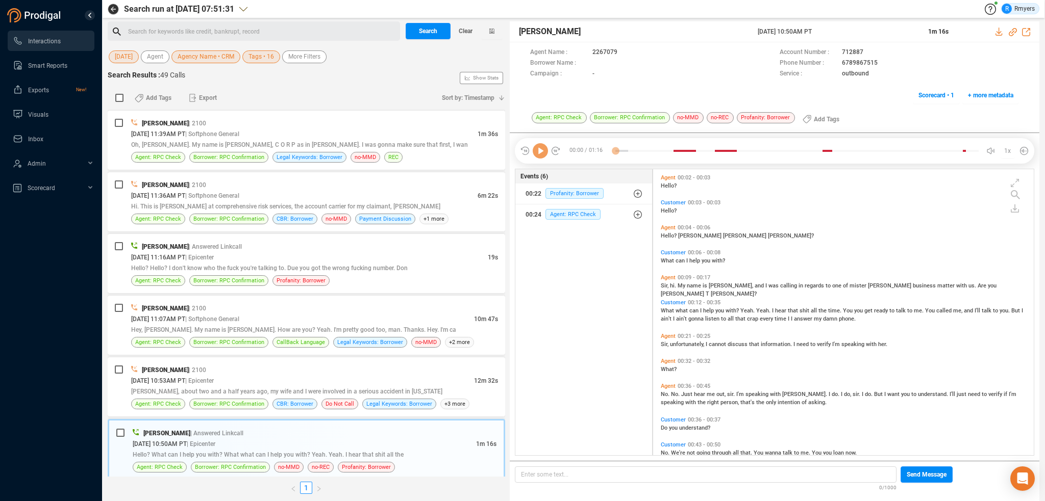
scroll to position [284, 375]
click at [357, 368] on div "Justin Paul | 2100" at bounding box center [314, 370] width 367 height 11
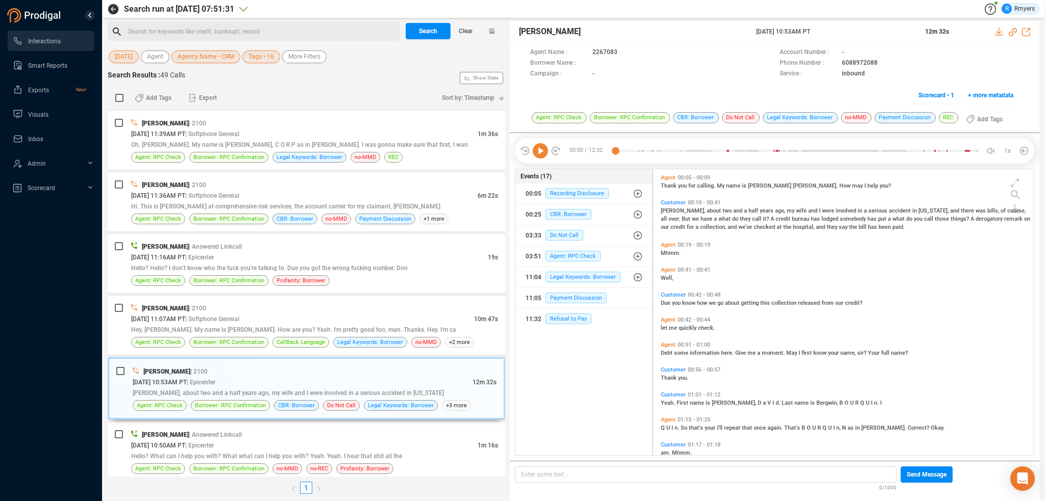
click at [537, 151] on icon at bounding box center [539, 150] width 15 height 15
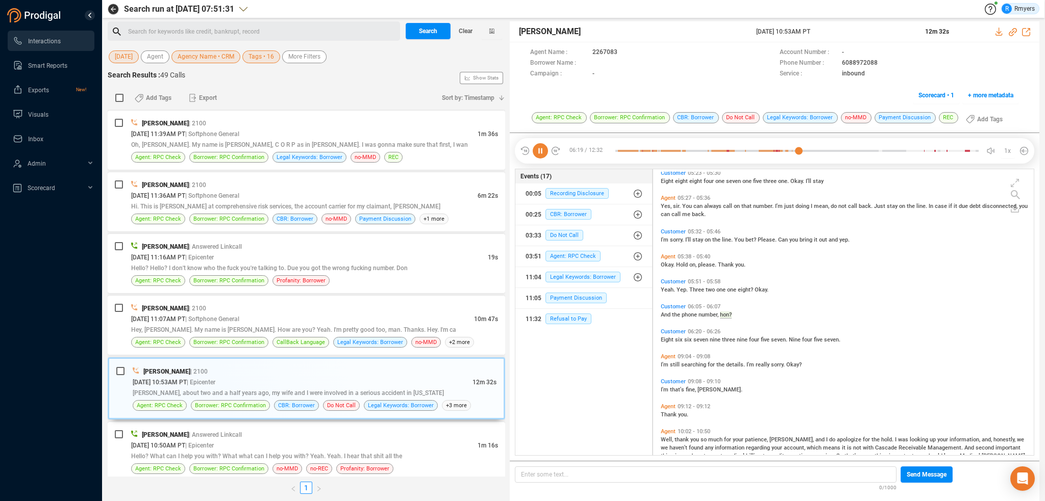
scroll to position [1065, 0]
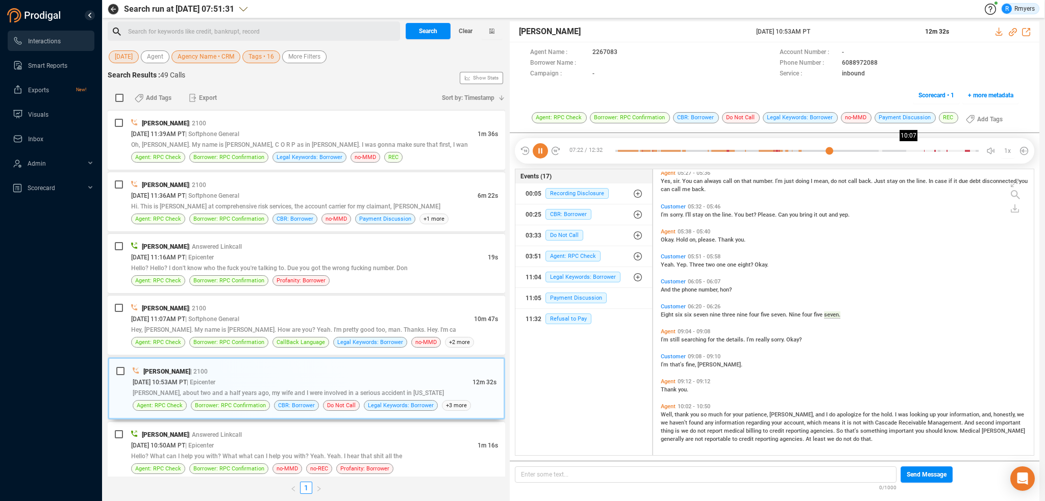
click at [908, 150] on div at bounding box center [796, 150] width 363 height 15
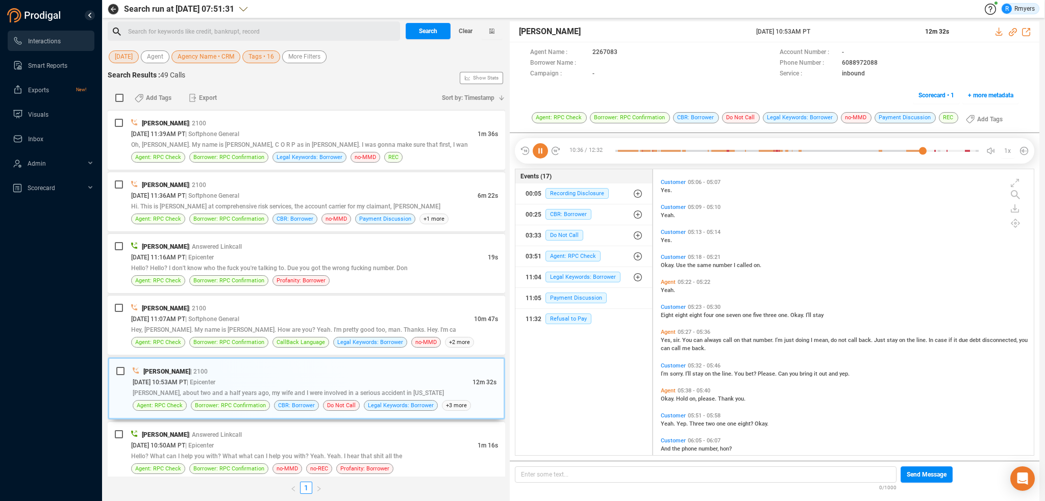
scroll to position [770, 0]
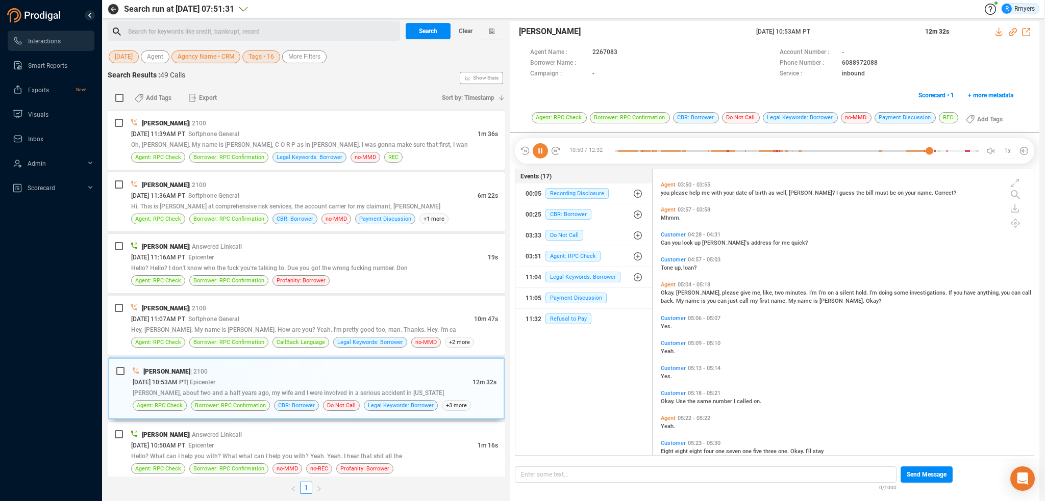
click at [543, 149] on icon at bounding box center [539, 150] width 15 height 15
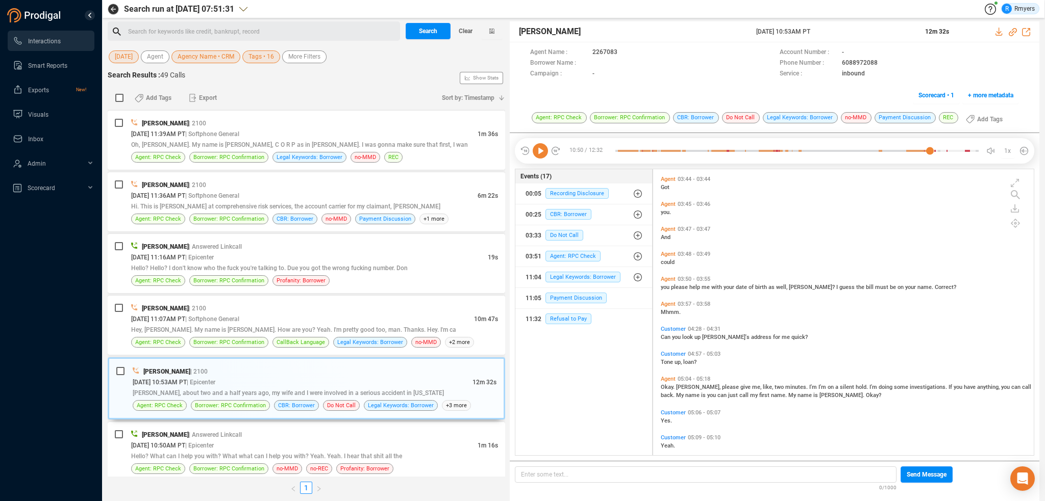
scroll to position [663, 0]
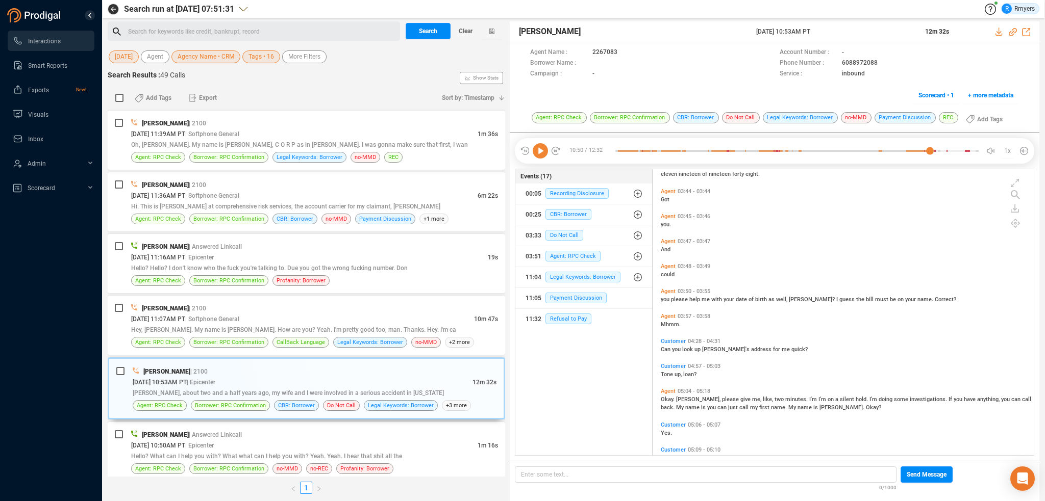
click at [663, 298] on span "you" at bounding box center [666, 299] width 10 height 7
drag, startPoint x: 541, startPoint y: 154, endPoint x: 542, endPoint y: 165, distance: 11.3
click at [541, 154] on icon at bounding box center [539, 150] width 15 height 15
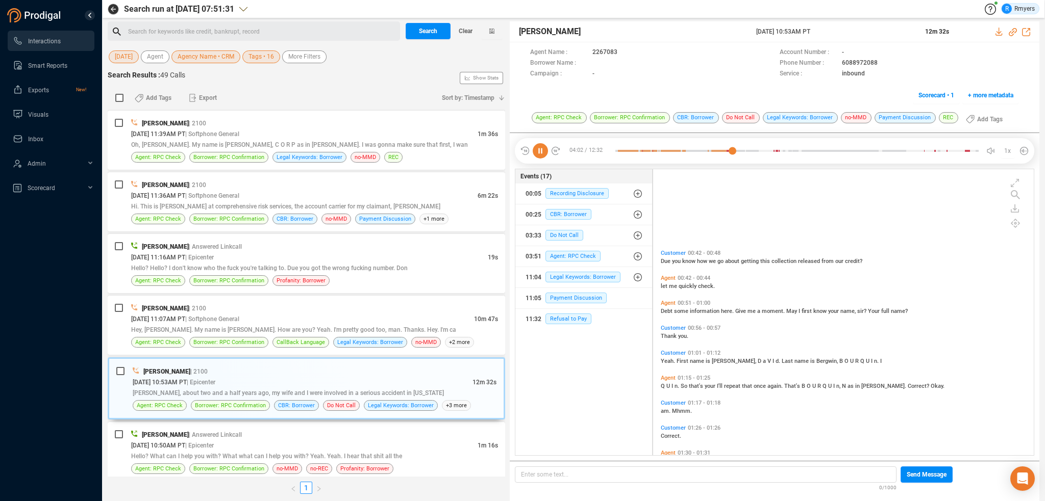
scroll to position [0, 0]
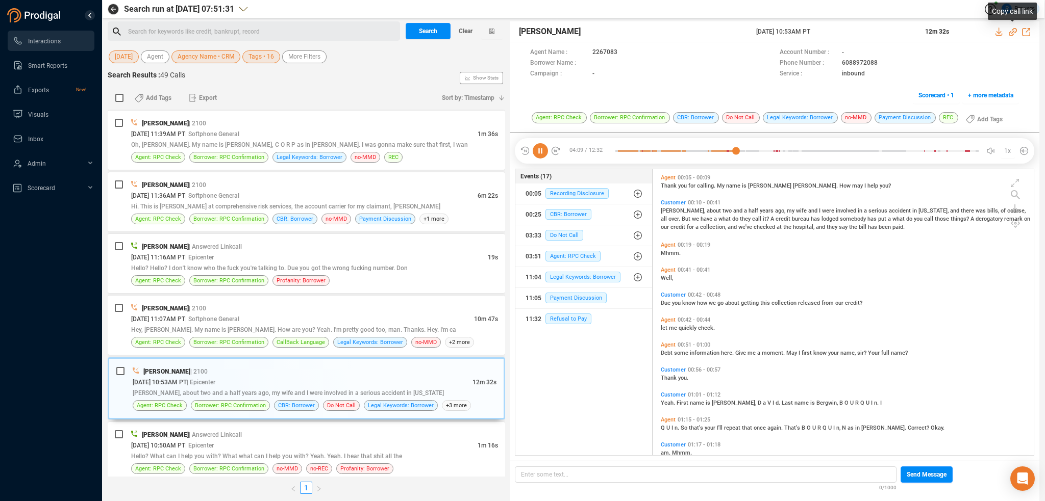
click at [1012, 30] on icon at bounding box center [1012, 32] width 8 height 8
click at [1012, 34] on icon at bounding box center [1012, 32] width 8 height 8
drag, startPoint x: 751, startPoint y: 29, endPoint x: 849, endPoint y: 29, distance: 97.9
click at [849, 29] on div "Justin Paul 03 Oct 2025 @ 10:53AM PT 12m 32s" at bounding box center [774, 31] width 529 height 21
copy div "03 Oct 2025 @ 10:53AM PT"
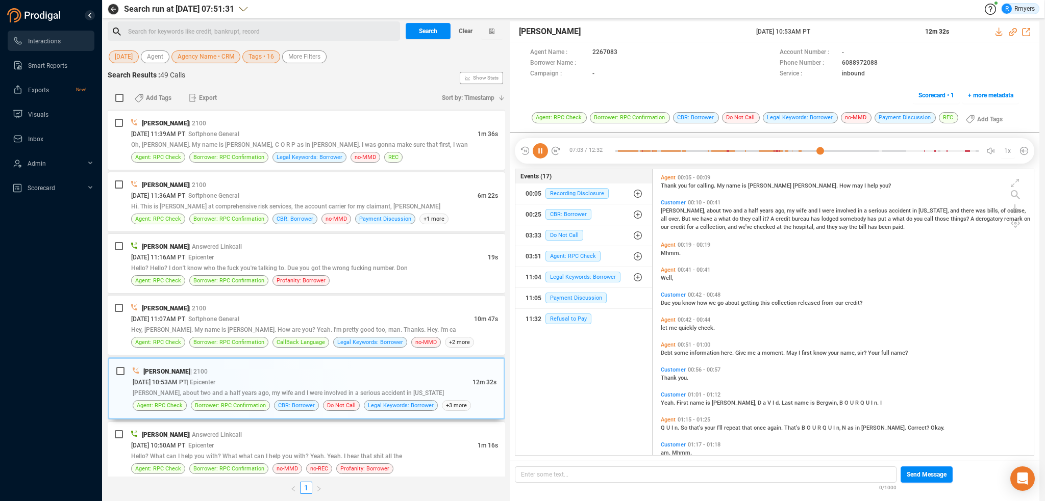
click at [671, 208] on span "Justin," at bounding box center [684, 211] width 46 height 7
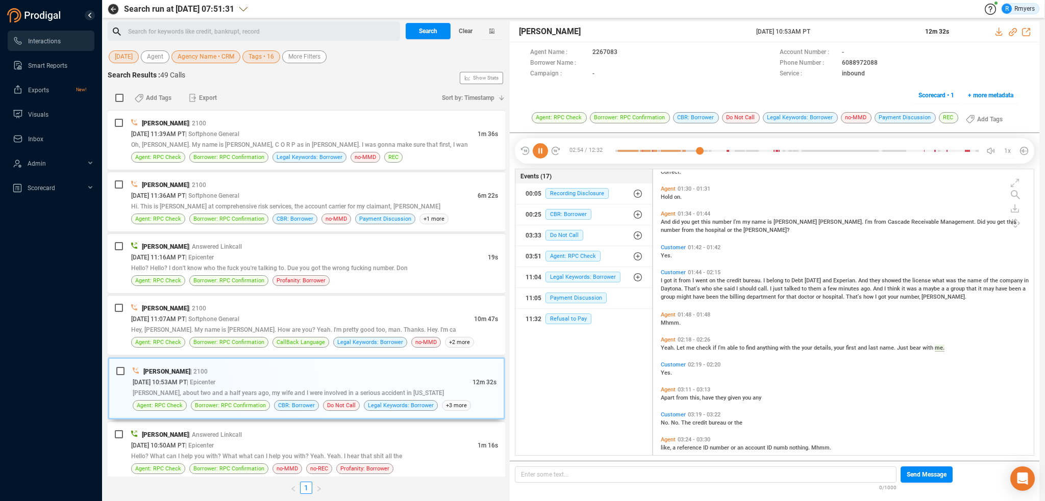
scroll to position [357, 0]
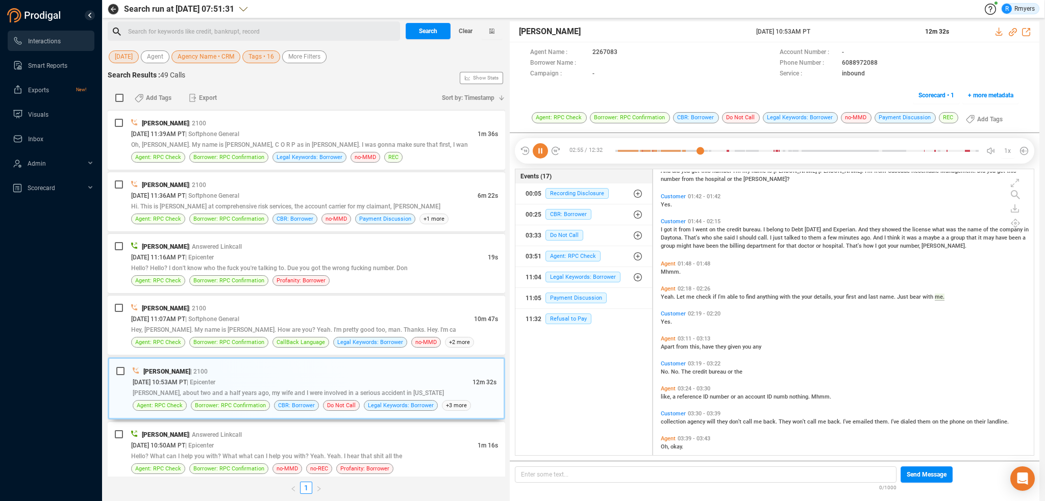
click at [670, 345] on span "Apart" at bounding box center [668, 347] width 15 height 7
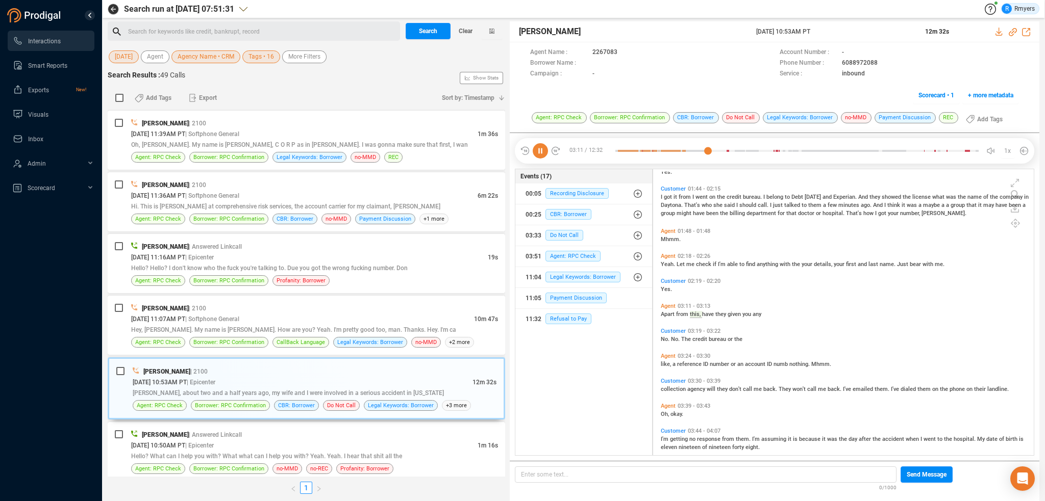
scroll to position [408, 0]
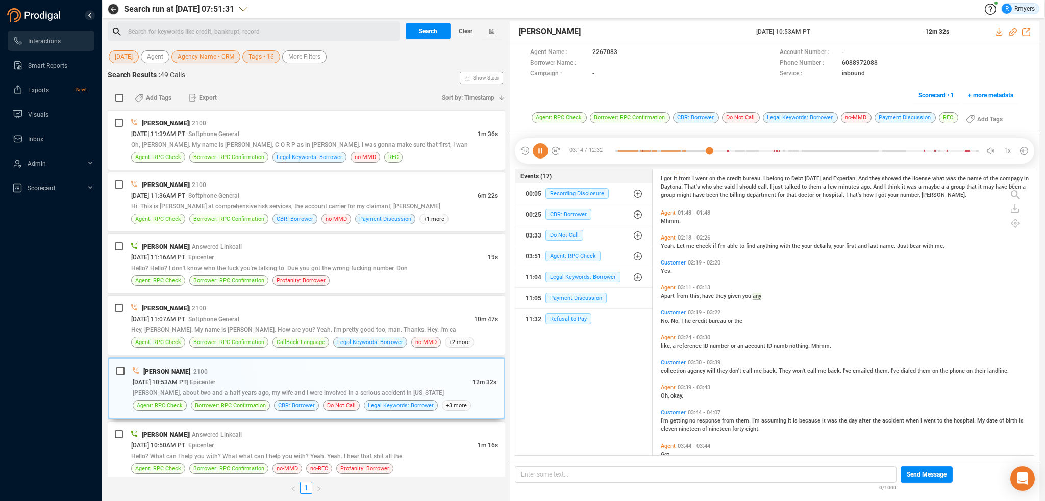
drag, startPoint x: 663, startPoint y: 345, endPoint x: 672, endPoint y: 350, distance: 10.3
click at [665, 346] on span "like," at bounding box center [667, 346] width 12 height 7
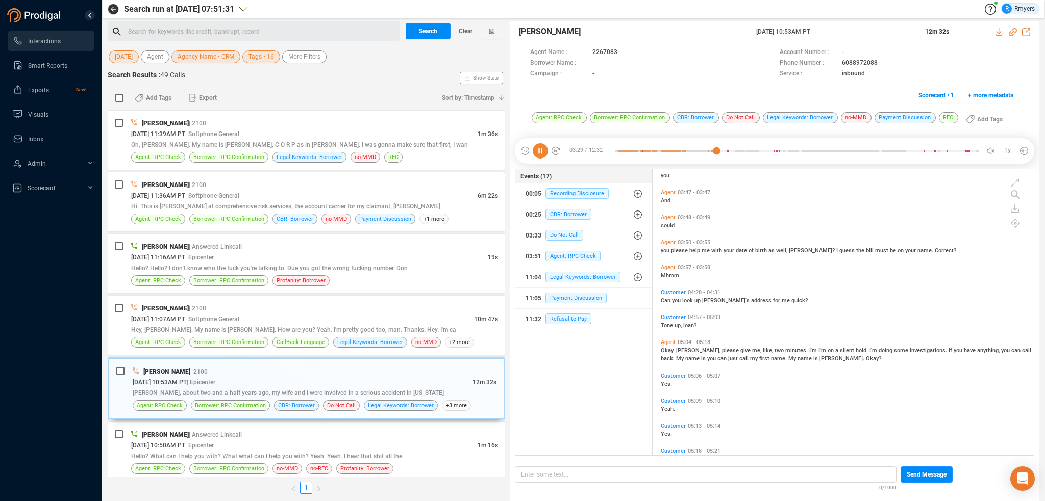
scroll to position [714, 0]
click at [669, 349] on span "Okay." at bounding box center [668, 348] width 15 height 7
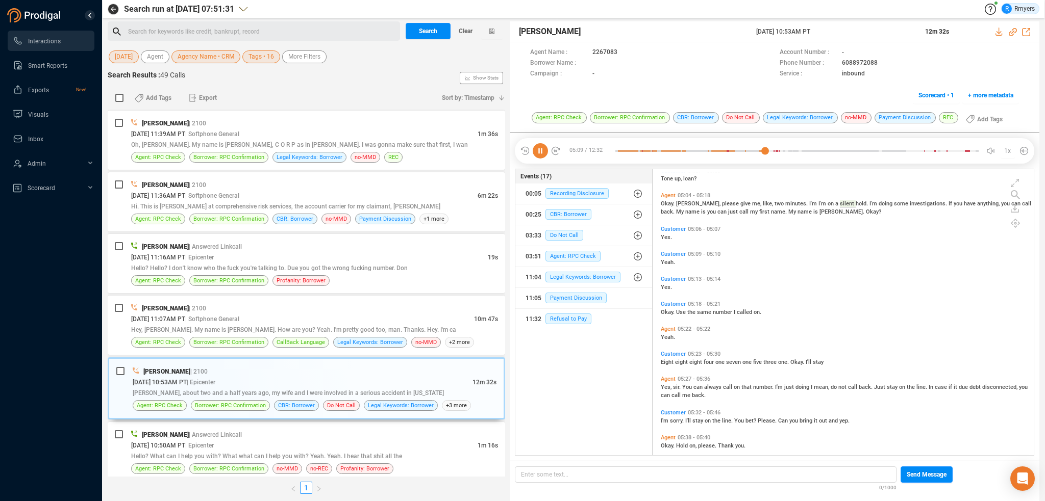
scroll to position [867, 0]
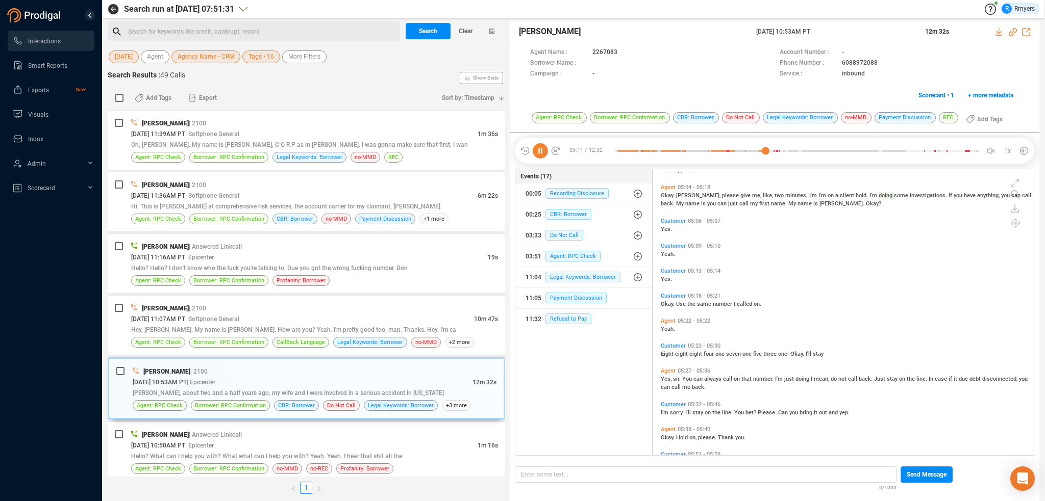
click at [668, 381] on span "Yes," at bounding box center [667, 379] width 12 height 7
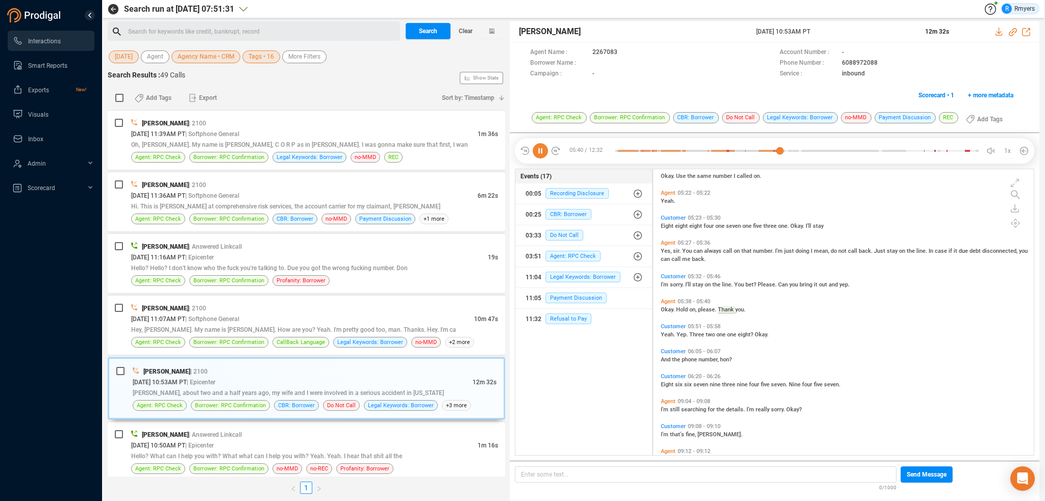
scroll to position [1071, 0]
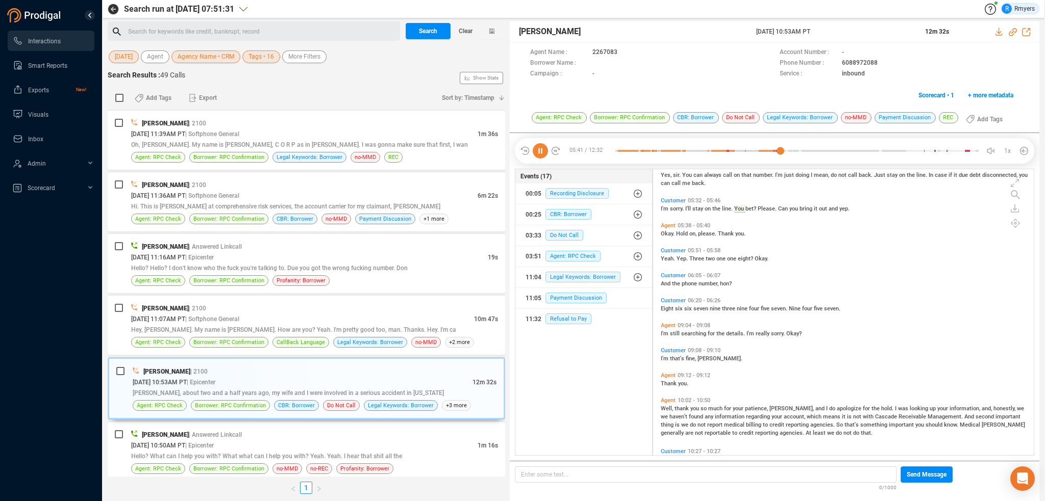
click at [667, 409] on span "Well," at bounding box center [668, 408] width 14 height 7
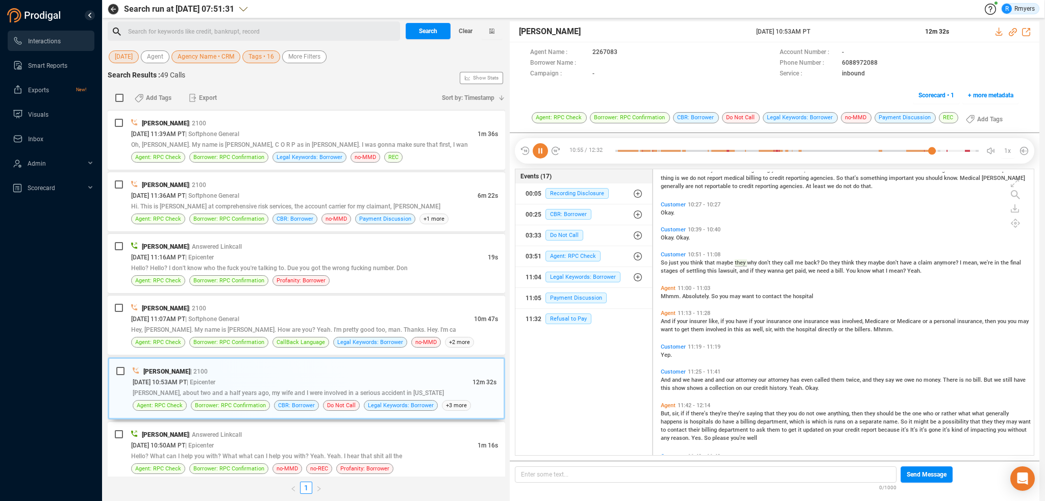
scroll to position [1377, 0]
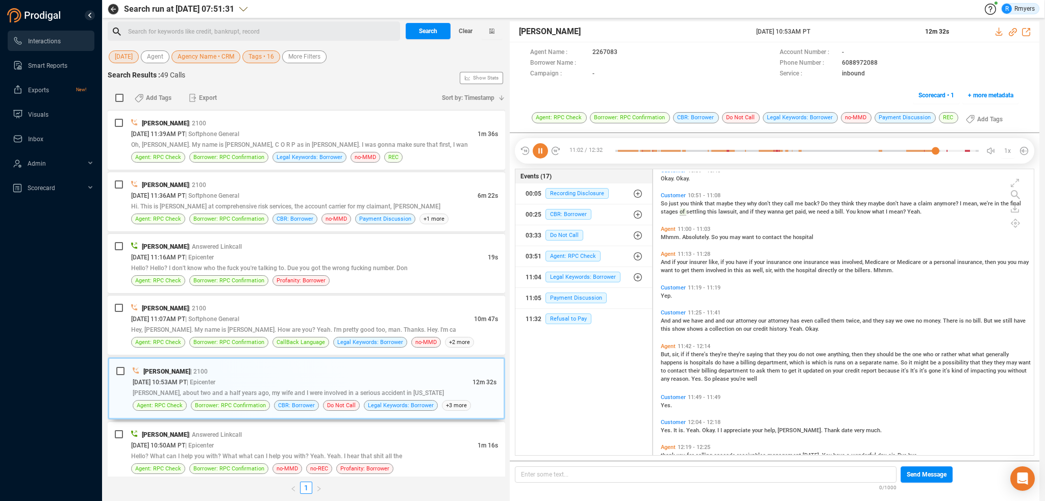
click at [667, 357] on span "But," at bounding box center [666, 354] width 11 height 7
click at [665, 263] on span "And" at bounding box center [666, 262] width 11 height 7
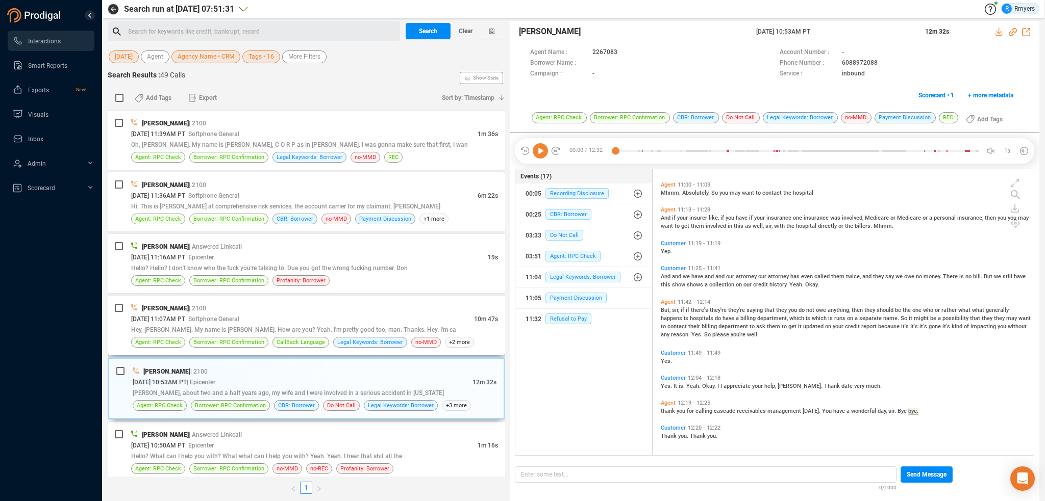
click at [256, 326] on span "Hey, [PERSON_NAME]. My name is [PERSON_NAME]. How are you? Yeah. I'm pretty goo…" at bounding box center [293, 329] width 325 height 7
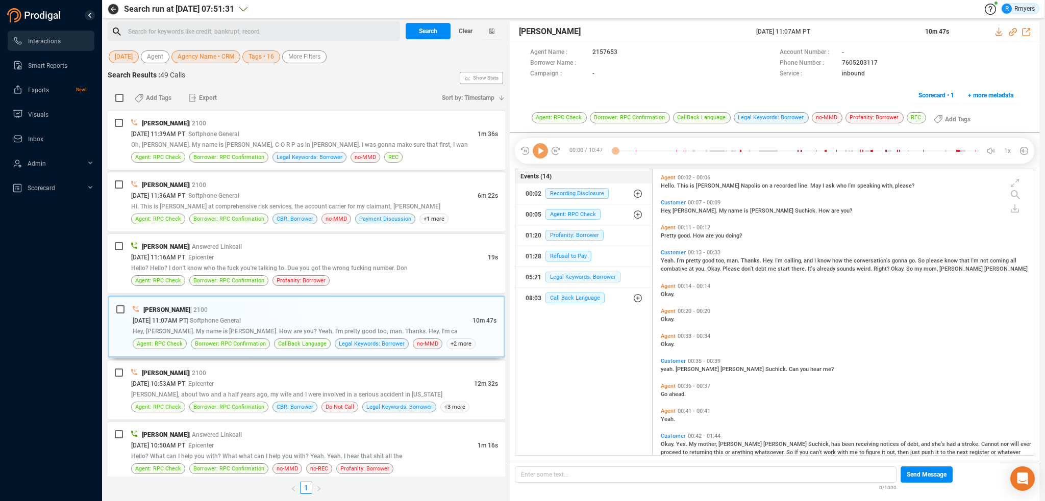
scroll to position [284, 375]
click at [541, 155] on icon at bounding box center [539, 150] width 15 height 15
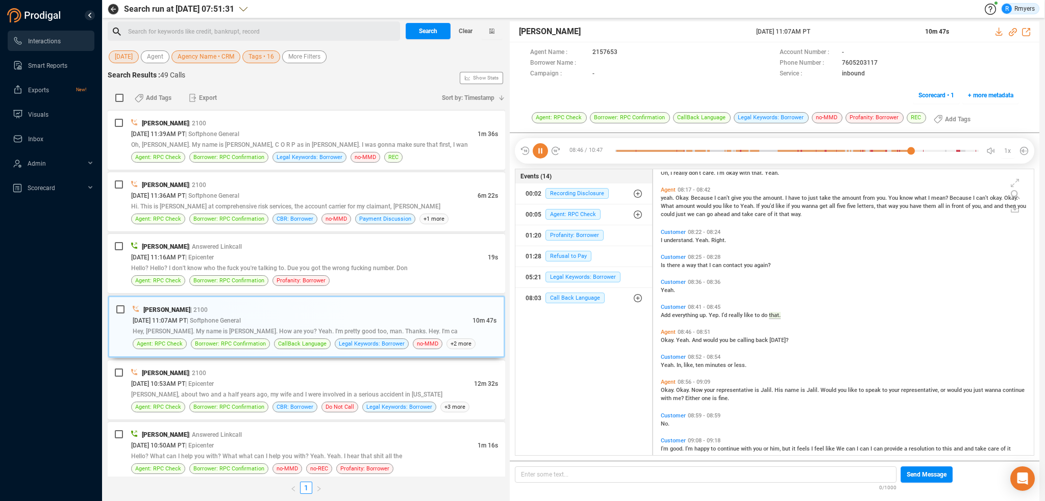
scroll to position [1951, 0]
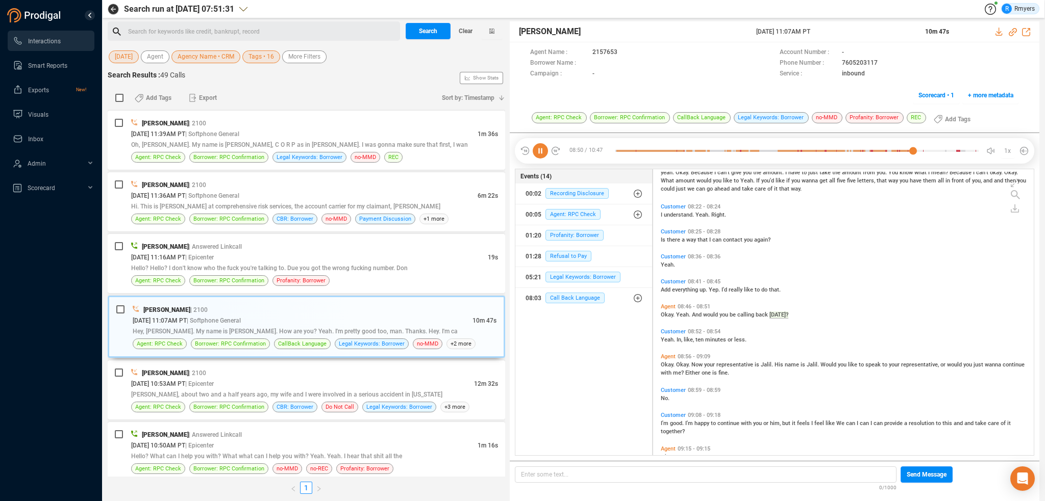
click at [542, 153] on icon at bounding box center [539, 150] width 15 height 15
click at [214, 254] on span "| Epicenter" at bounding box center [199, 257] width 29 height 7
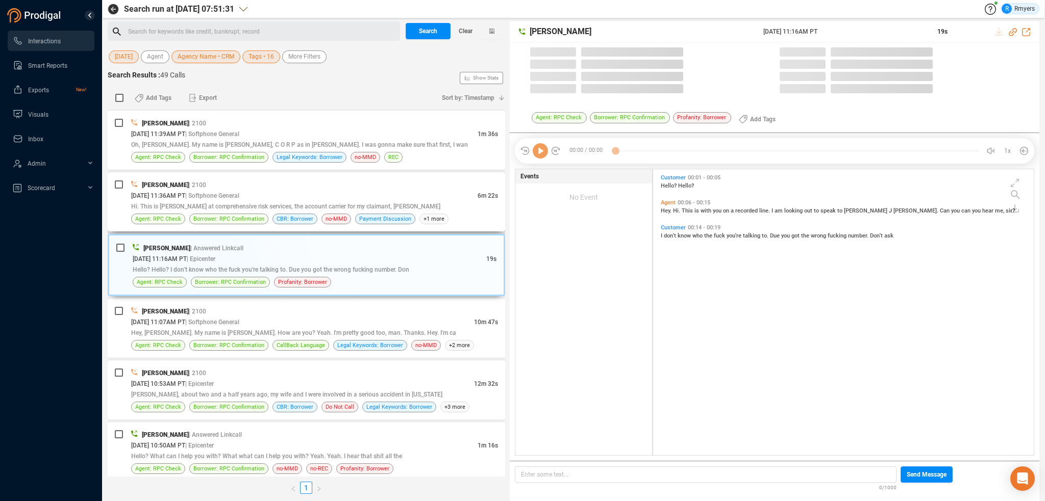
scroll to position [284, 375]
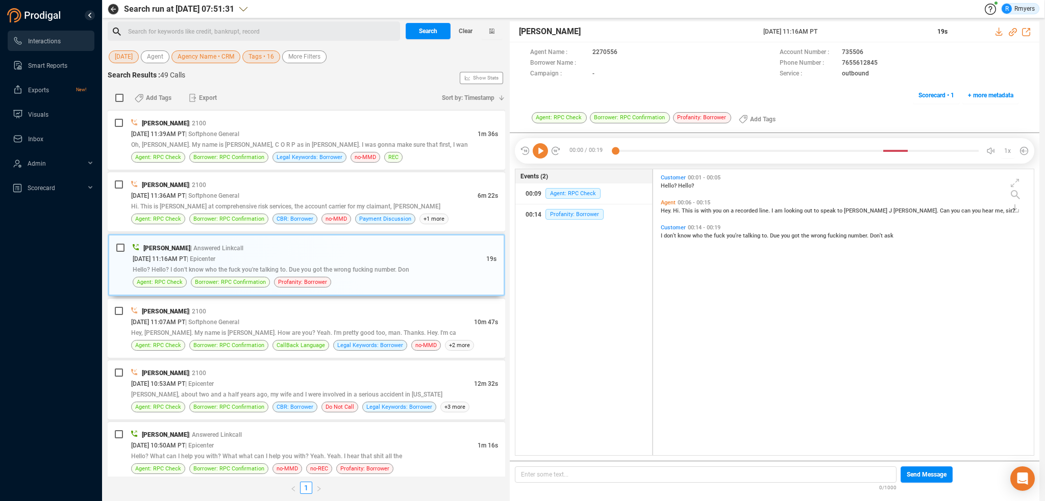
click at [535, 156] on icon at bounding box center [539, 150] width 15 height 15
click at [223, 203] on span "Hi. This is [PERSON_NAME] at comprehensive risk services, the account carrier f…" at bounding box center [285, 206] width 309 height 7
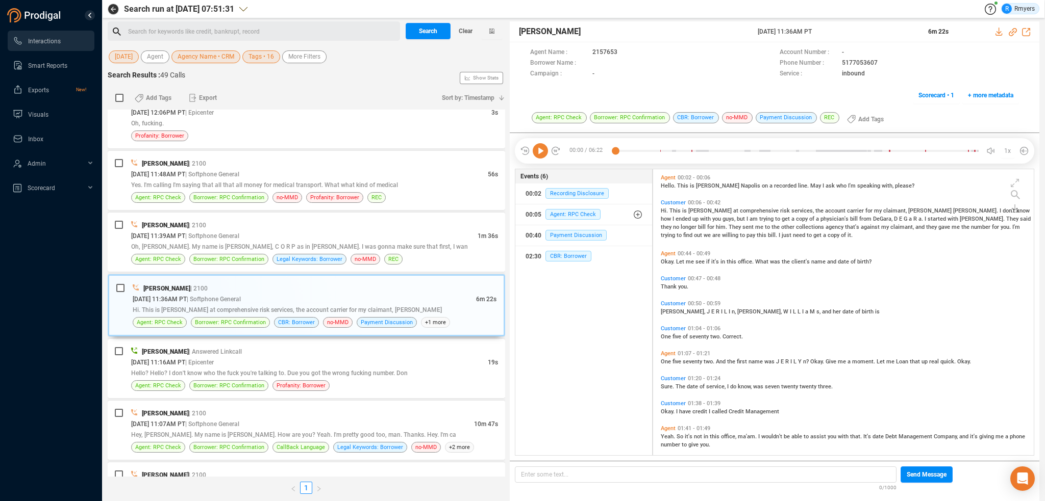
click at [541, 150] on icon at bounding box center [539, 150] width 15 height 15
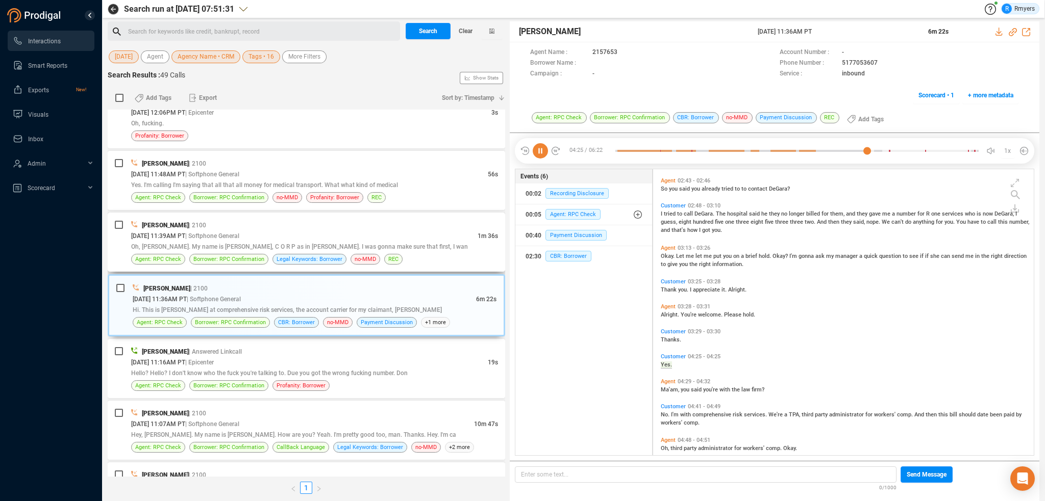
scroll to position [473, 0]
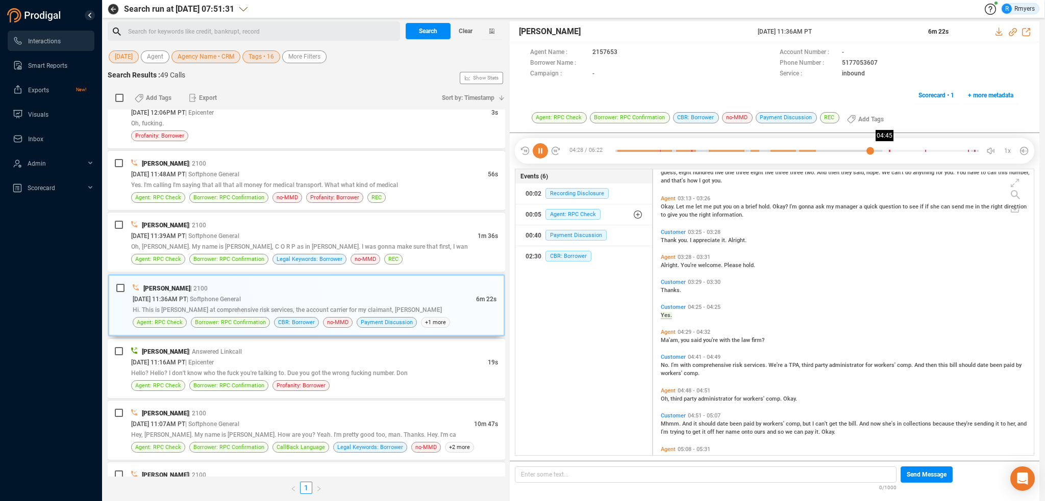
click at [885, 148] on div at bounding box center [796, 150] width 363 height 15
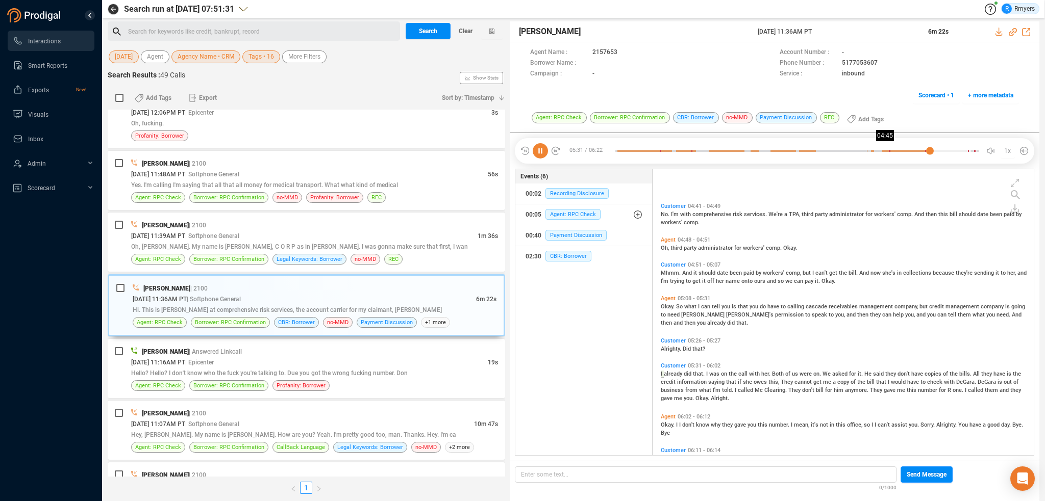
scroll to position [696, 0]
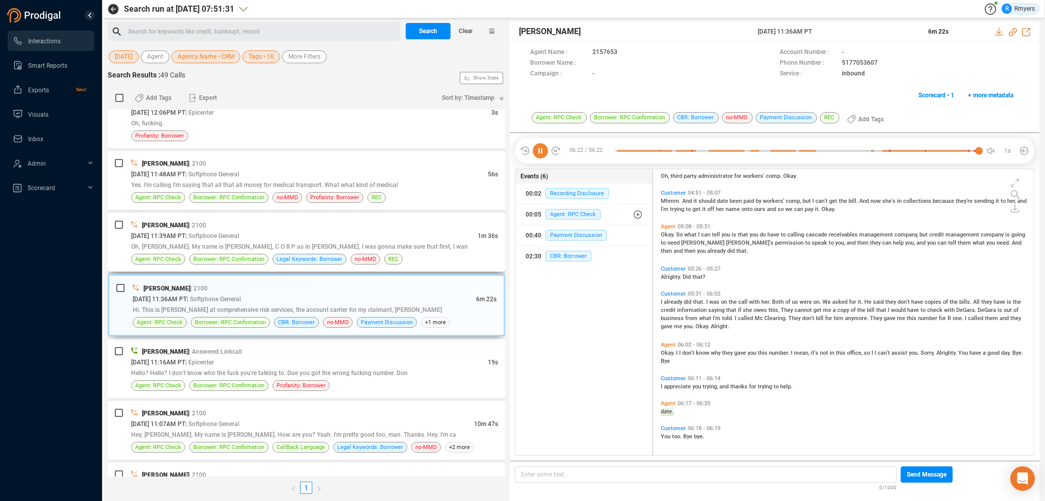
click at [409, 235] on div "10/03/2025 @ 11:39AM PT | Softphone General" at bounding box center [304, 236] width 346 height 11
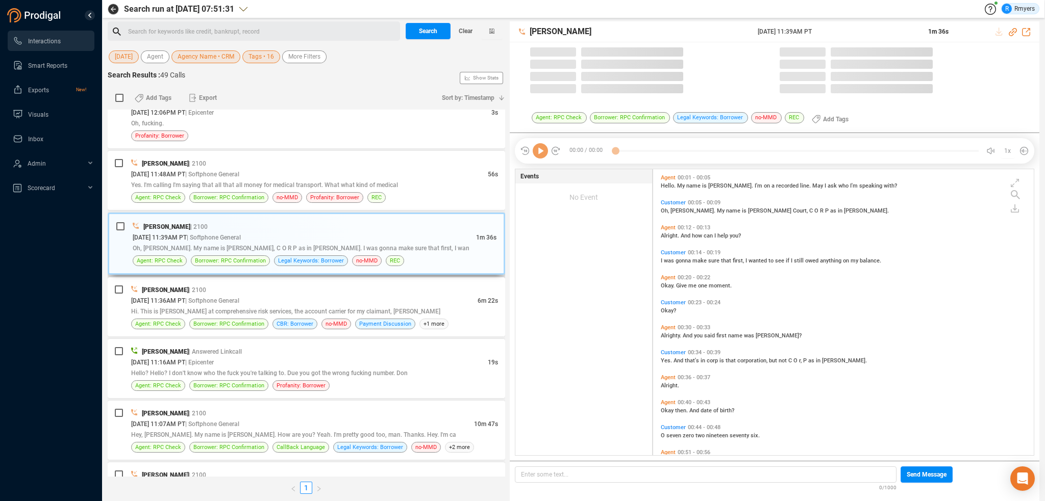
scroll to position [284, 375]
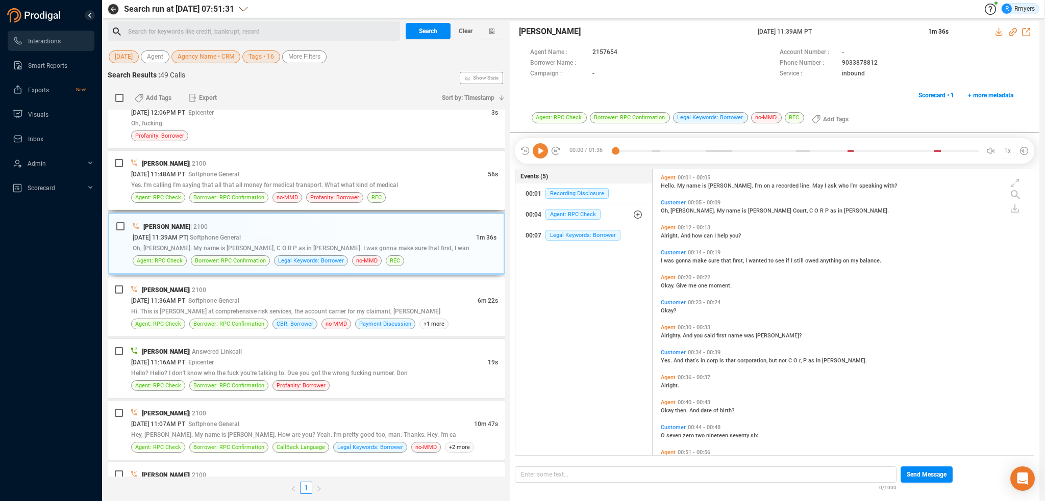
click at [263, 180] on div "Yes. I'm calling I'm saying that all that all money for medical transport. What…" at bounding box center [314, 185] width 367 height 11
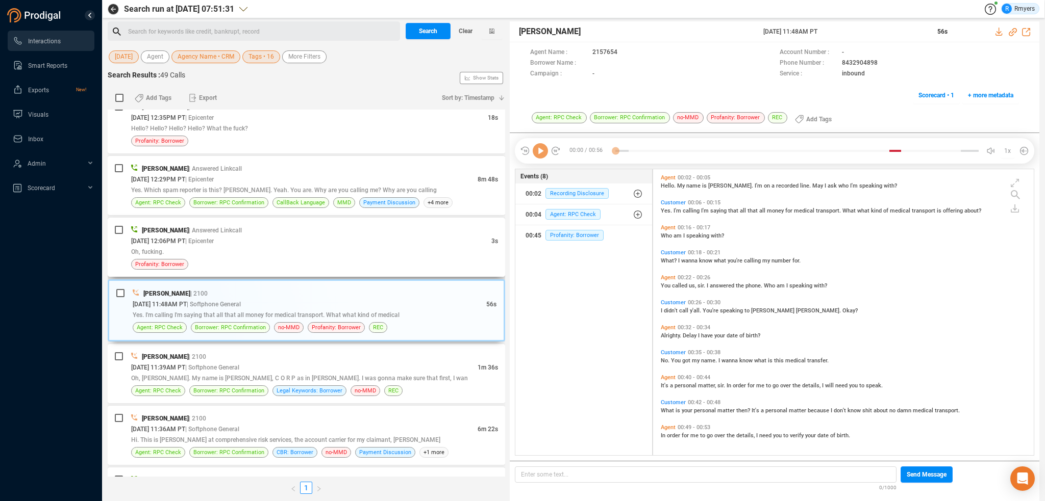
scroll to position [608, 0]
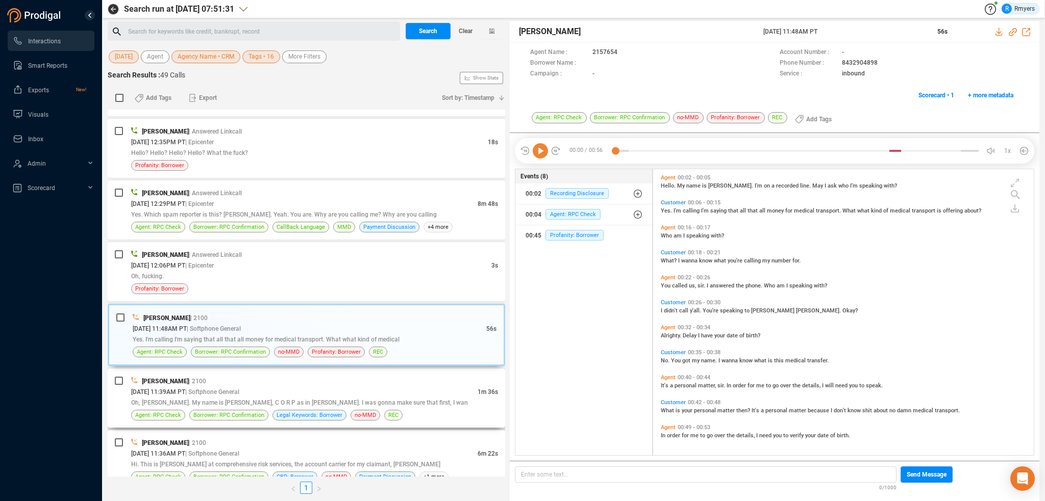
drag, startPoint x: 369, startPoint y: 371, endPoint x: 376, endPoint y: 381, distance: 11.7
click at [369, 376] on div "Gregory Robles | 2100 10/03/2025 @ 11:39AM PT | Softphone General 1m 36s Oh, Gr…" at bounding box center [306, 398] width 397 height 59
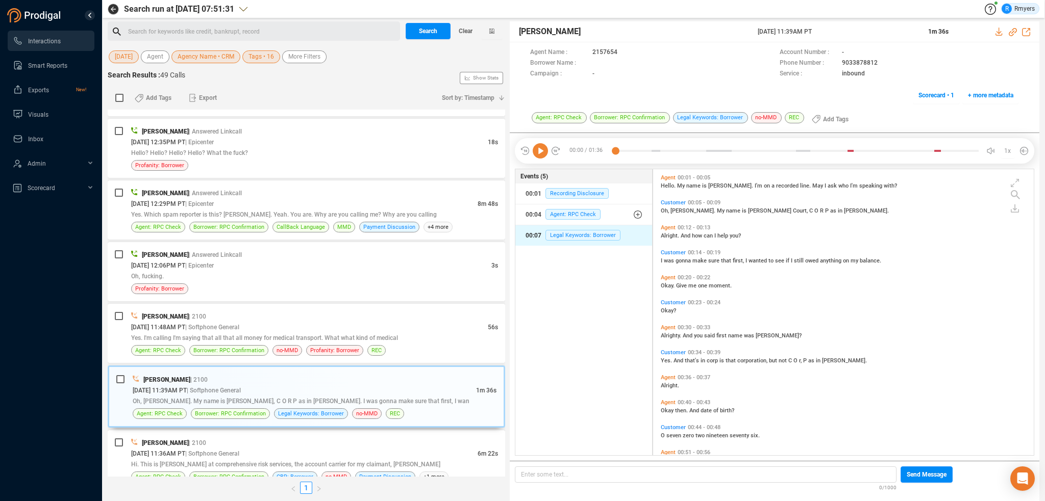
scroll to position [284, 375]
click at [534, 141] on div "00:00 / 01:36 1x" at bounding box center [774, 151] width 519 height 26
click at [540, 153] on icon at bounding box center [539, 150] width 15 height 15
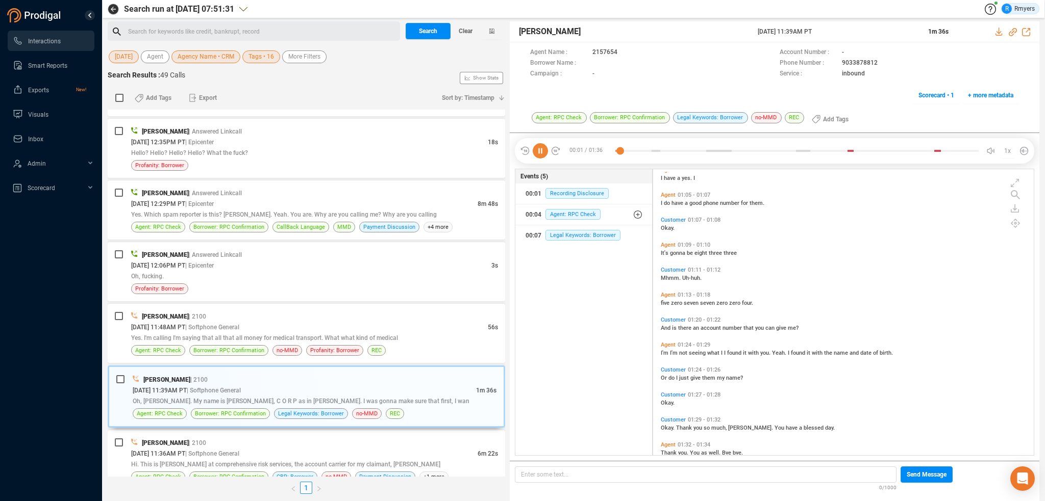
scroll to position [374, 0]
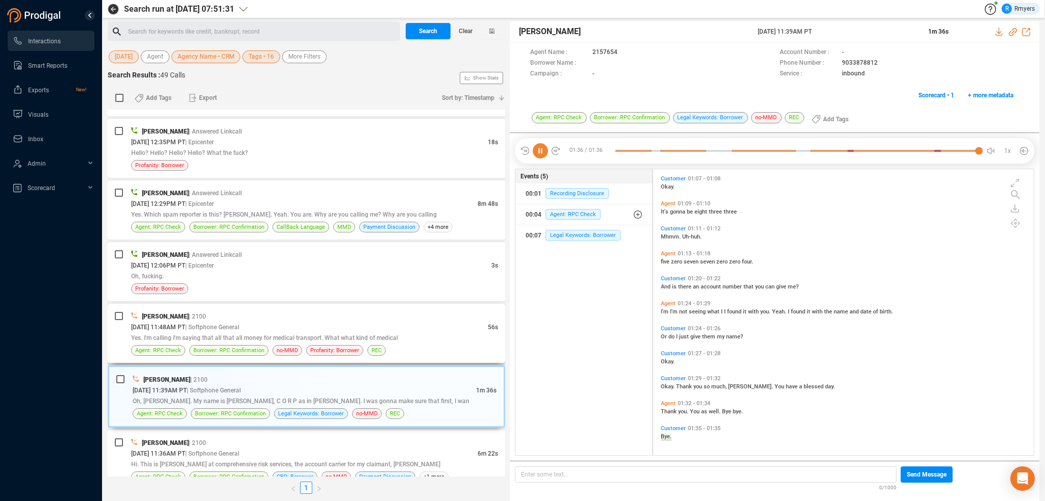
click at [263, 324] on div "10/03/2025 @ 11:48AM PT | Softphone General" at bounding box center [309, 327] width 357 height 11
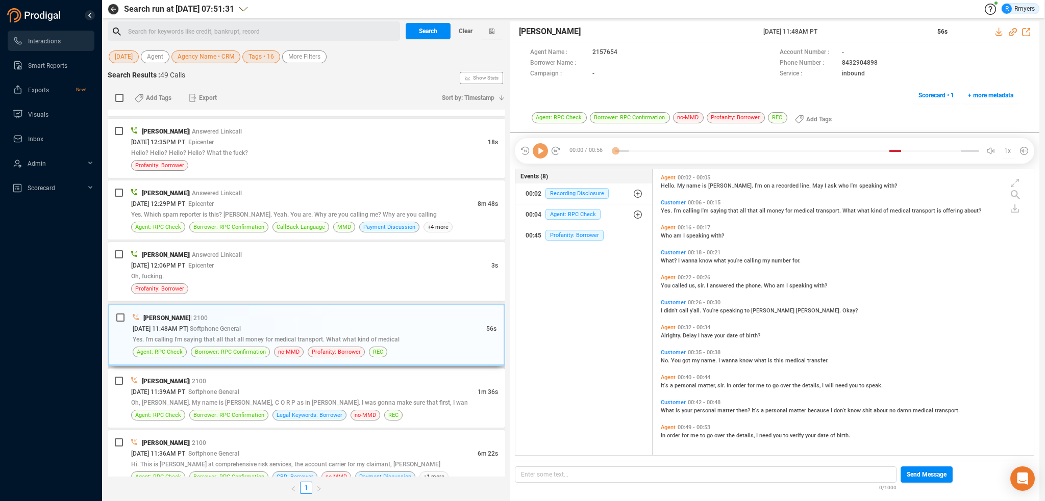
scroll to position [284, 375]
click at [539, 146] on icon at bounding box center [539, 150] width 15 height 15
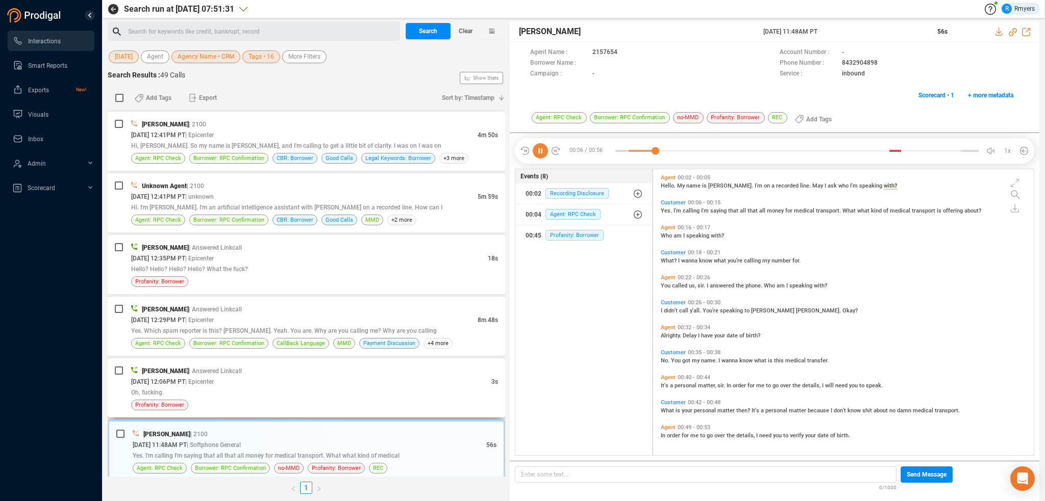
scroll to position [510, 0]
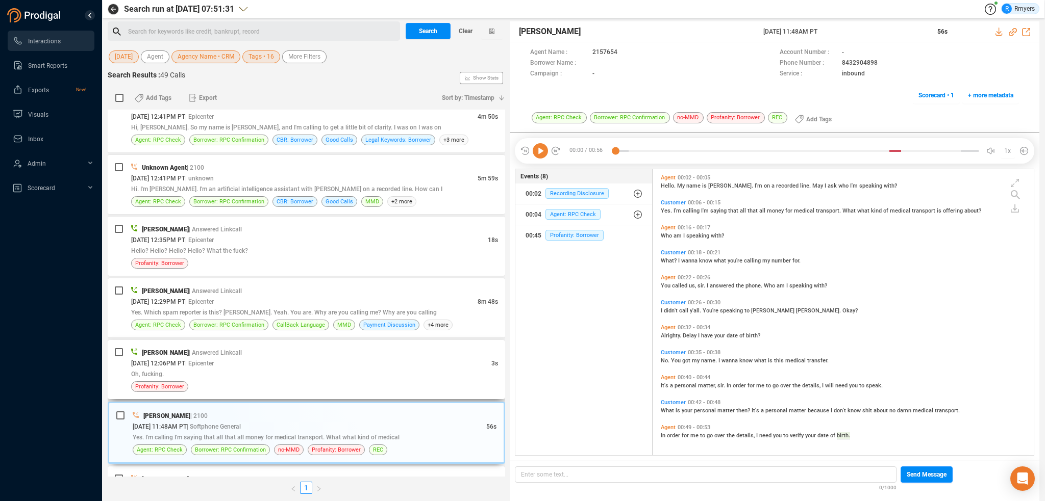
click at [200, 369] on div "Oh, fucking." at bounding box center [314, 374] width 367 height 11
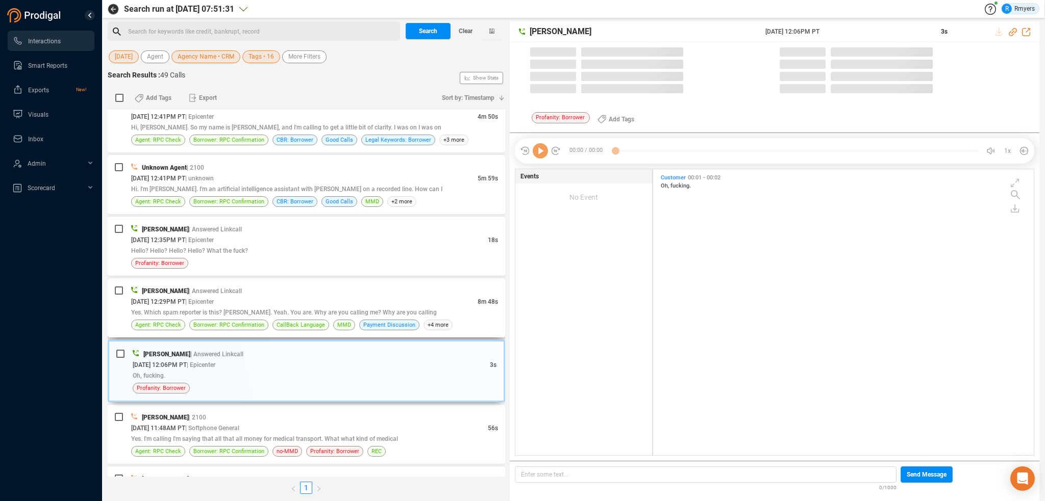
scroll to position [284, 375]
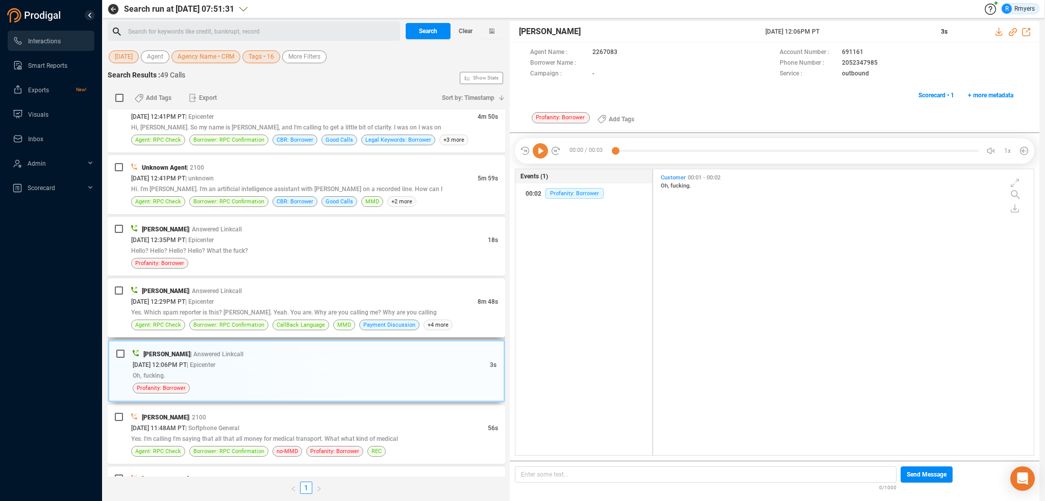
click at [222, 312] on span "Yes. Which spam reporter is this? [PERSON_NAME]. Yeah. You are. Why are you cal…" at bounding box center [284, 312] width 306 height 7
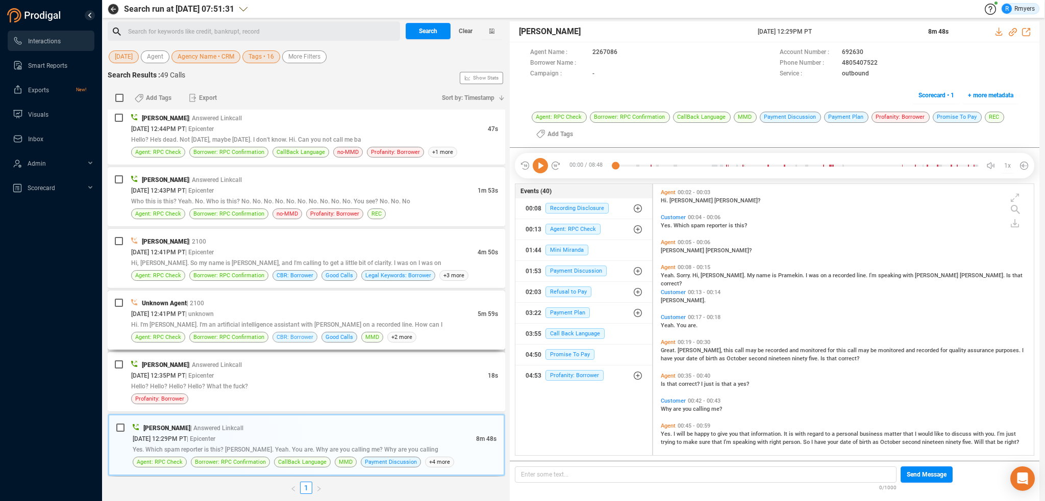
scroll to position [357, 0]
